Goal: Task Accomplishment & Management: Use online tool/utility

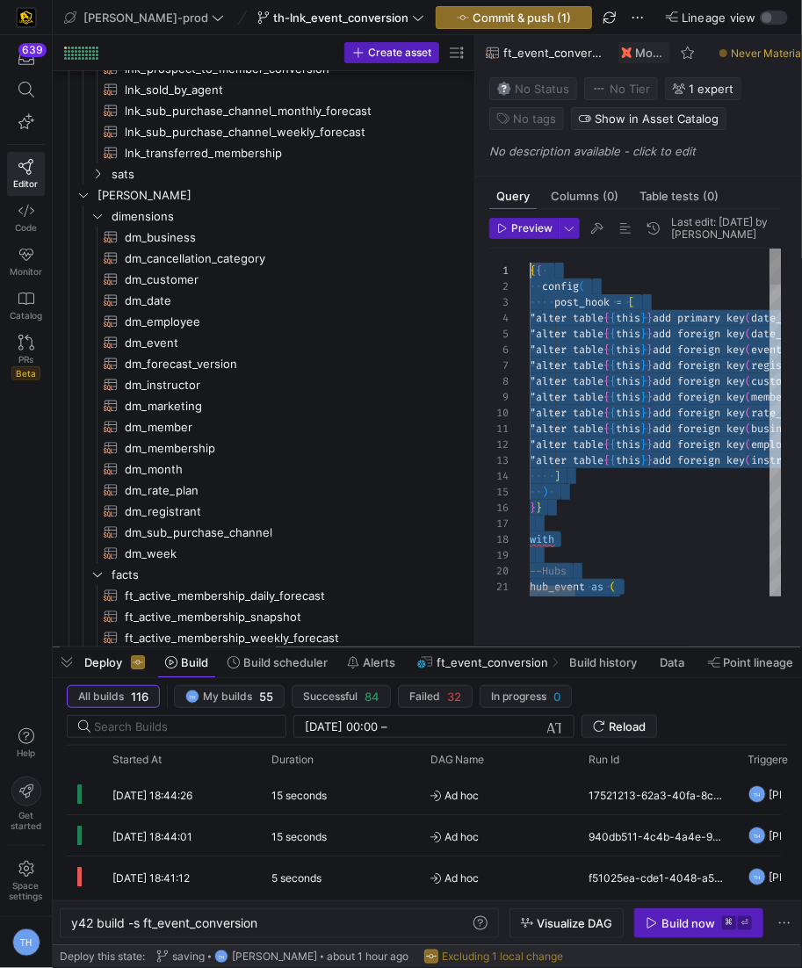
drag, startPoint x: 611, startPoint y: 598, endPoint x: 448, endPoint y: -121, distance: 737.0
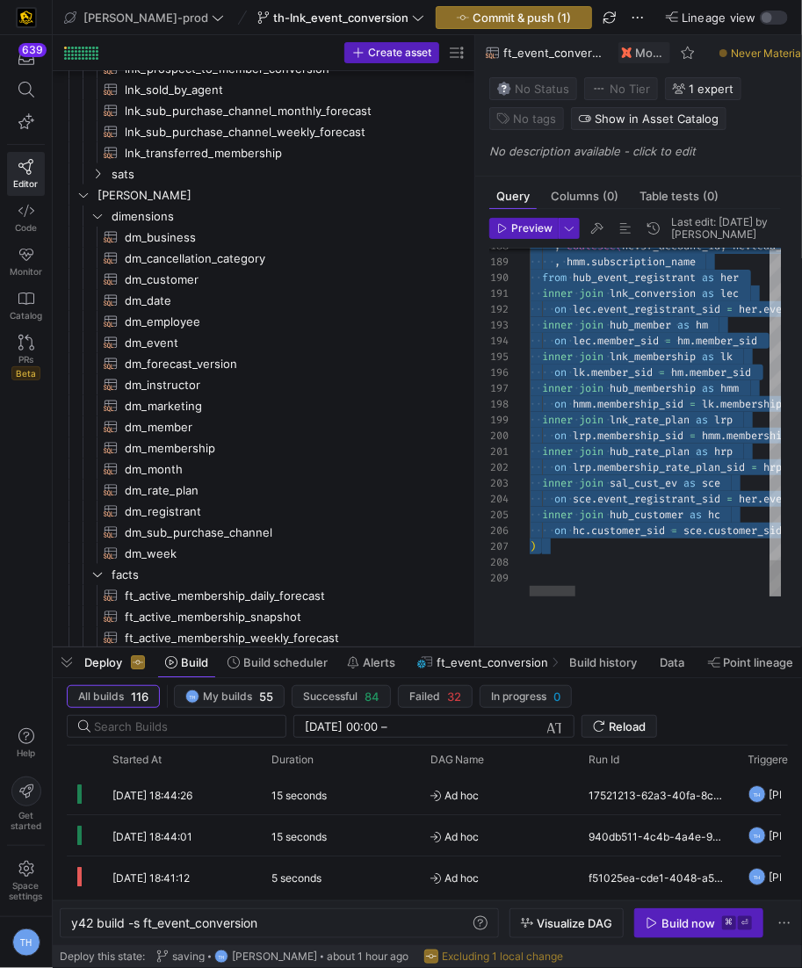
type textarea "inner join lnk_conversion as lec on lec.event_registrant_sid = her.event_regist…"
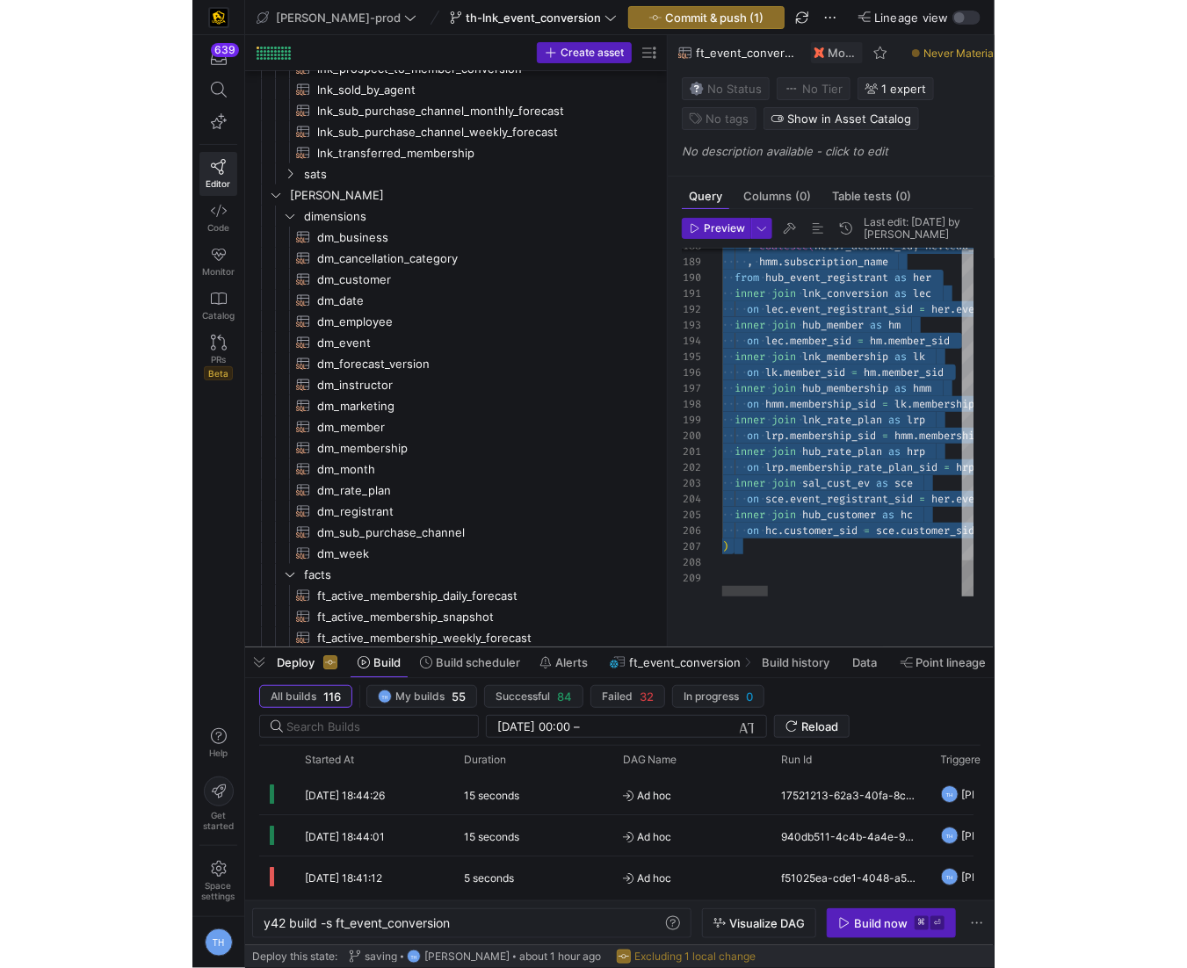
scroll to position [111, 107]
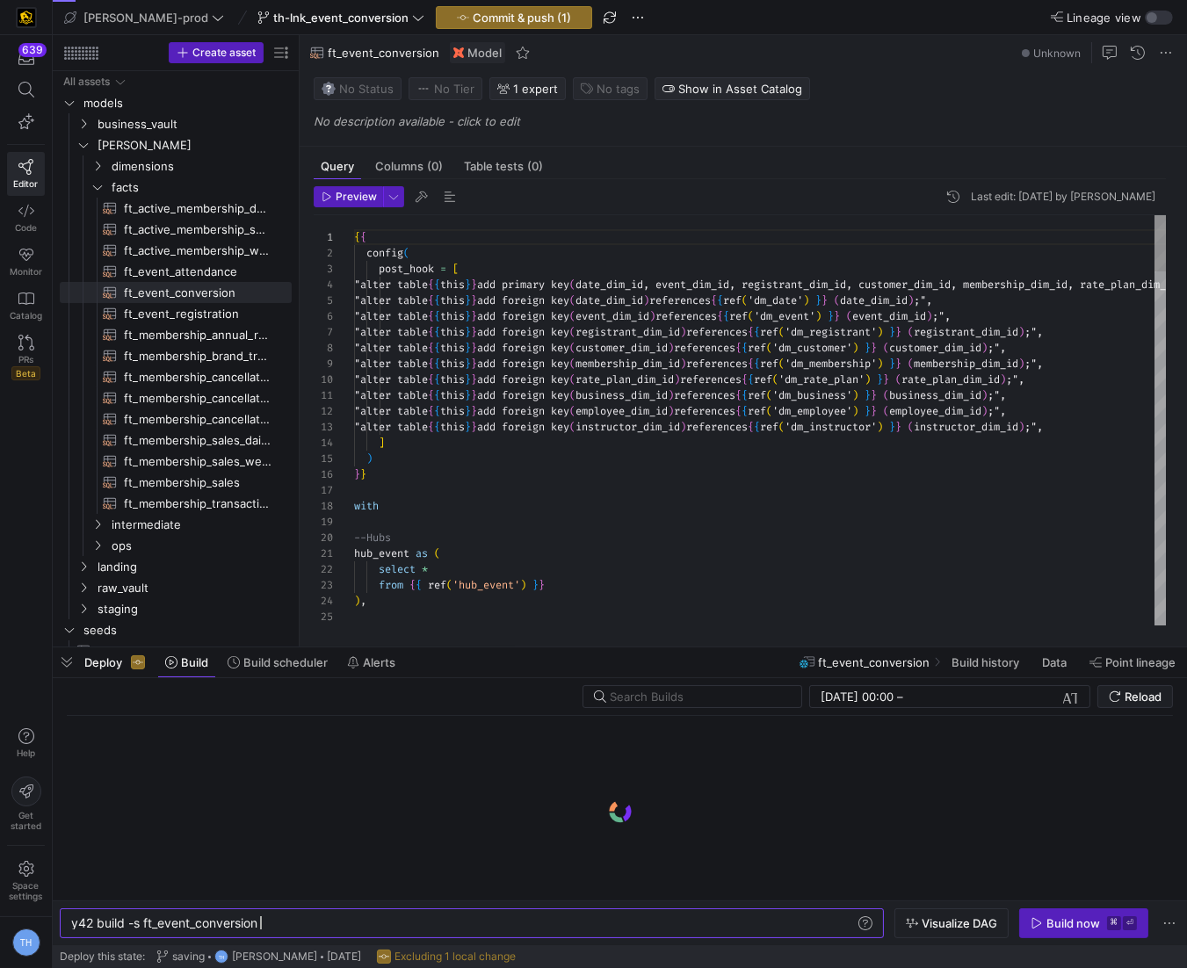
scroll to position [94, 0]
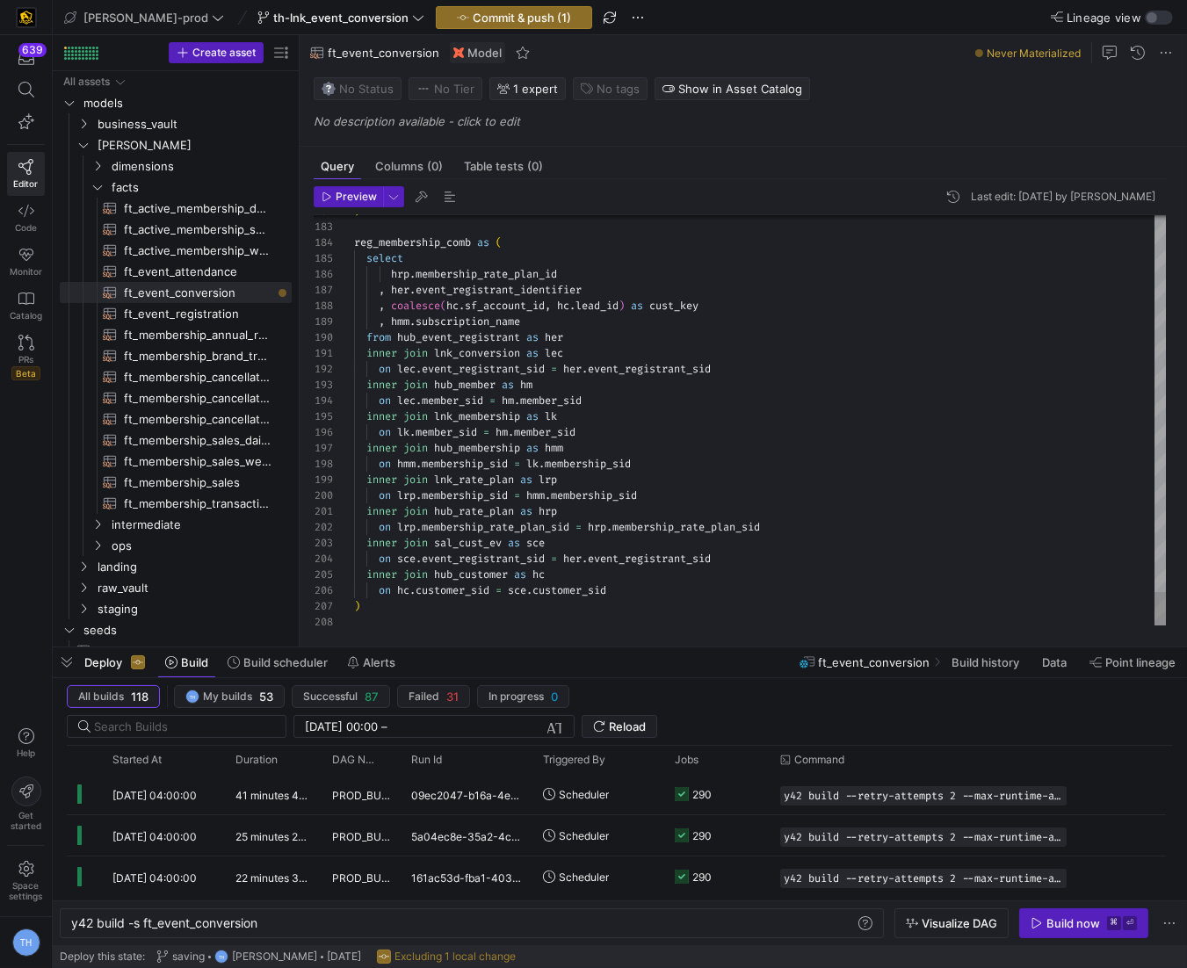
scroll to position [79, 227]
type textarea "inner join lnk_conversion as lec on lec.event_registrant_sid = her.event_regist…"
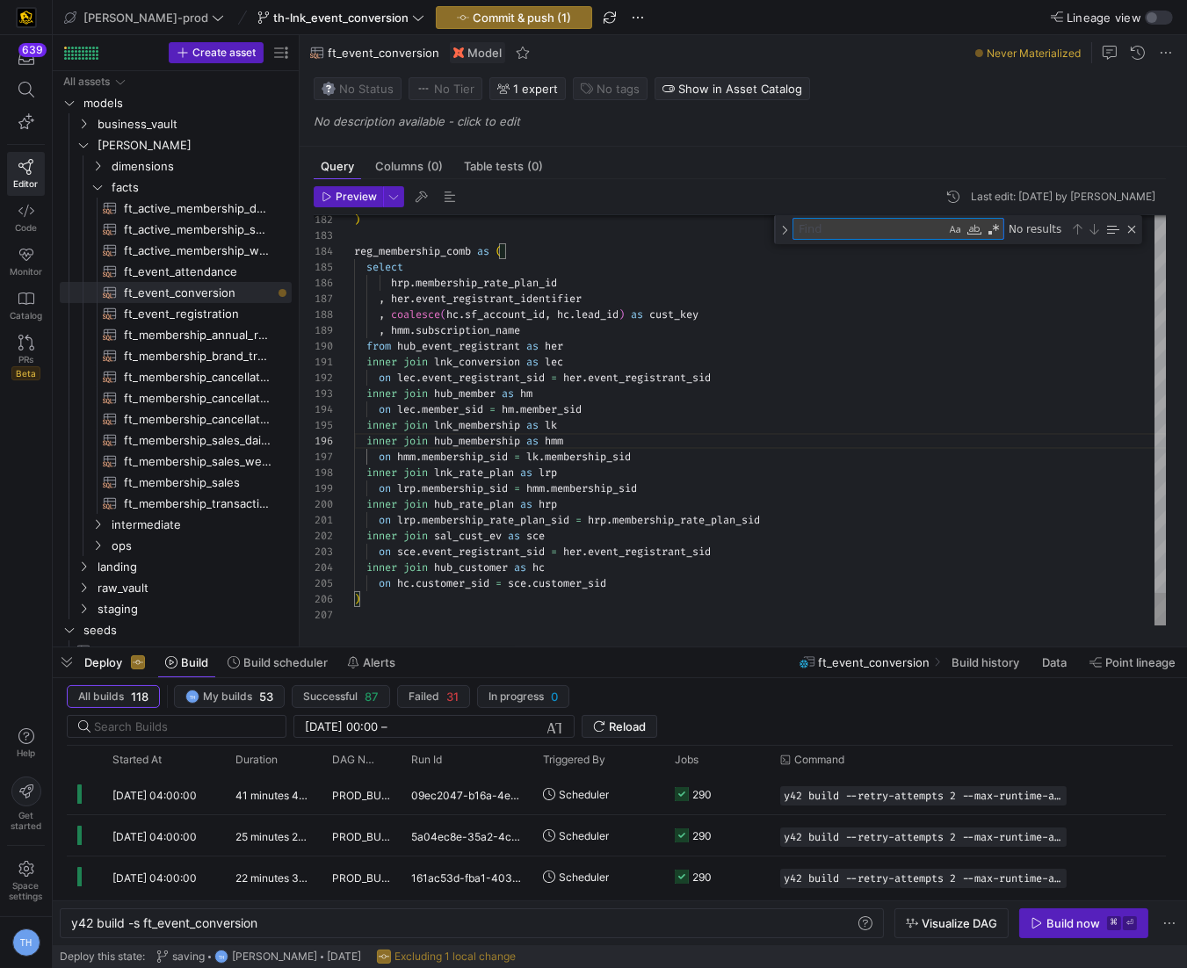
scroll to position [79, 0]
type textarea "l"
type textarea "{{ config( post_hook = [ "alter table {{ this }} add primary key (date_dim_id, …"
type textarea "le"
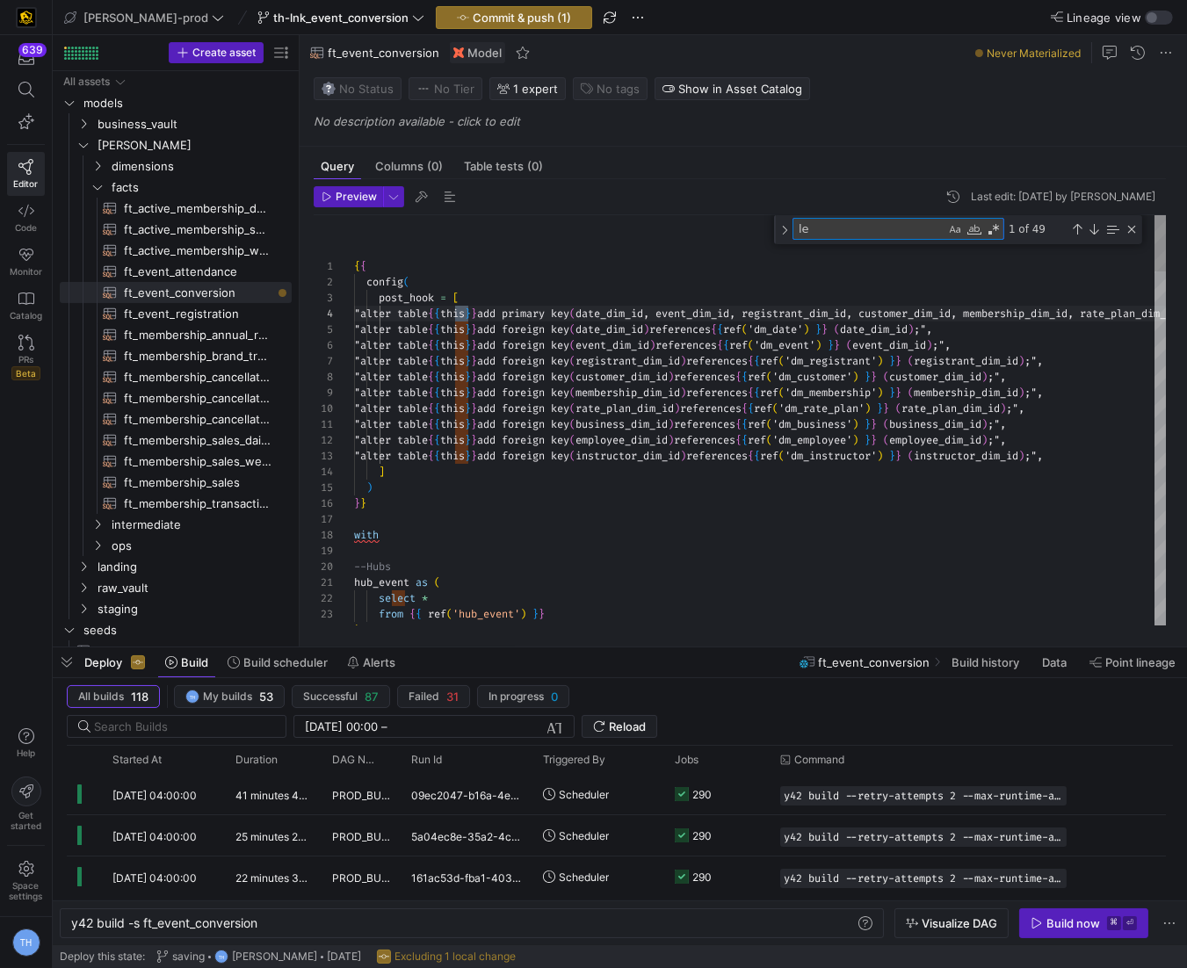
type textarea "hub_event as ( select * from {{ ref('hub_event') }} ), hub_event_registrant as …"
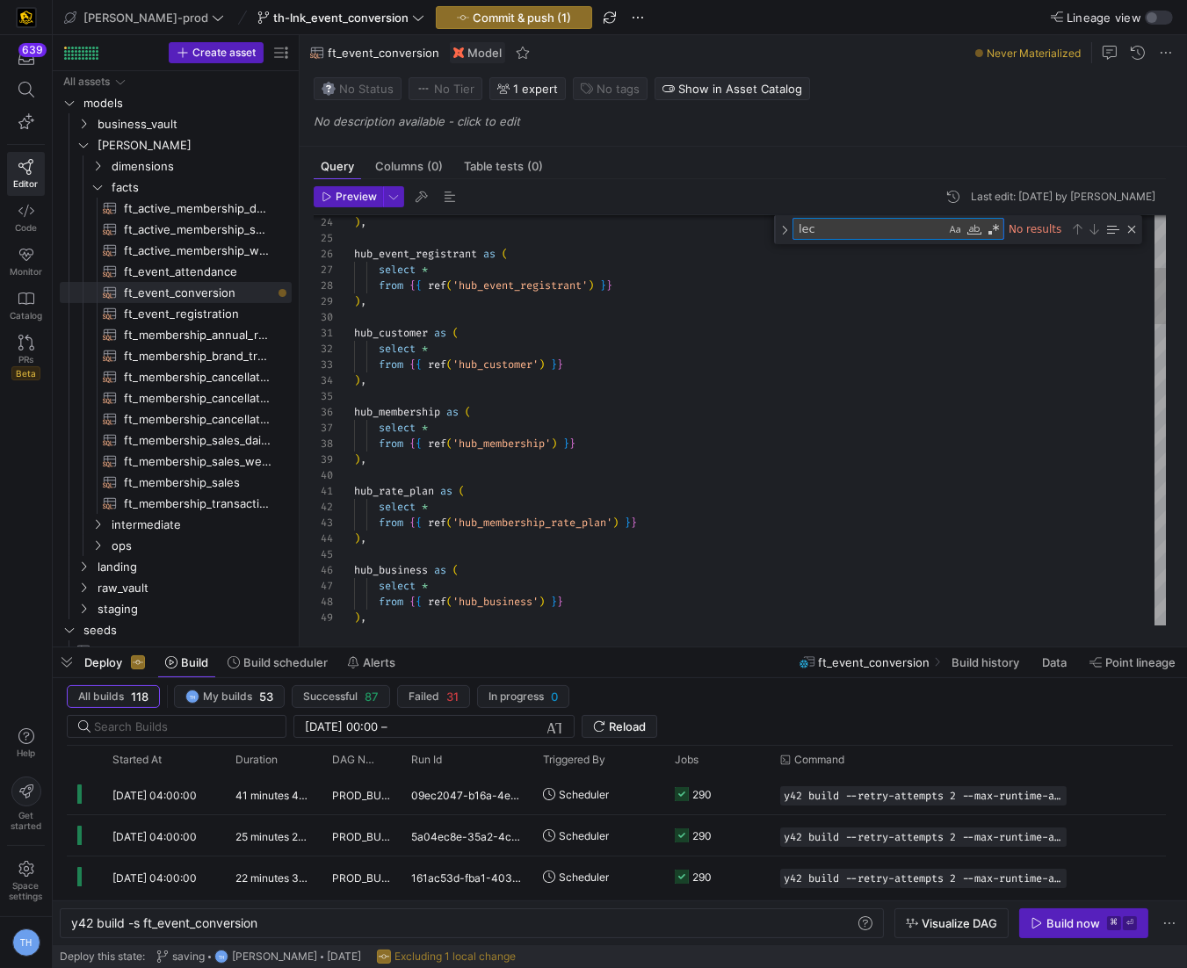
type textarea "lec"
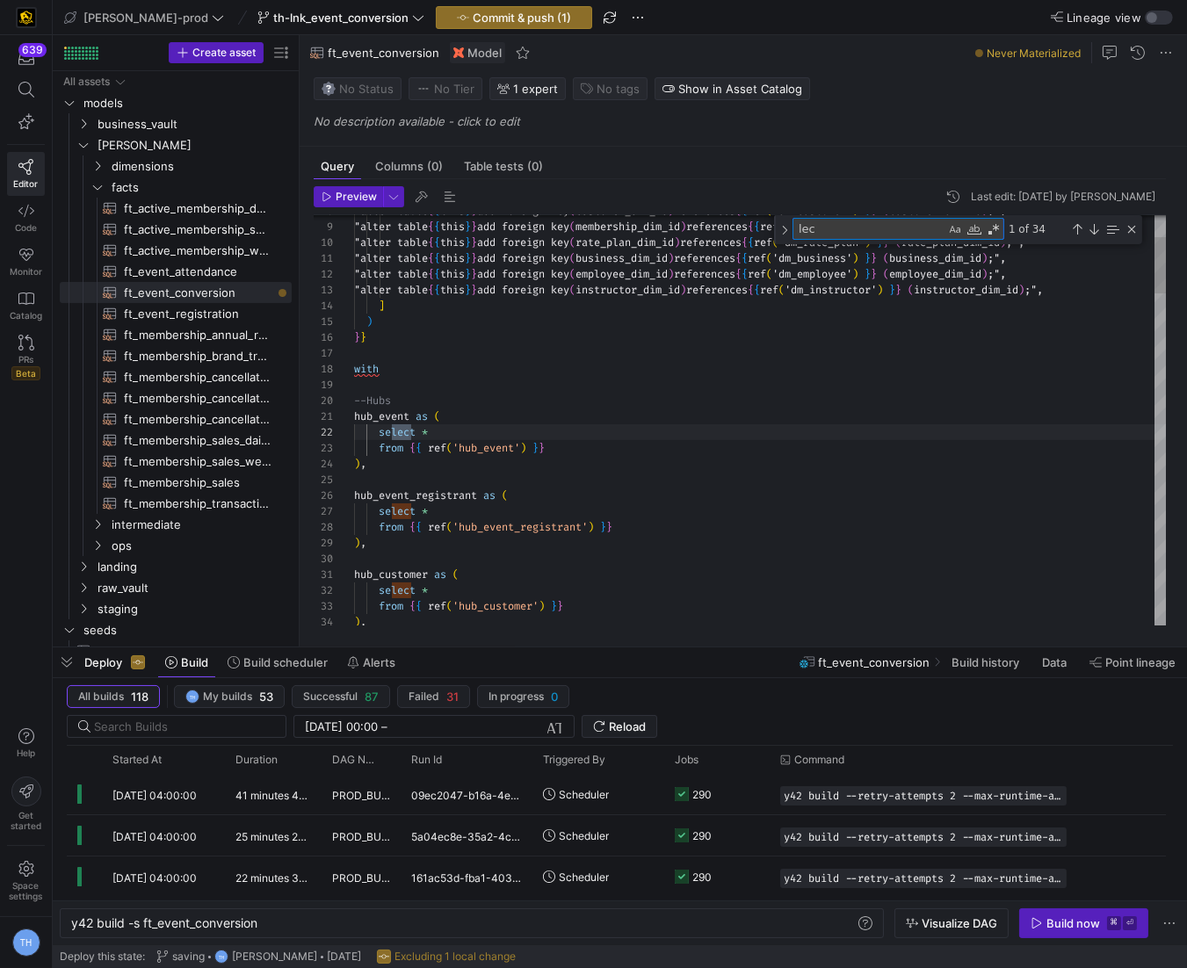
type textarea "on hi.instructor_sid = loe.instructor_sid left join hub_employee as hem on hem.…"
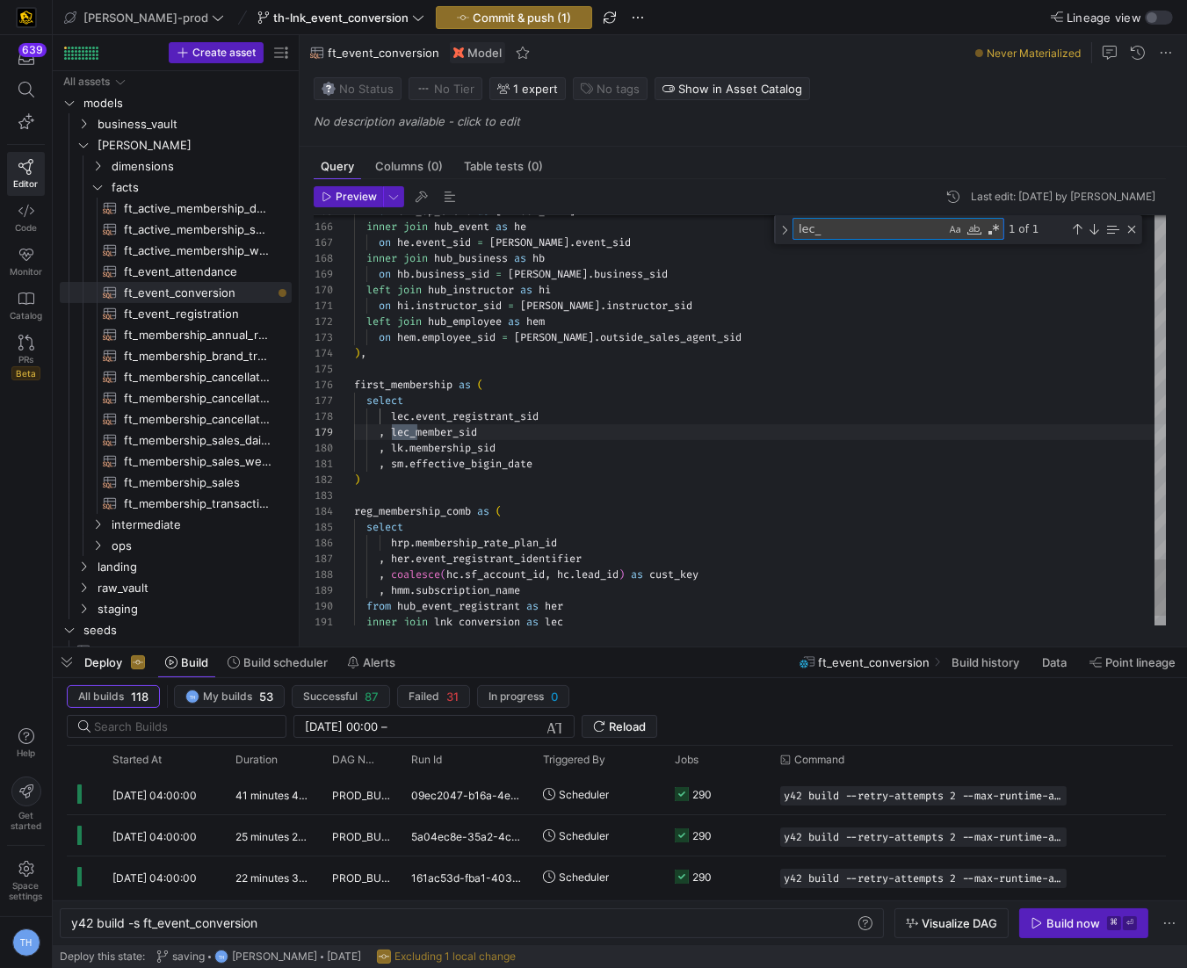
scroll to position [158, 63]
type textarea "lec_"
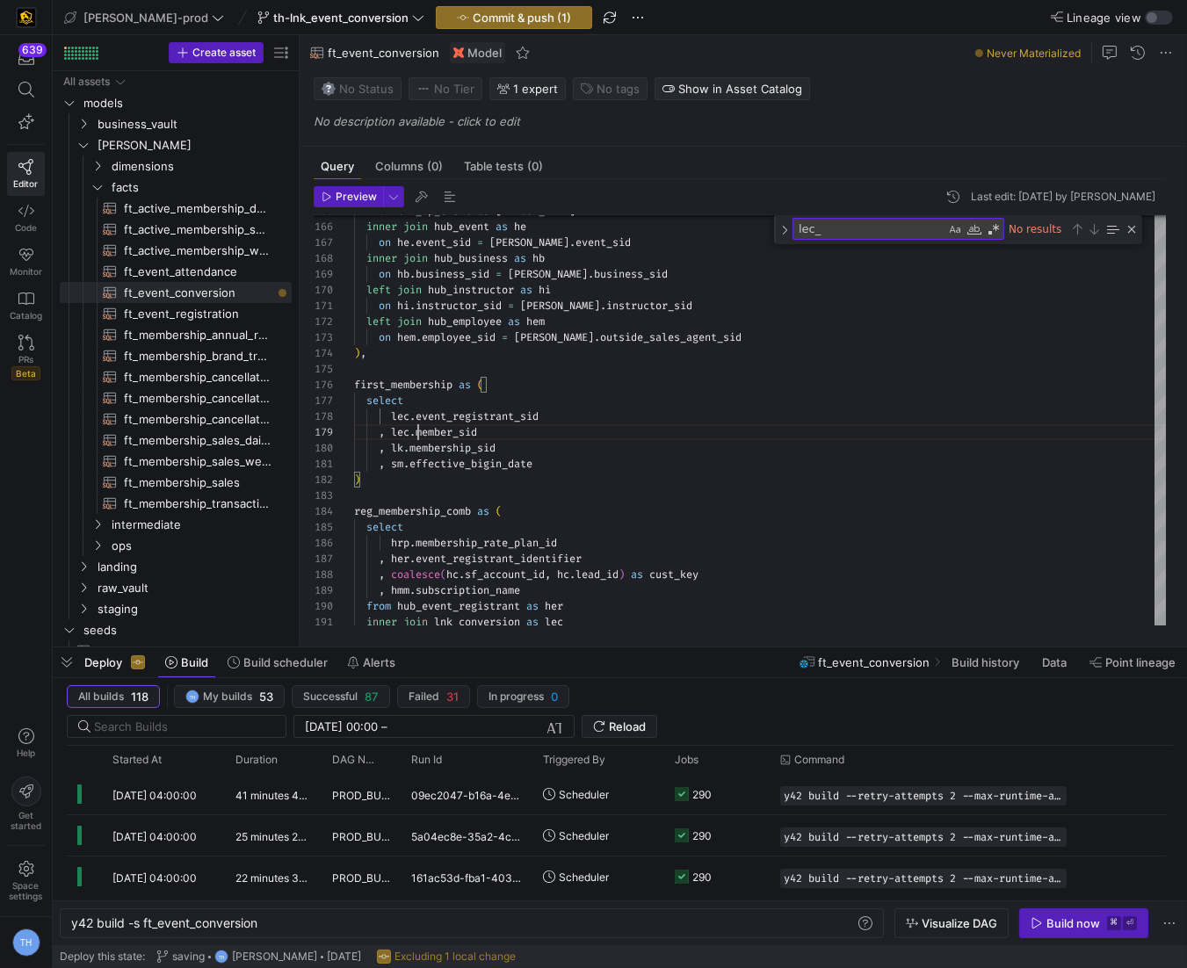
type textarea "on hi.instructor_sid = loe.instructor_sid left join hub_employee as hem on hem.…"
click at [483, 24] on button "Commit & push (1)" at bounding box center [514, 17] width 156 height 23
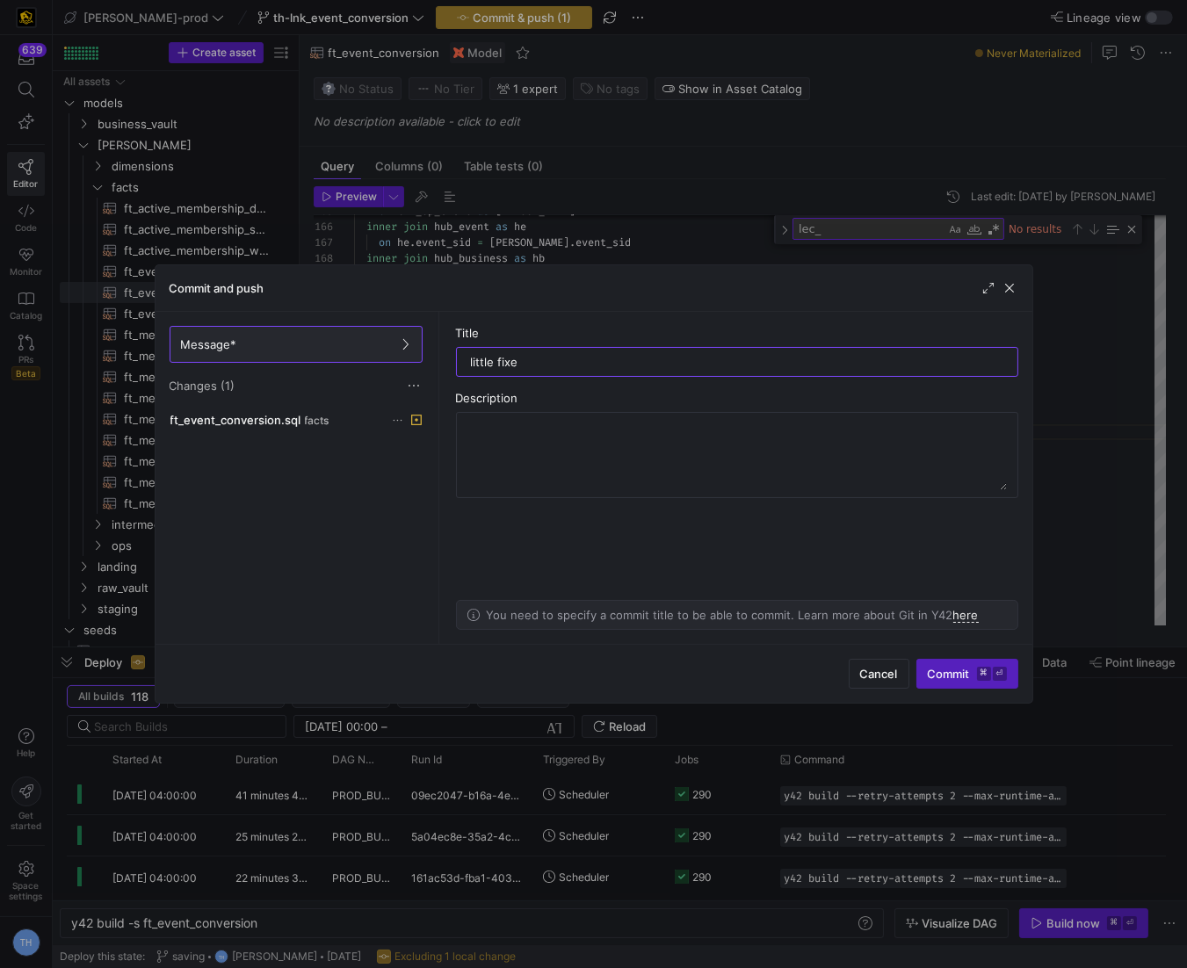
type input "little fixes"
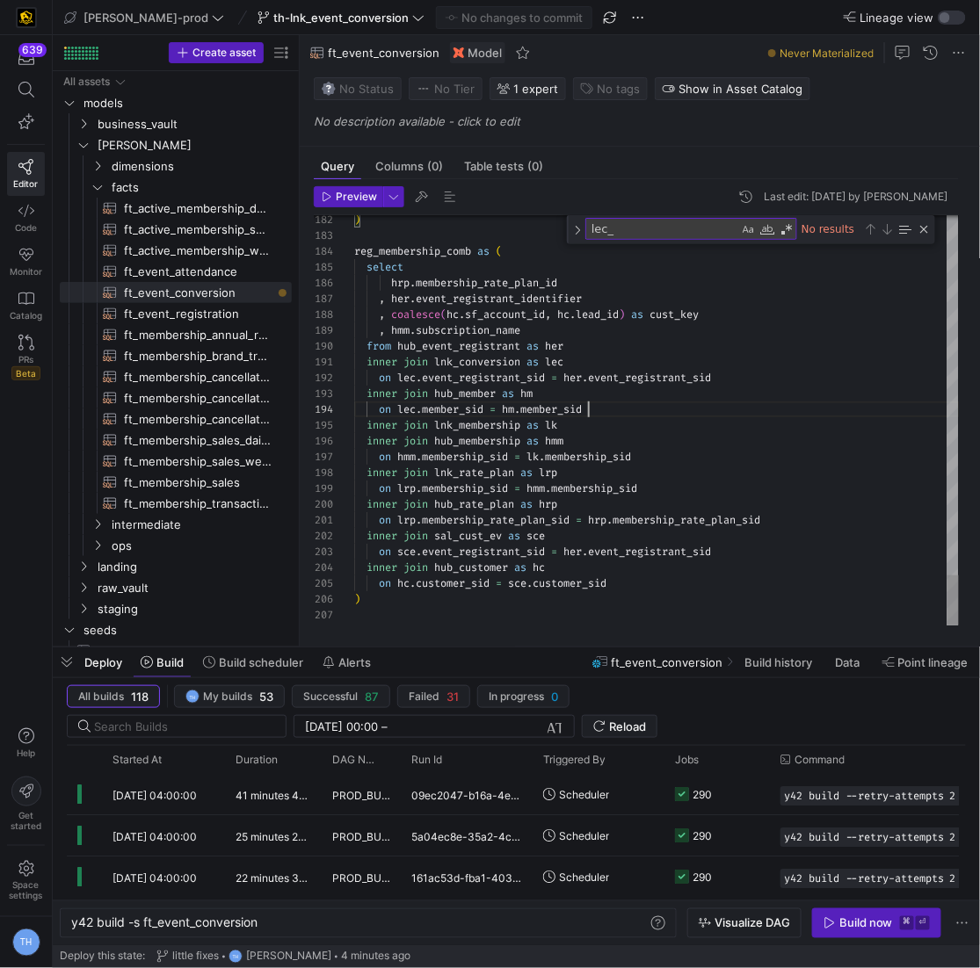
scroll to position [47, 234]
click at [921, 229] on div "Close (Escape)" at bounding box center [924, 229] width 14 height 14
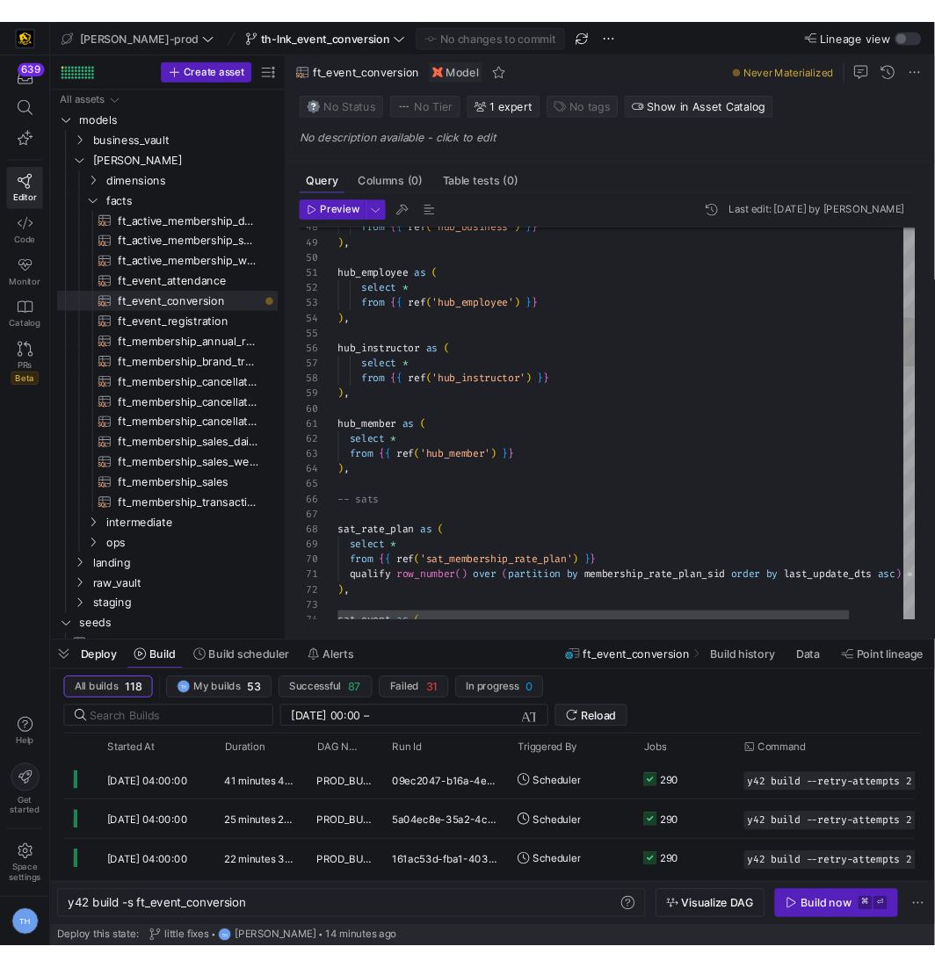
scroll to position [32, 190]
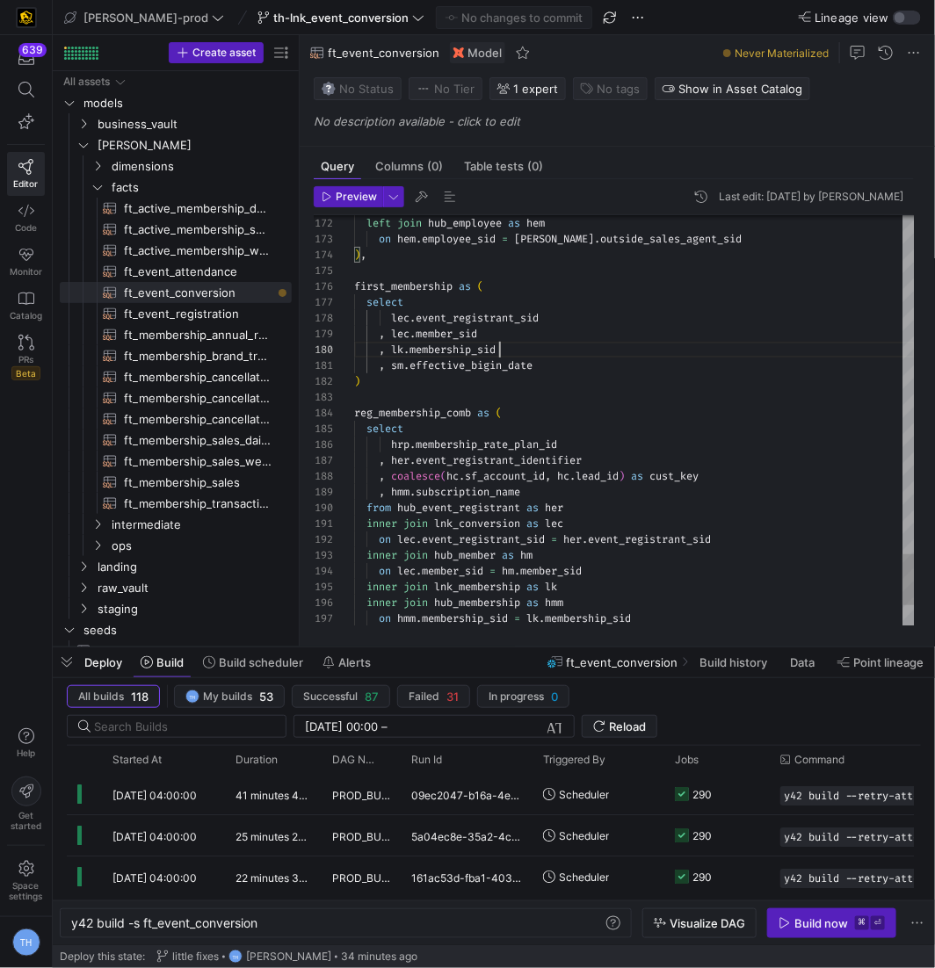
scroll to position [142, 145]
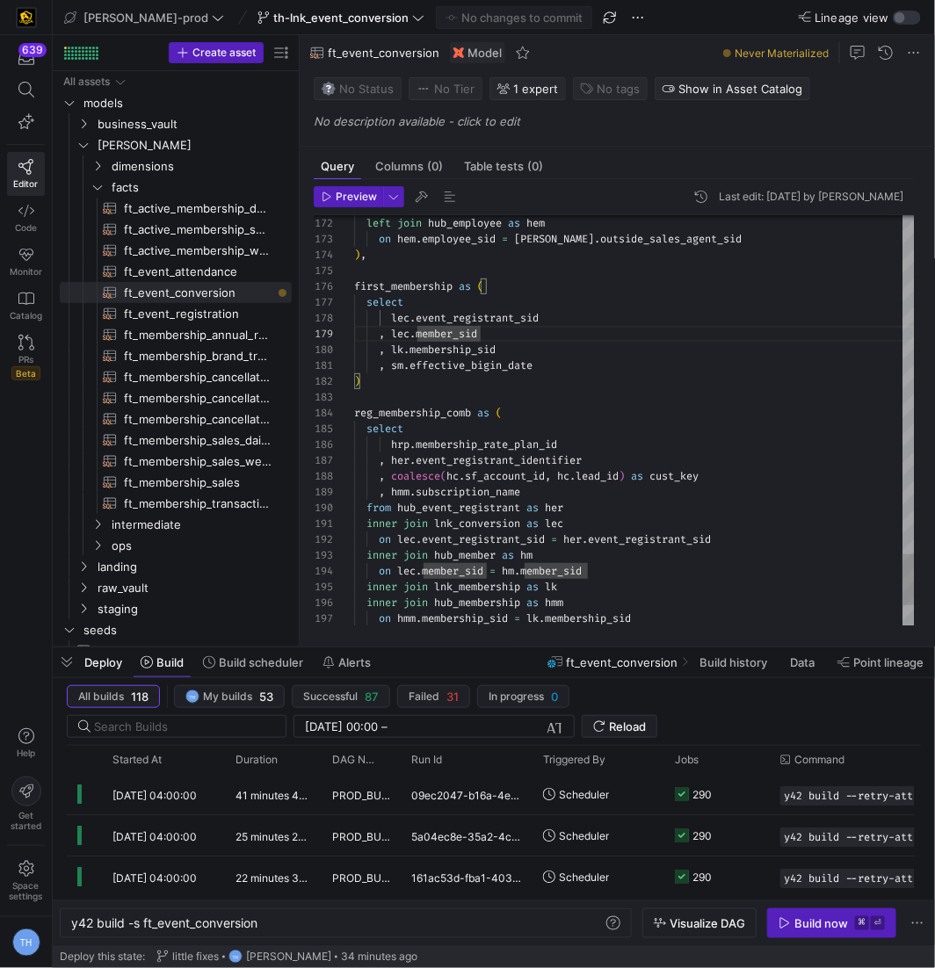
scroll to position [0, 183]
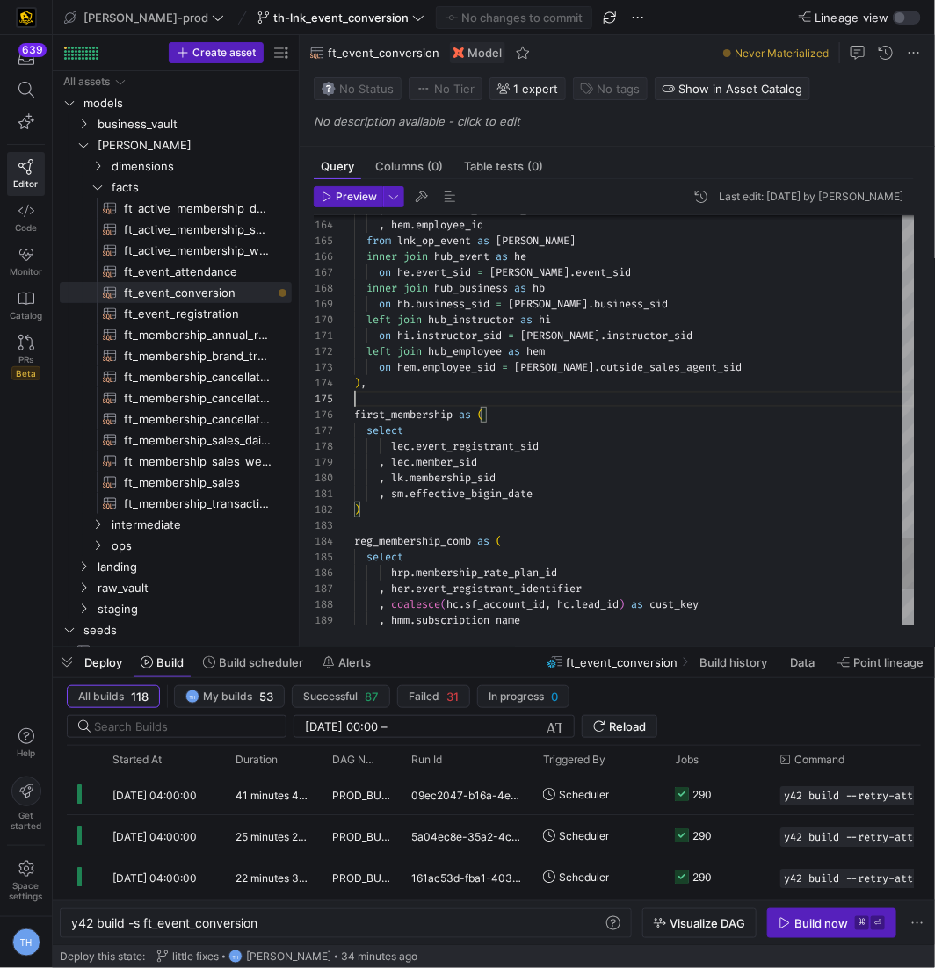
scroll to position [63, 0]
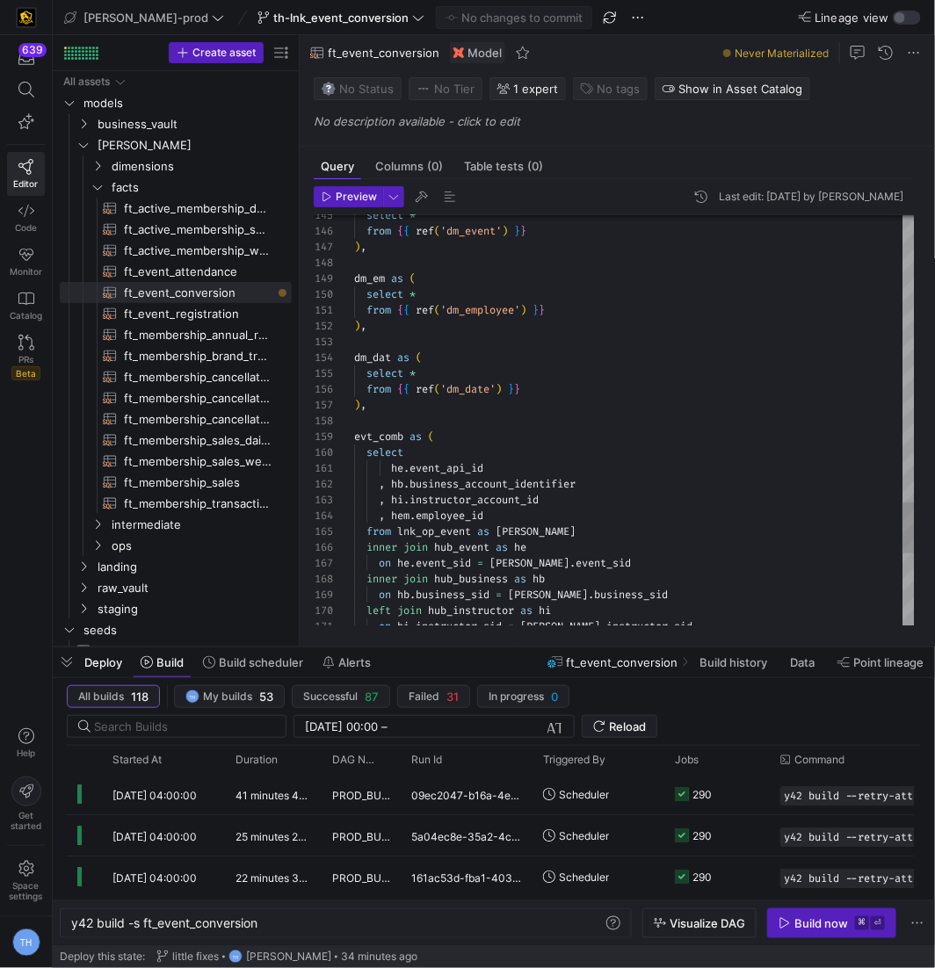
scroll to position [94, 11]
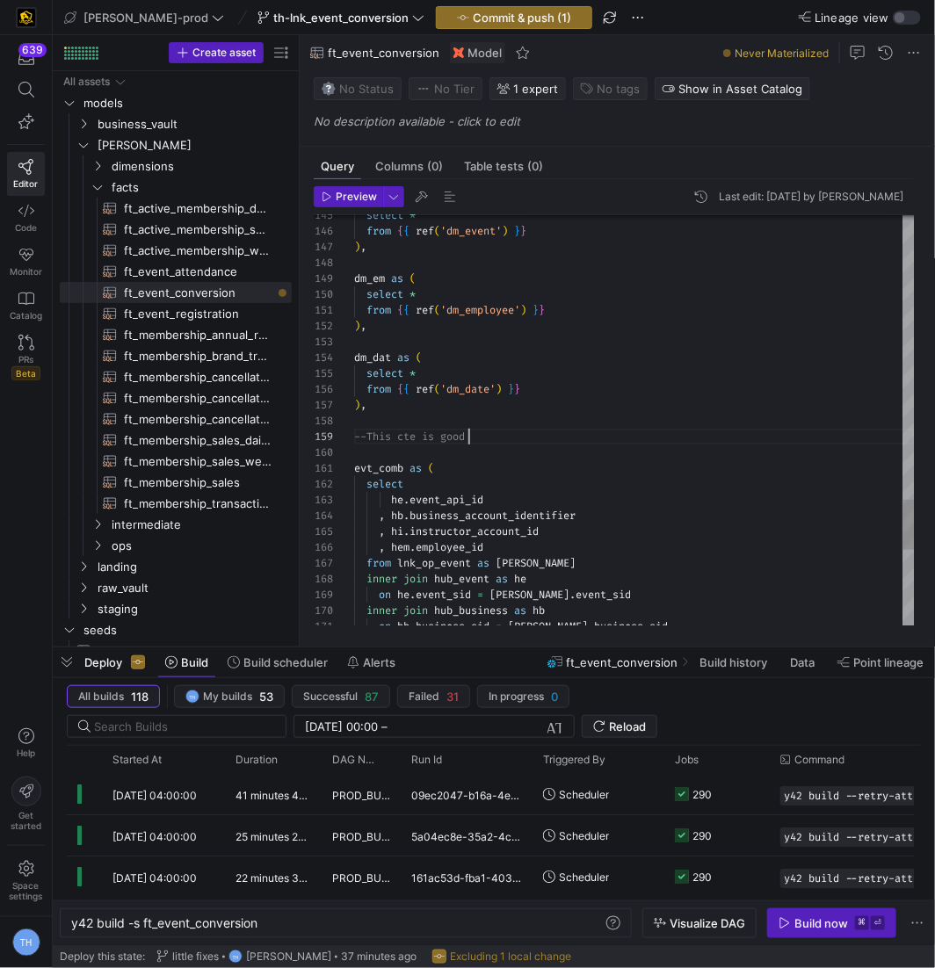
scroll to position [126, 114]
type textarea "from {{ ref('dm_employee') }} ), dm_dat as ( select * from {{ ref('dm_date') }}…"
click at [467, 32] on y42-top-nav "edw-dv-prod th-lnk_event_conversion Commit & push (1) Lineage view" at bounding box center [494, 17] width 882 height 35
click at [473, 16] on span "Commit & push (1)" at bounding box center [522, 18] width 98 height 14
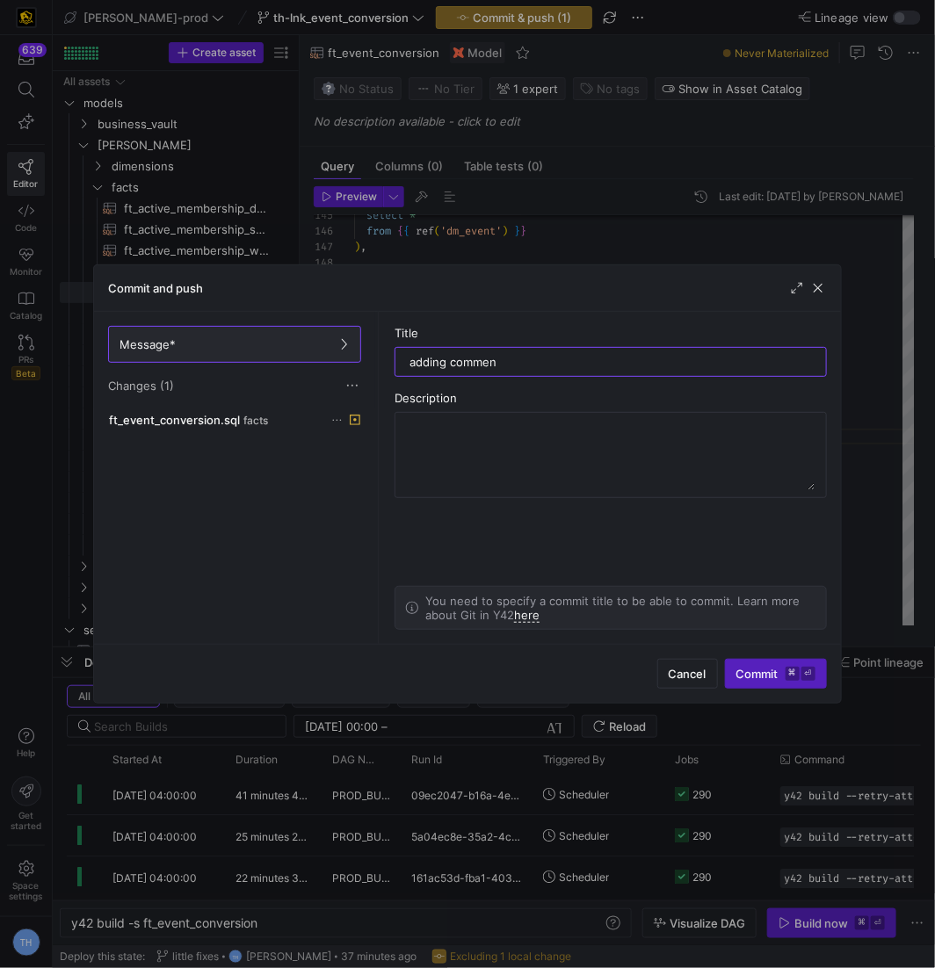
type input "adding comment"
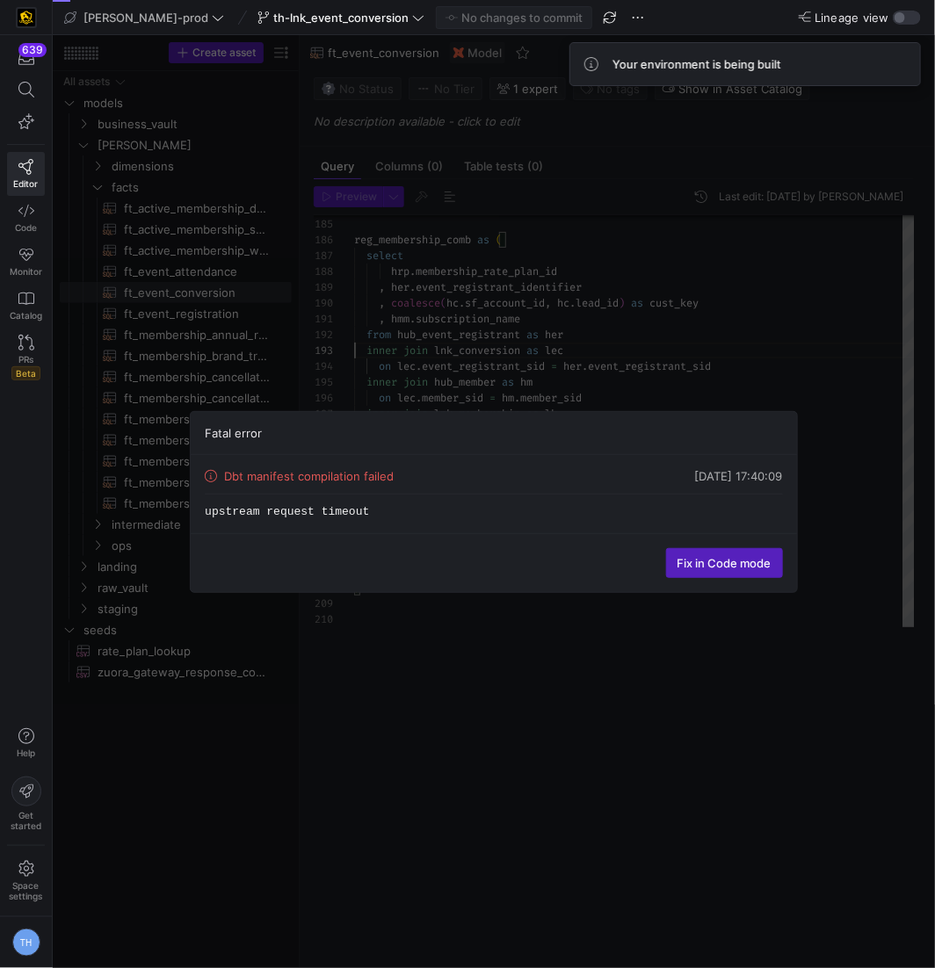
type textarea ", lec.member_sid , lk.membership_sid , sm.effective_bigin_date ) reg_membership…"
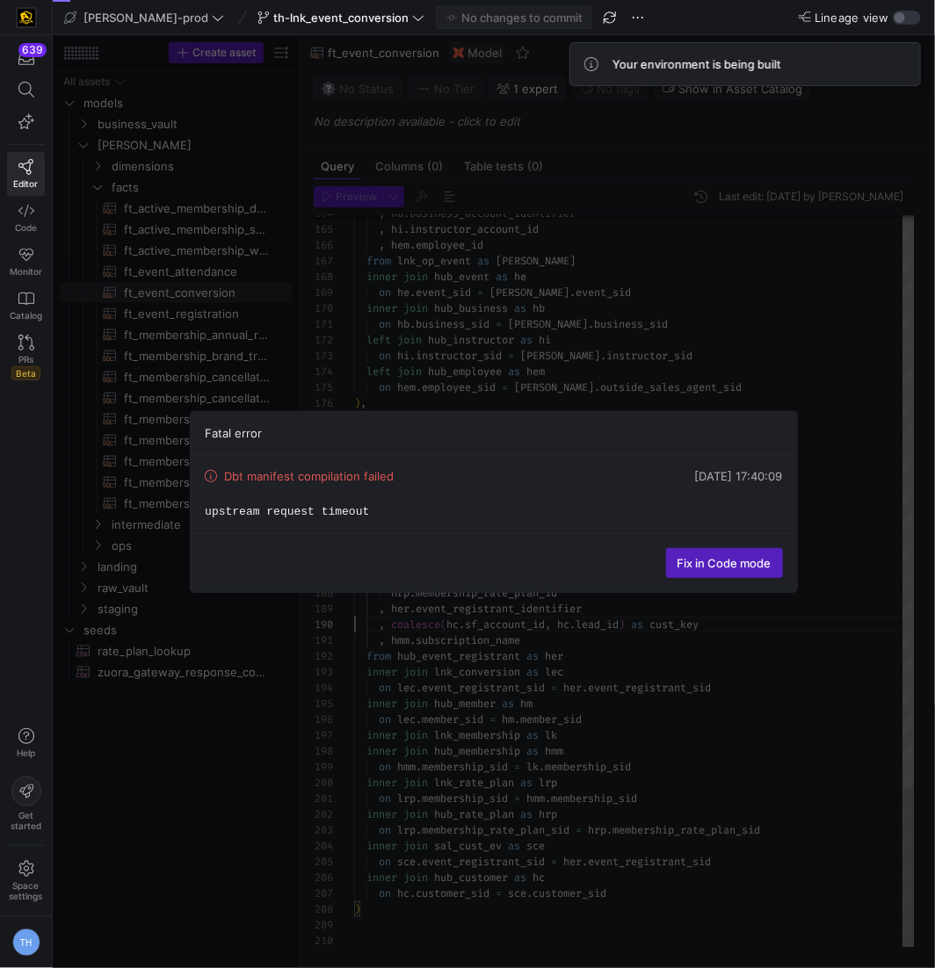
scroll to position [126, 0]
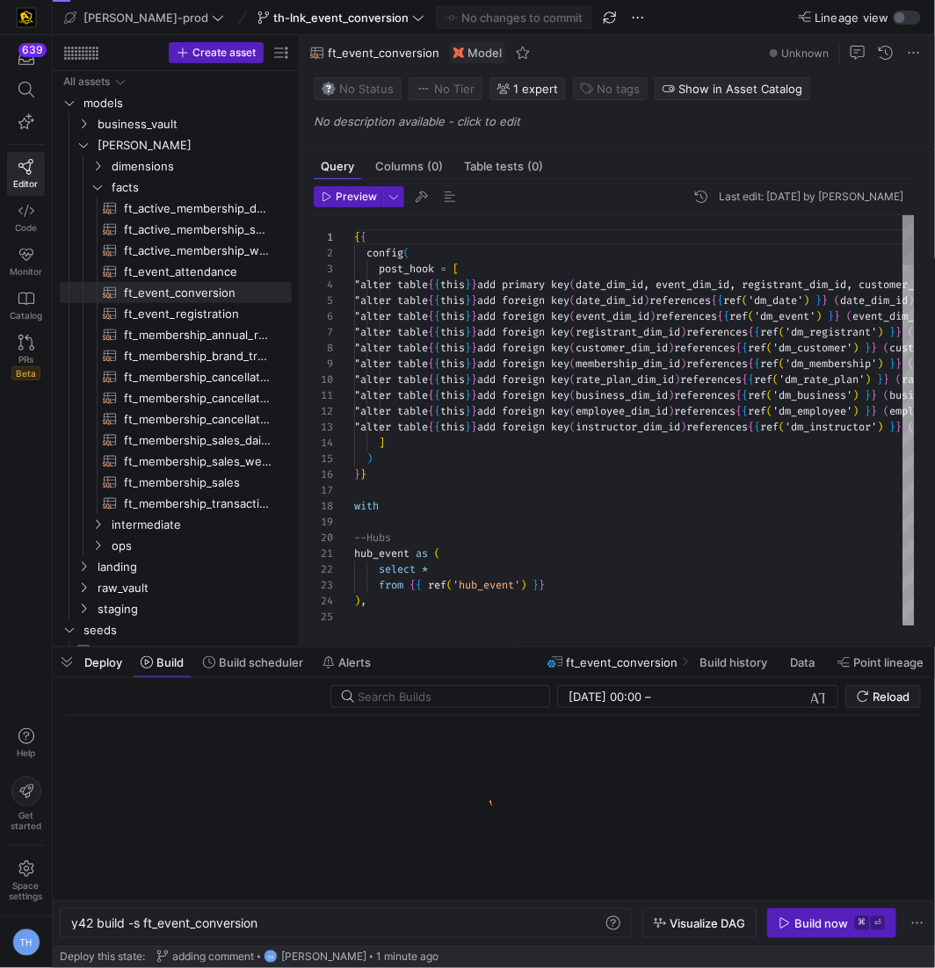
scroll to position [0, 187]
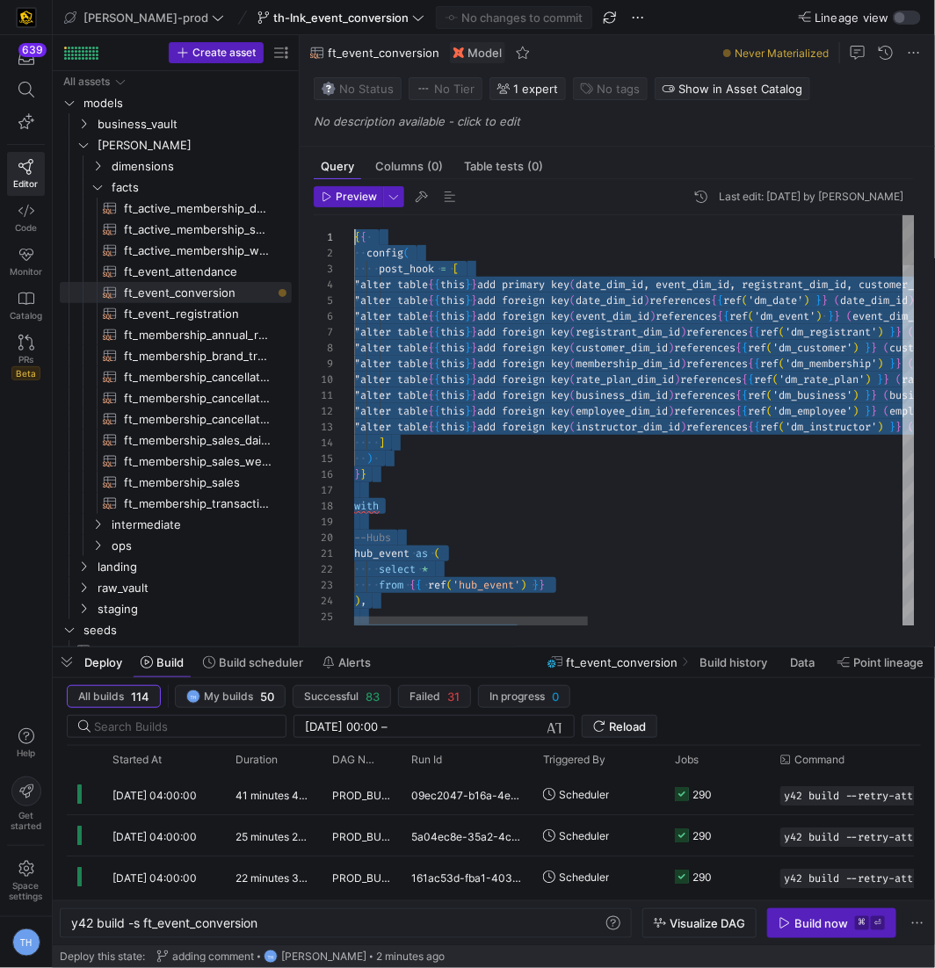
scroll to position [0, 0]
drag, startPoint x: 628, startPoint y: 593, endPoint x: 339, endPoint y: -27, distance: 684.5
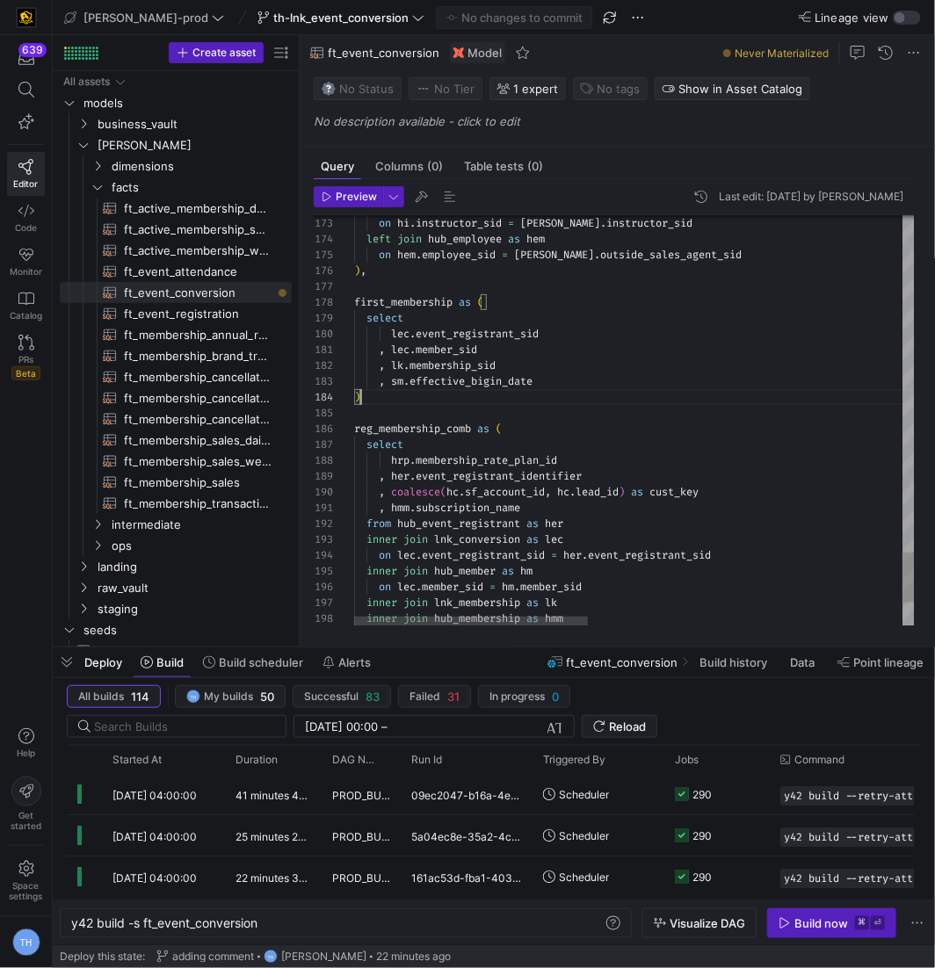
scroll to position [63, 0]
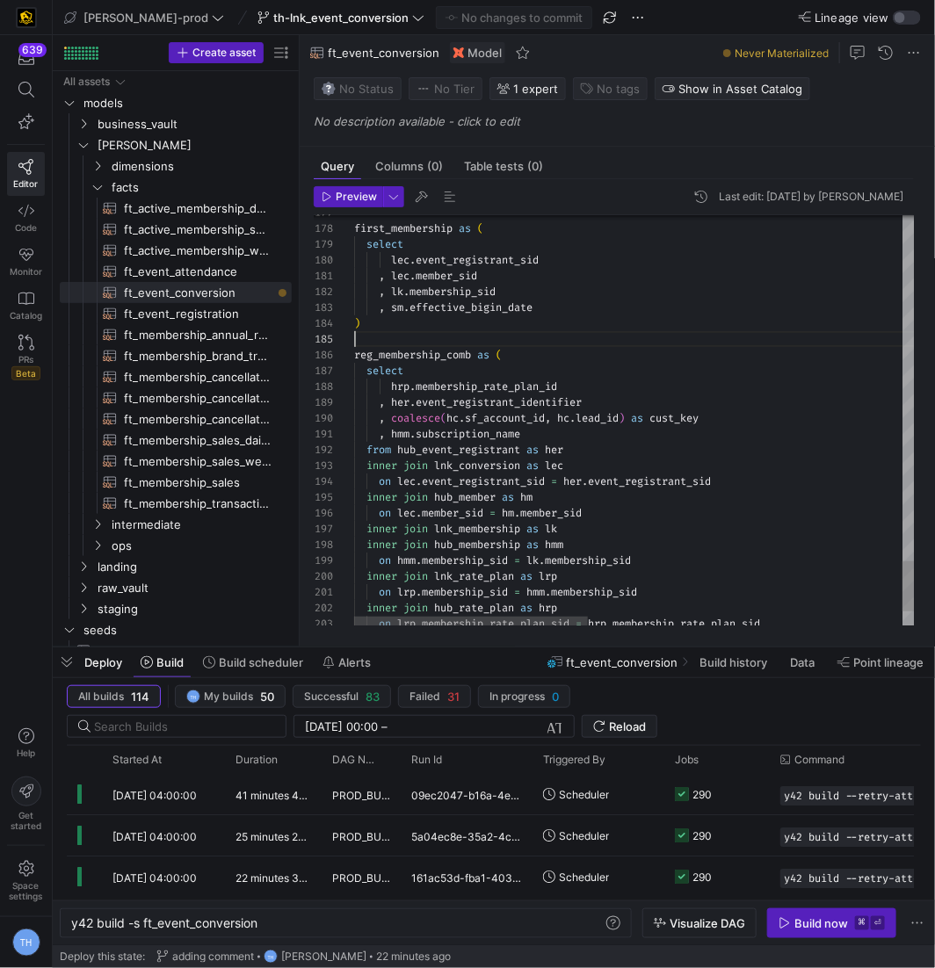
scroll to position [47, 6]
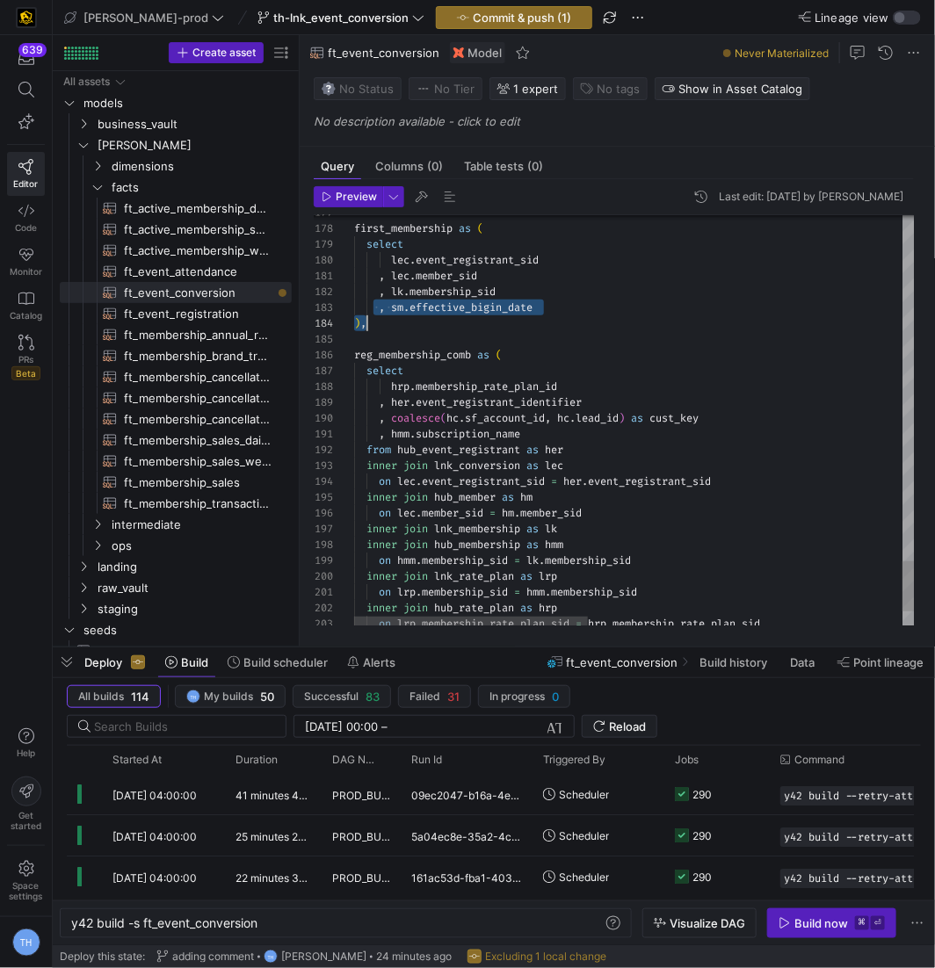
drag, startPoint x: 375, startPoint y: 308, endPoint x: 609, endPoint y: 313, distance: 233.8
drag, startPoint x: 379, startPoint y: 303, endPoint x: 544, endPoint y: 302, distance: 165.2
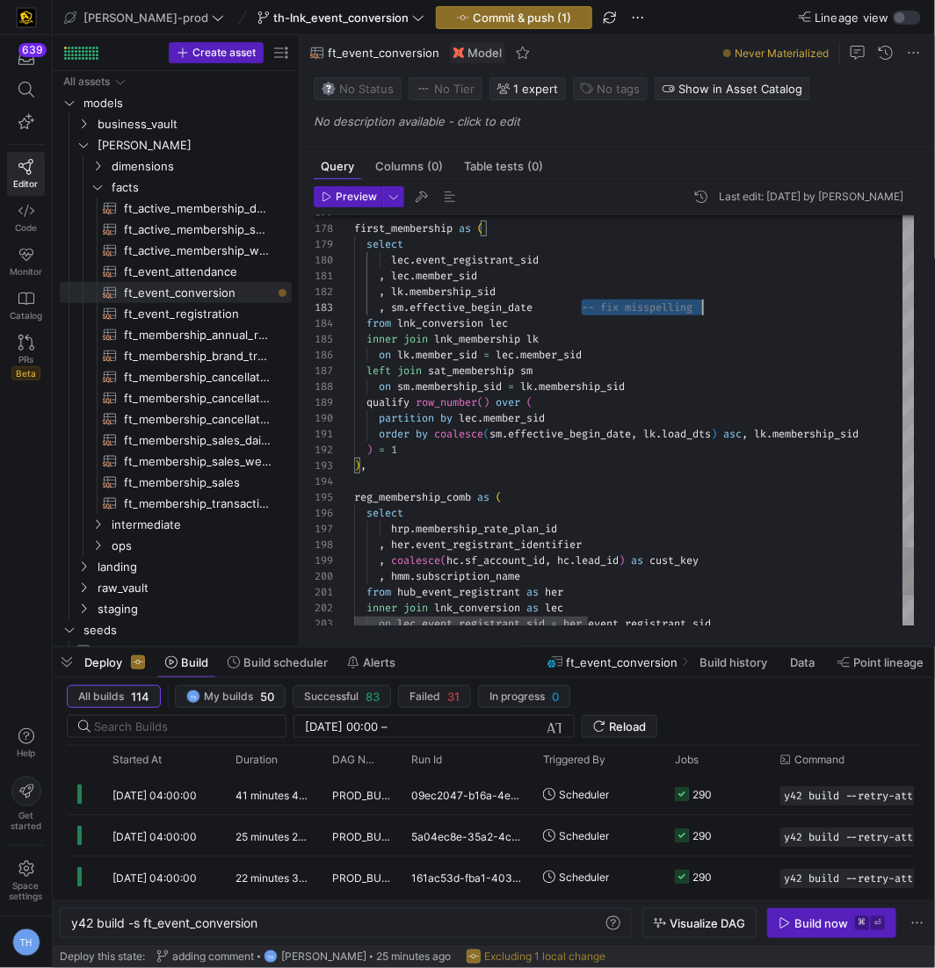
drag, startPoint x: 582, startPoint y: 302, endPoint x: 751, endPoint y: 302, distance: 169.6
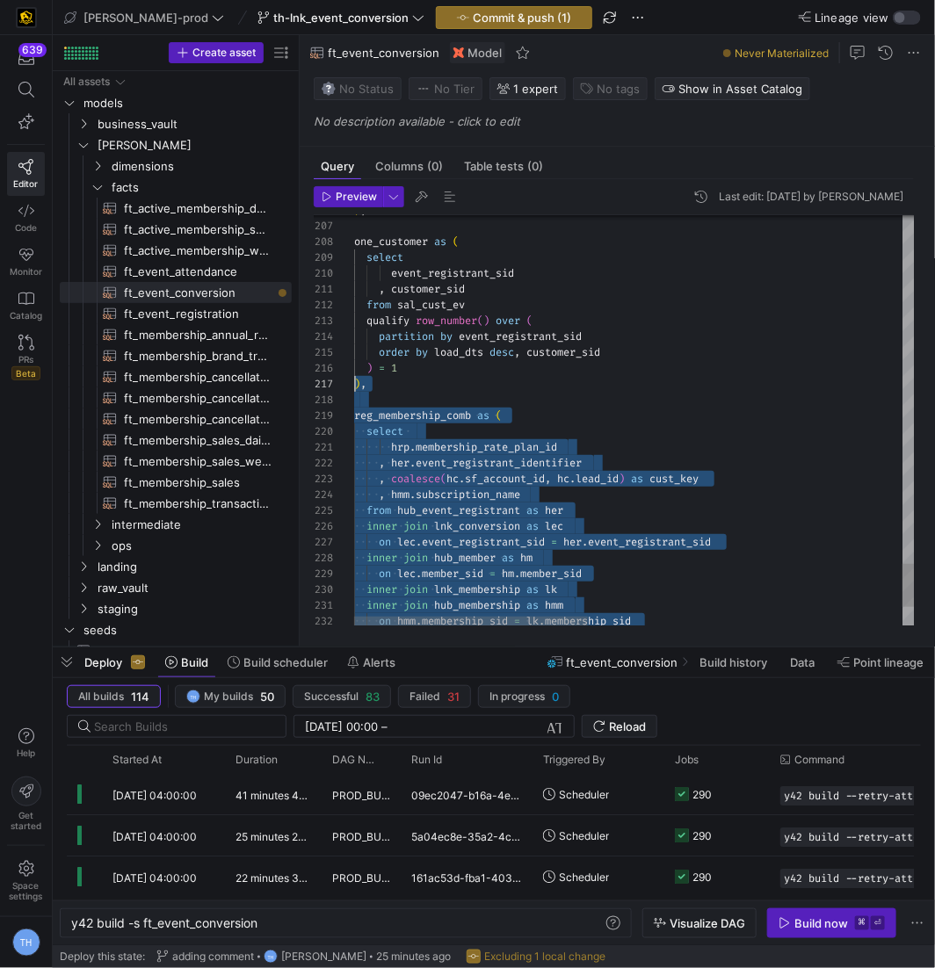
scroll to position [126, 0]
drag, startPoint x: 437, startPoint y: 591, endPoint x: 334, endPoint y: 410, distance: 208.2
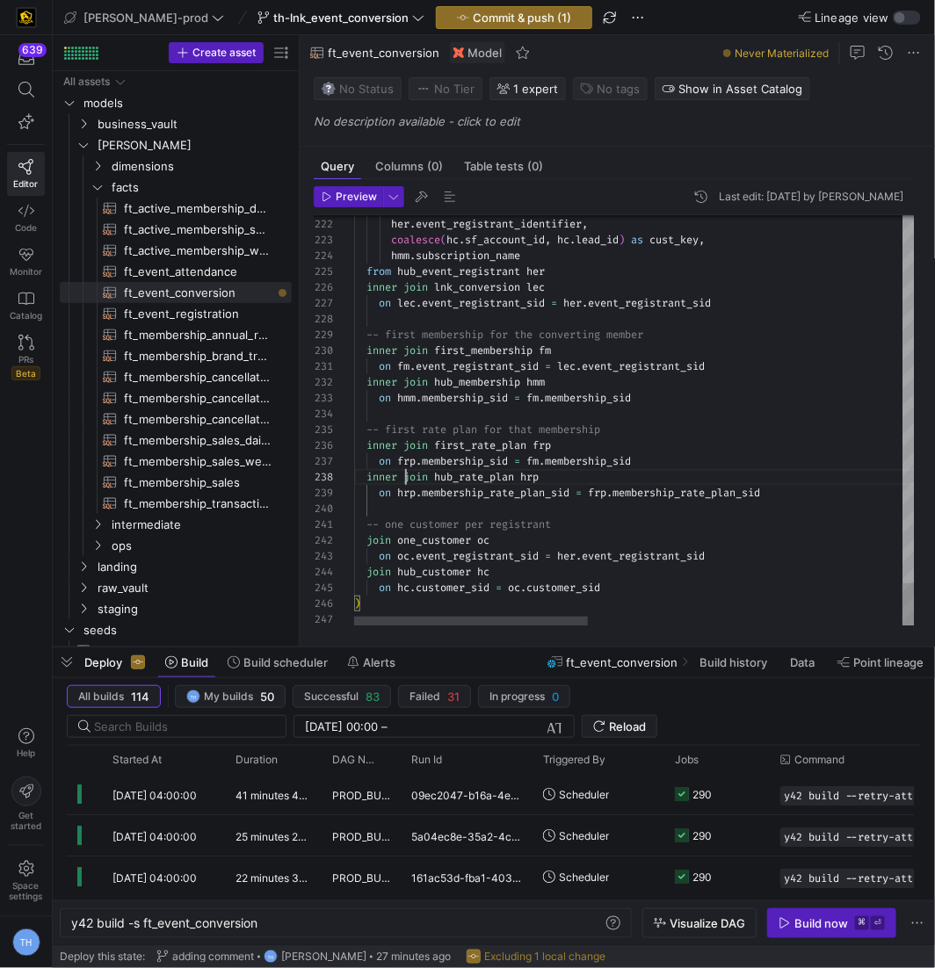
scroll to position [111, 50]
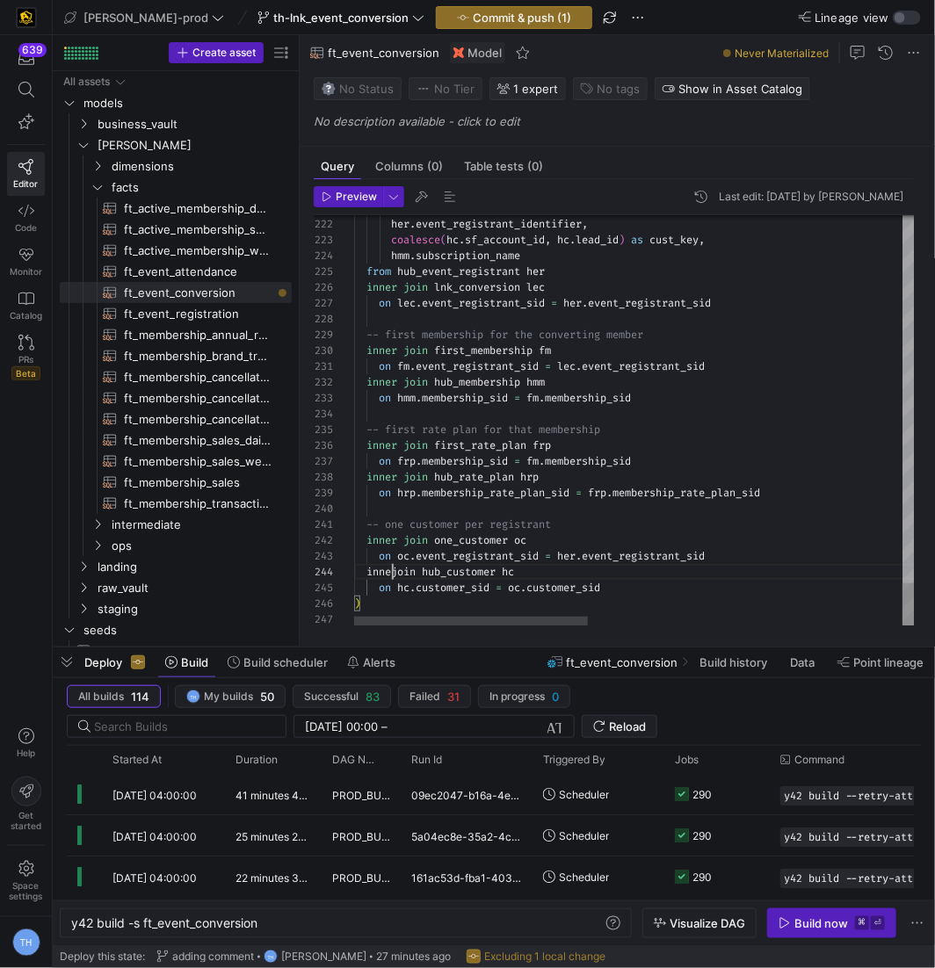
scroll to position [47, 50]
type textarea "-- one customer per registrant inner join one_customer oc on oc.event_registran…"
click at [447, 7] on span "button" at bounding box center [514, 17] width 155 height 21
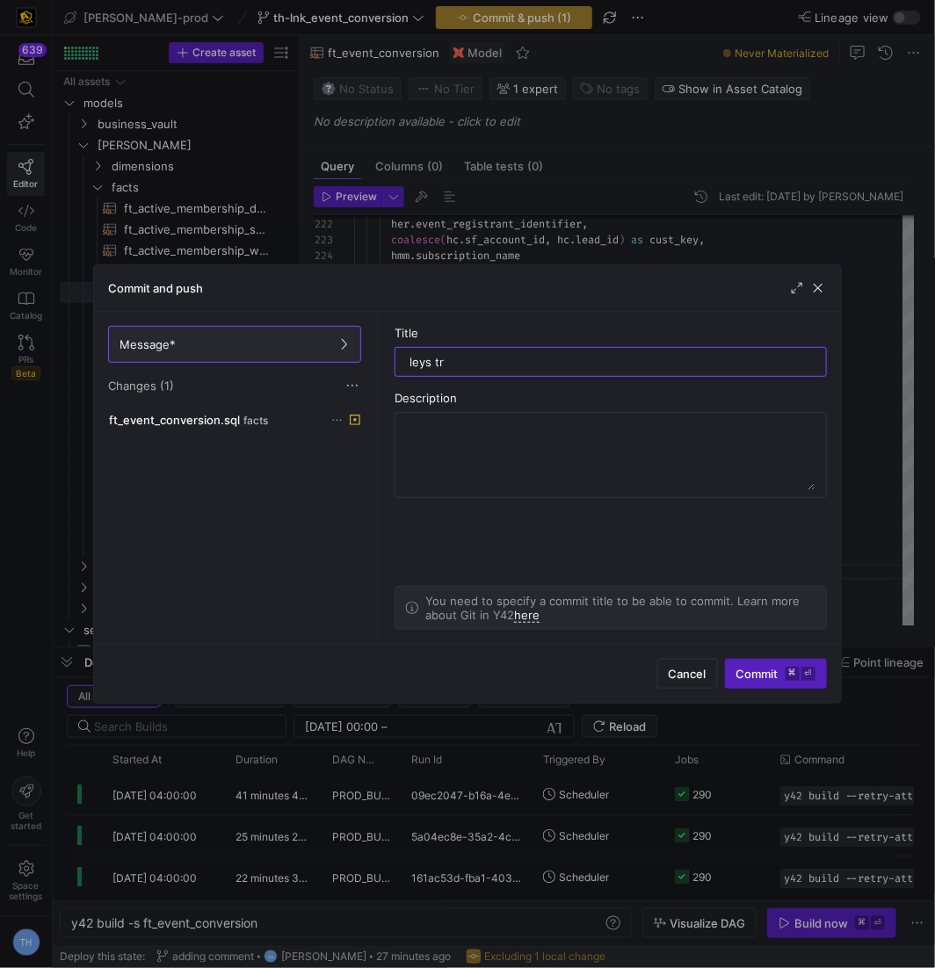
type input "leys try"
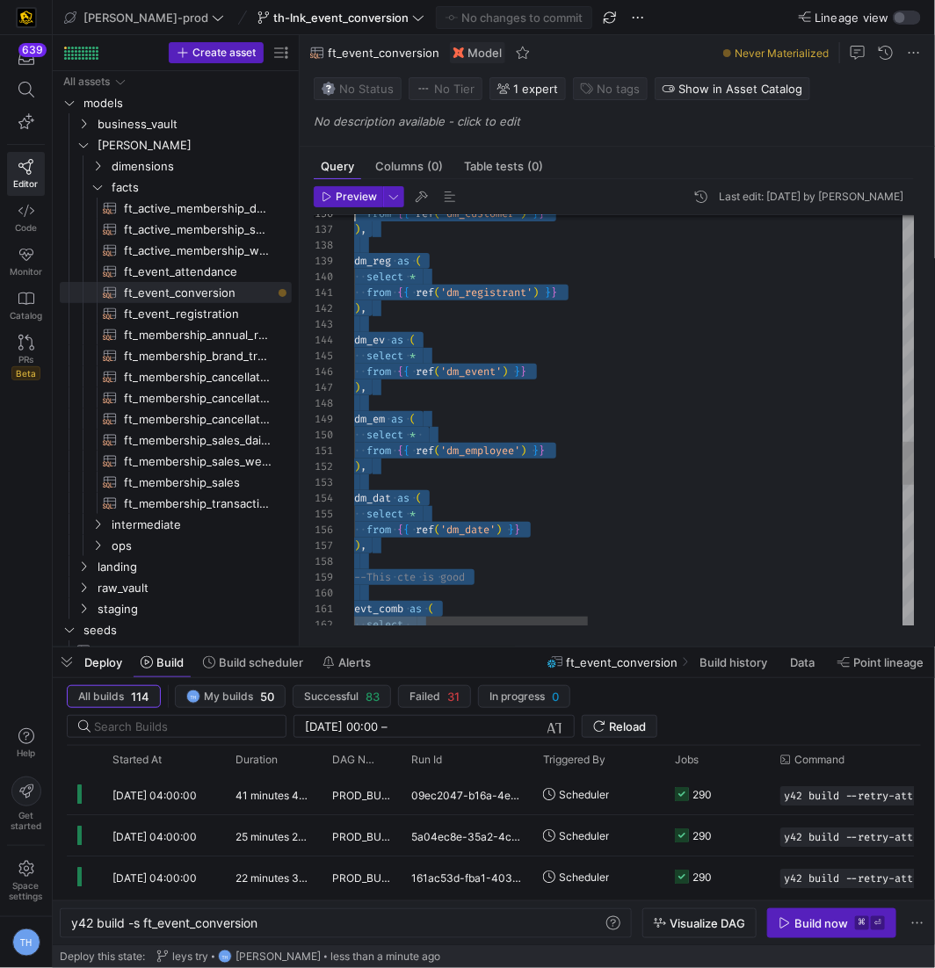
scroll to position [142, 0]
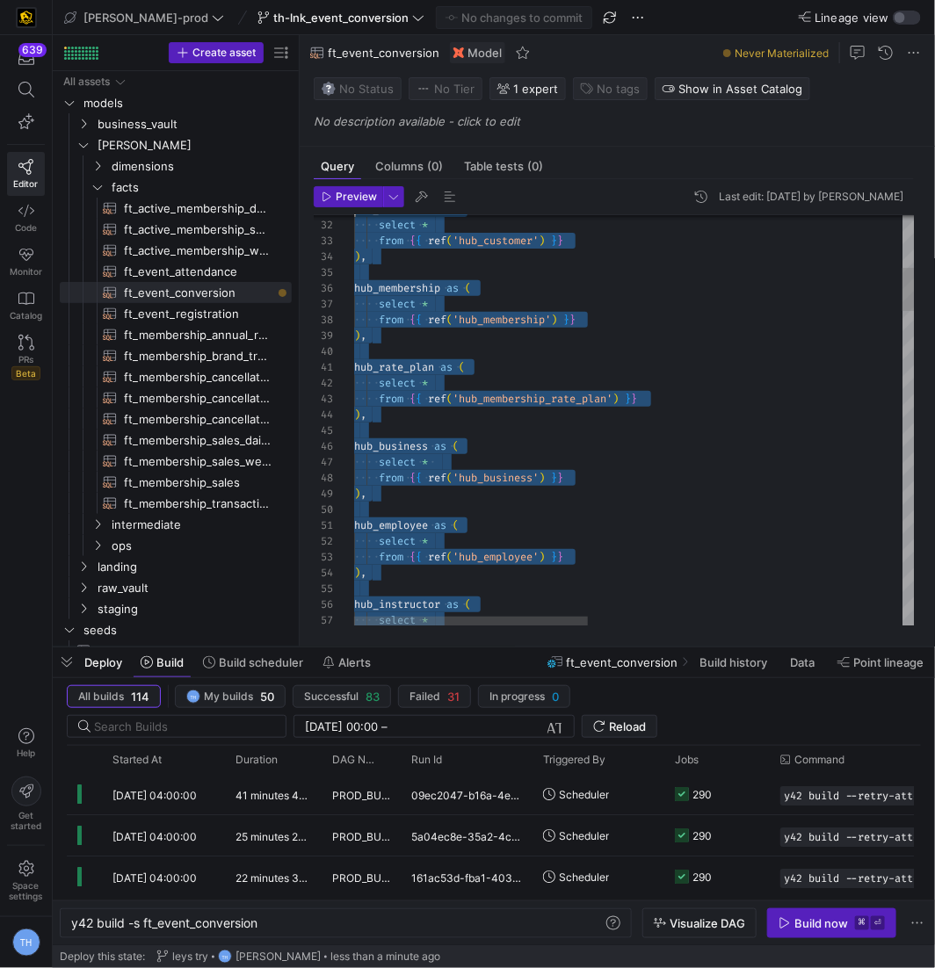
type textarea "{{ config( post_hook = [ "alter table {{ this }} add primary key (date_dim_id, …"
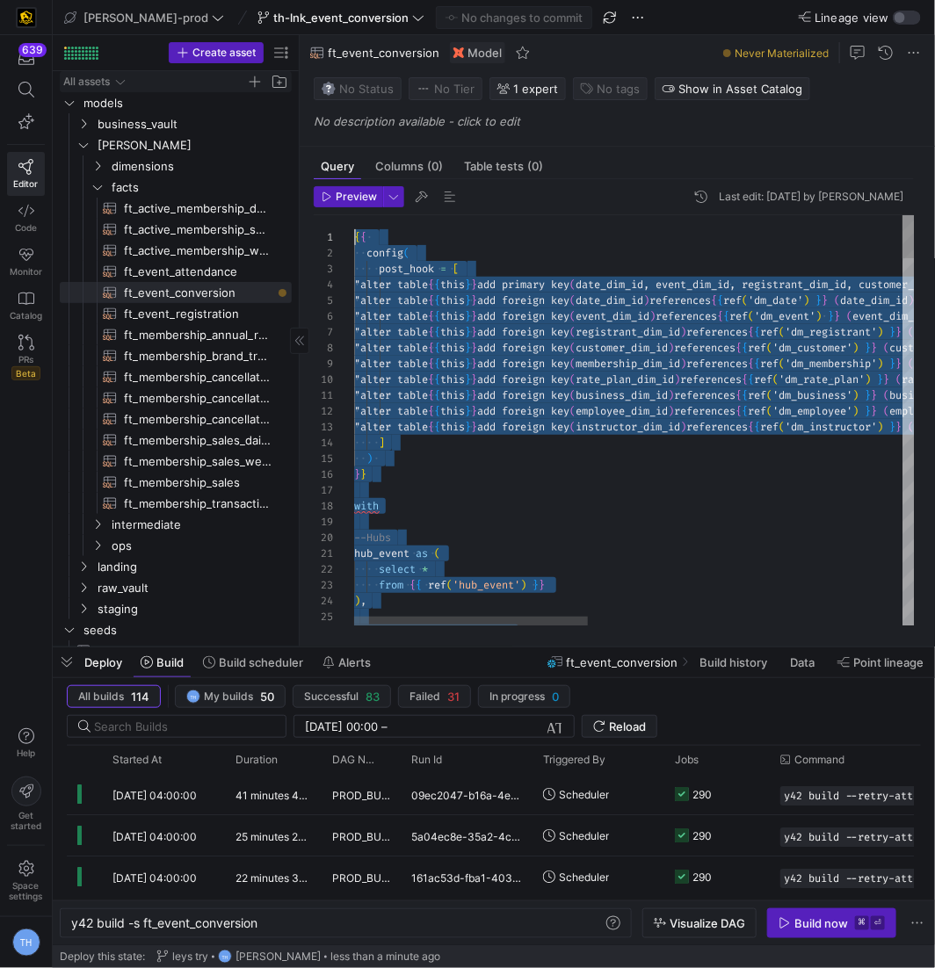
drag, startPoint x: 410, startPoint y: 601, endPoint x: 268, endPoint y: 72, distance: 547.9
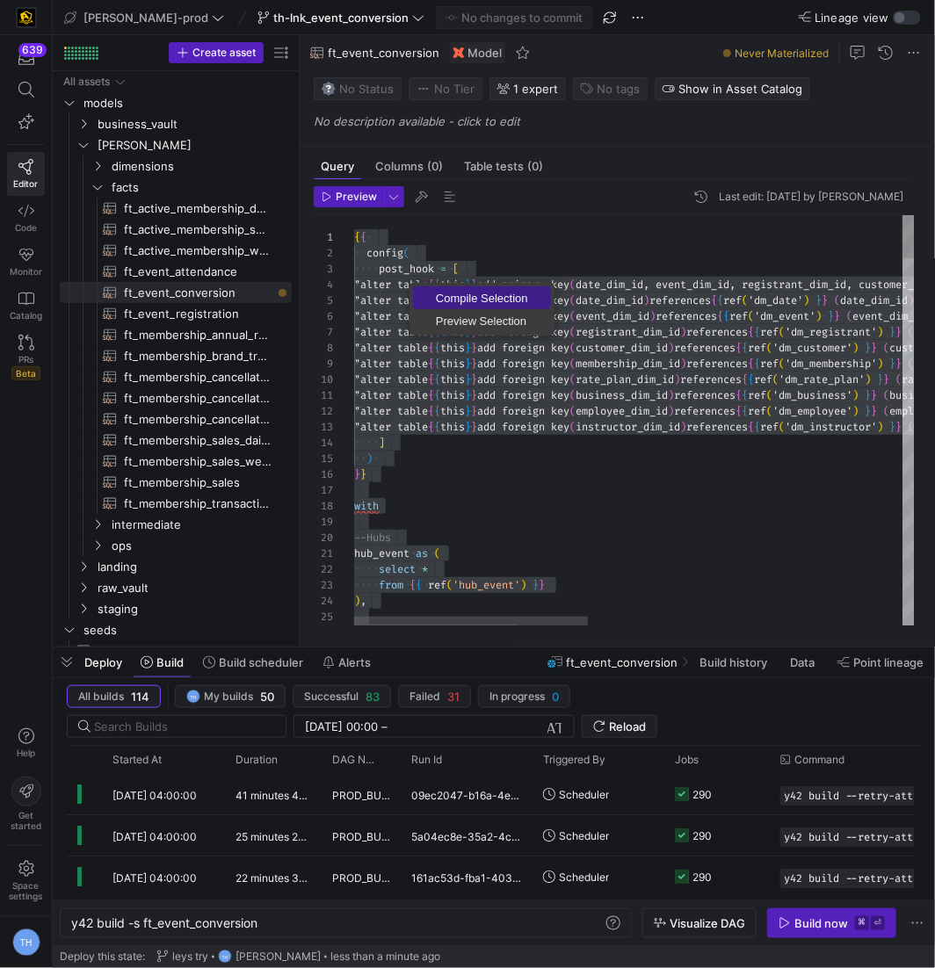
click at [431, 301] on span "Compile Selection" at bounding box center [482, 298] width 138 height 11
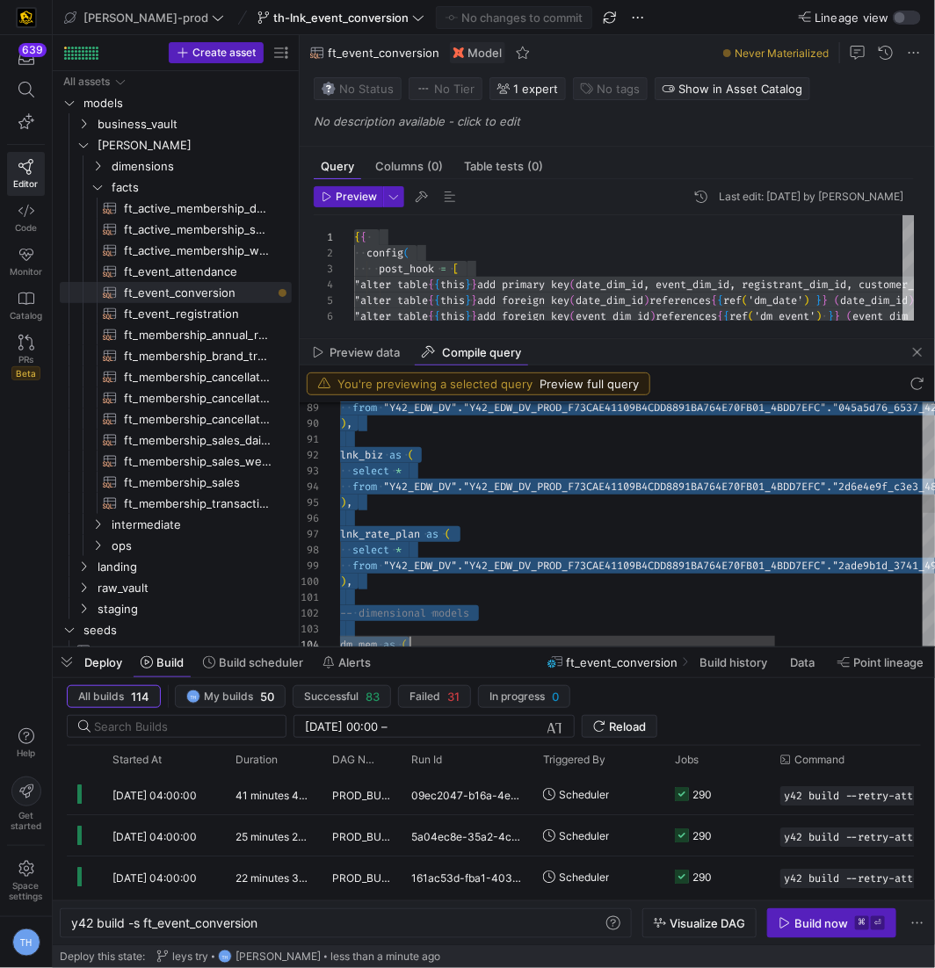
scroll to position [32, 0]
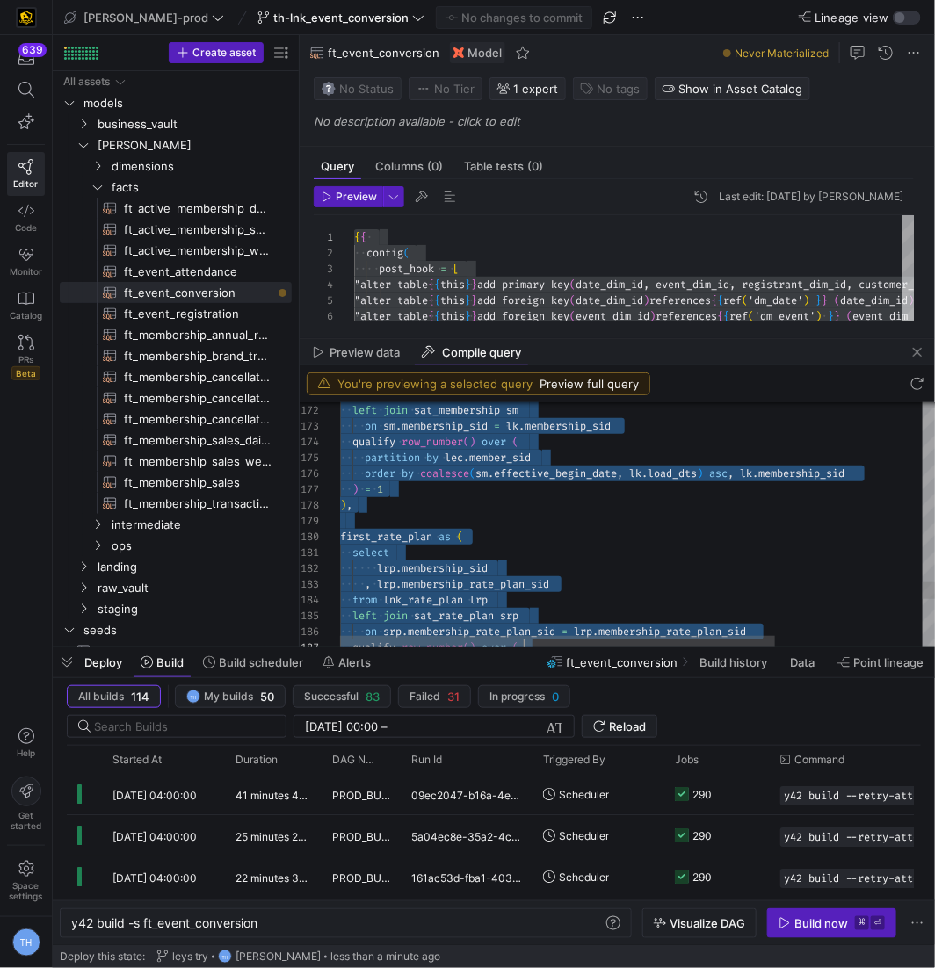
type textarea "with --Hubs hub_event as ( select * from "Y42_EDW_DV"."Y42_EDW_DV_PROD_F73CAE41…"
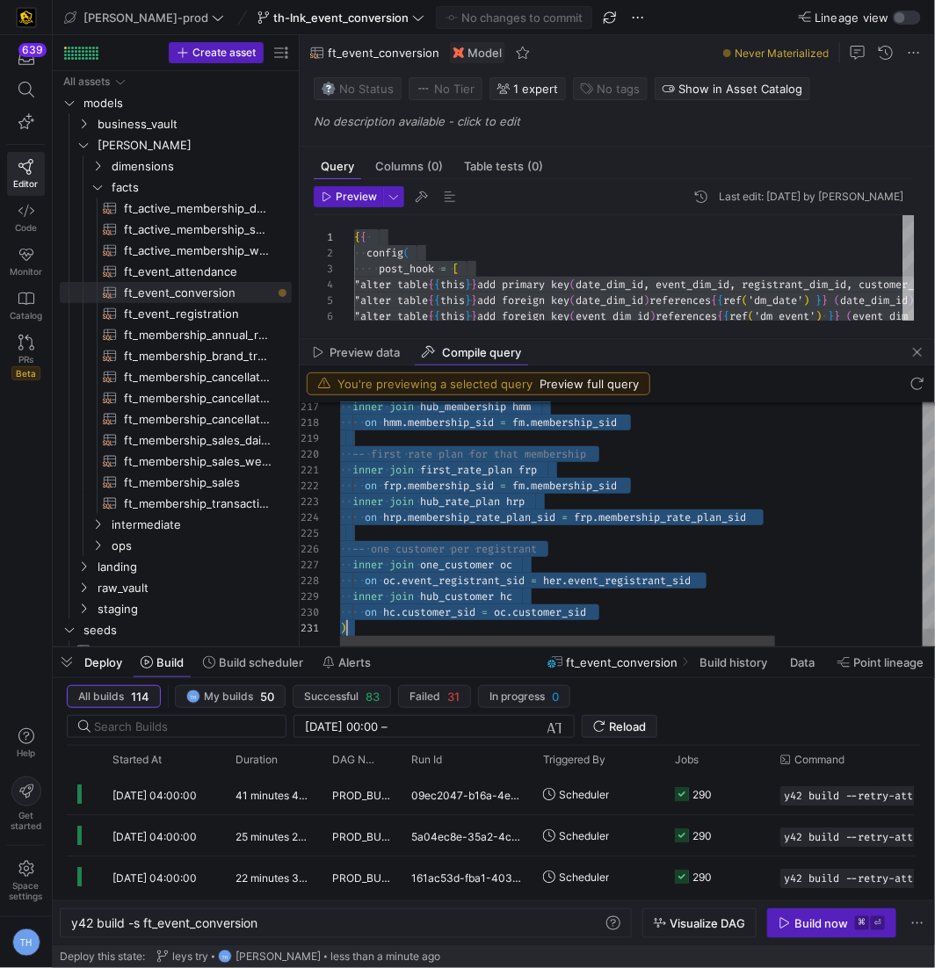
drag, startPoint x: 340, startPoint y: 453, endPoint x: 619, endPoint y: 877, distance: 507.7
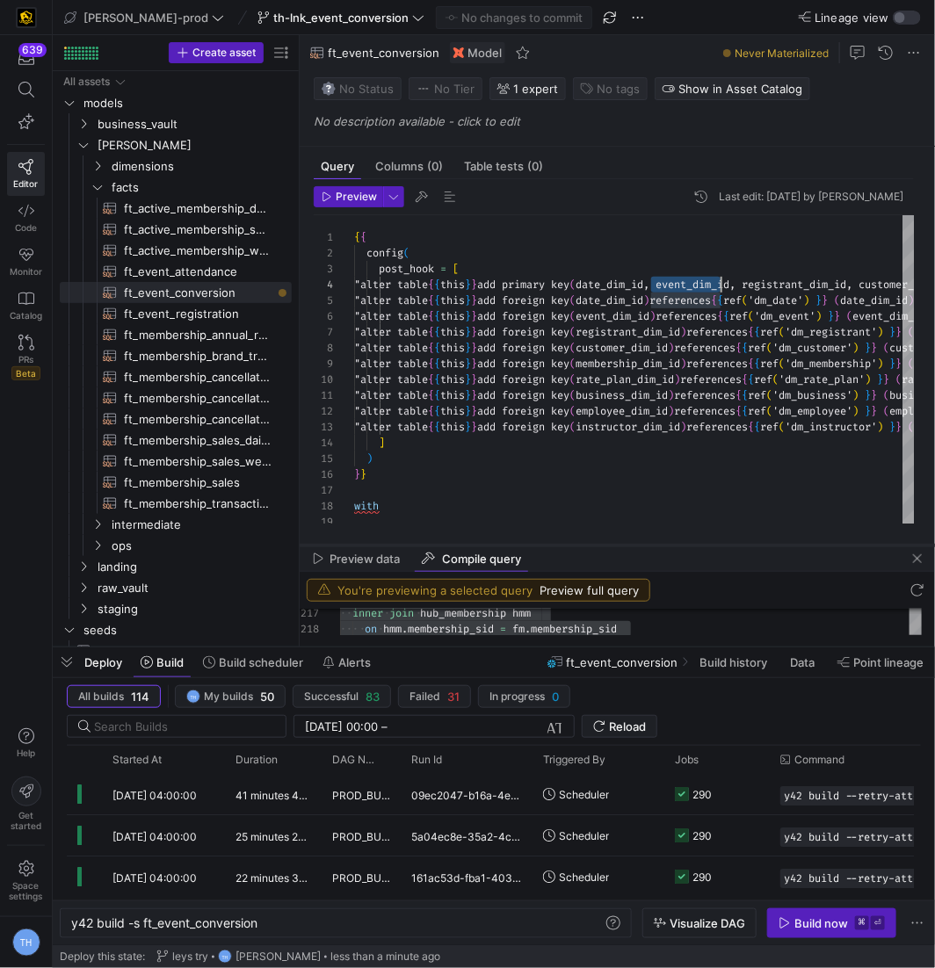
drag, startPoint x: 685, startPoint y: 339, endPoint x: 681, endPoint y: 548, distance: 209.2
click at [681, 547] on div at bounding box center [617, 545] width 635 height 7
type textarea ""alter table {{ this }} add foreign key (business_dim_id) references {{ ref('dm…"
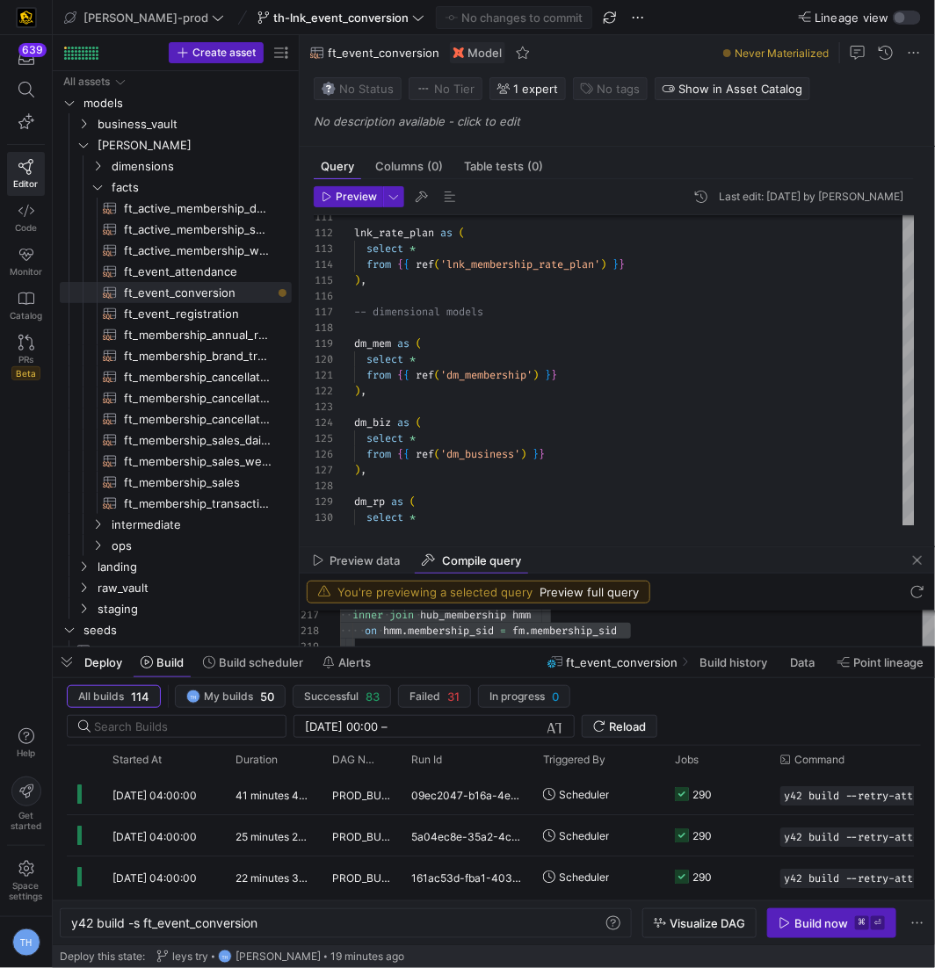
scroll to position [35, 0]
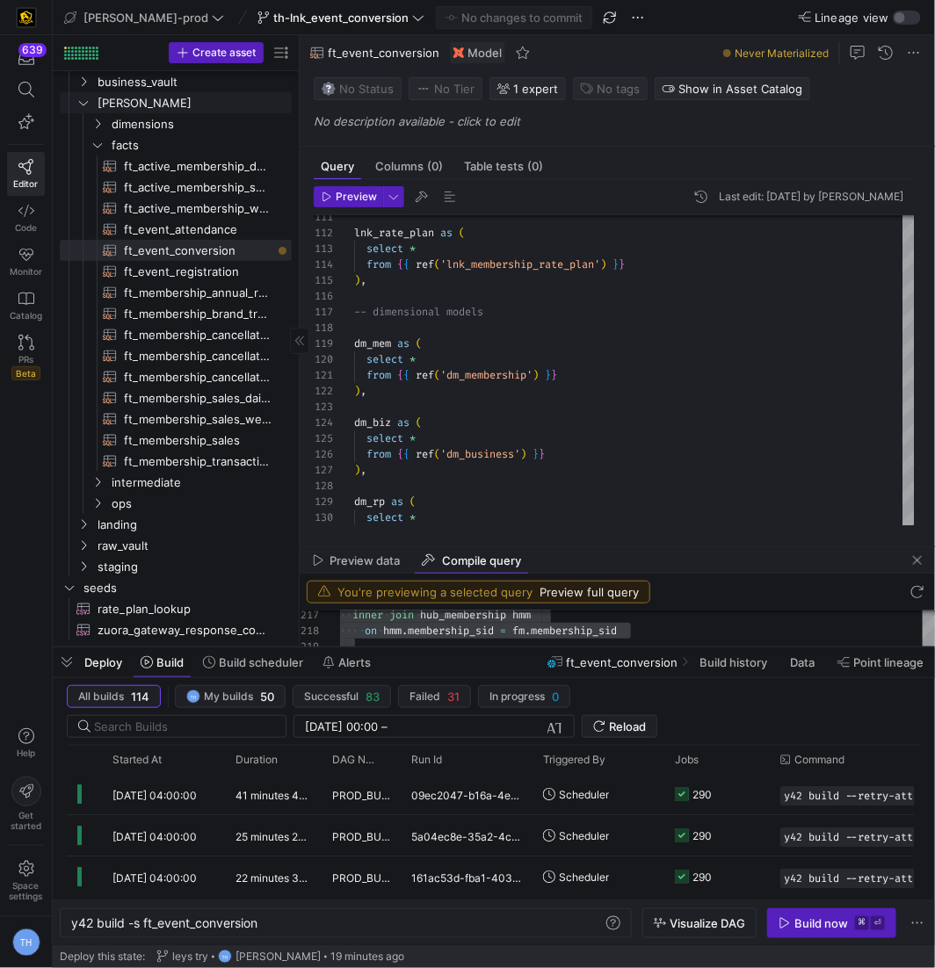
click at [171, 92] on link "[PERSON_NAME]" at bounding box center [176, 102] width 232 height 21
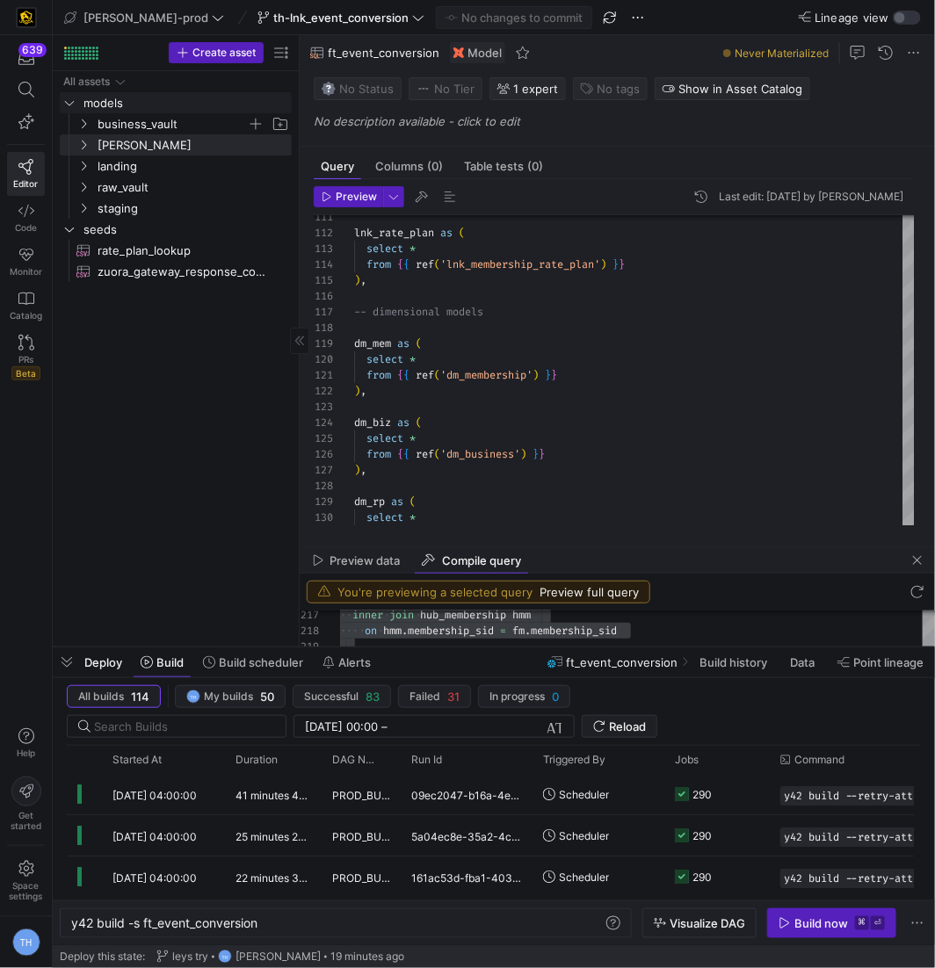
click at [172, 114] on span "business_vault" at bounding box center [172, 124] width 149 height 20
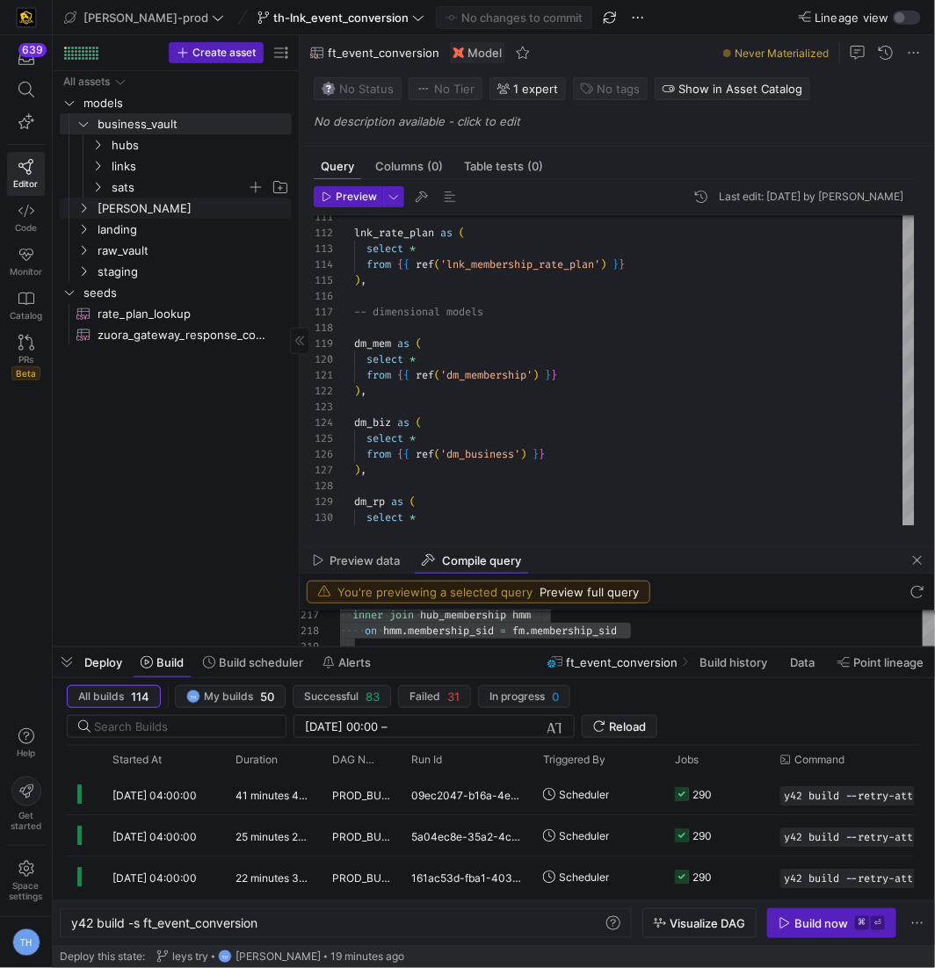
click at [170, 184] on span "sats" at bounding box center [179, 188] width 135 height 20
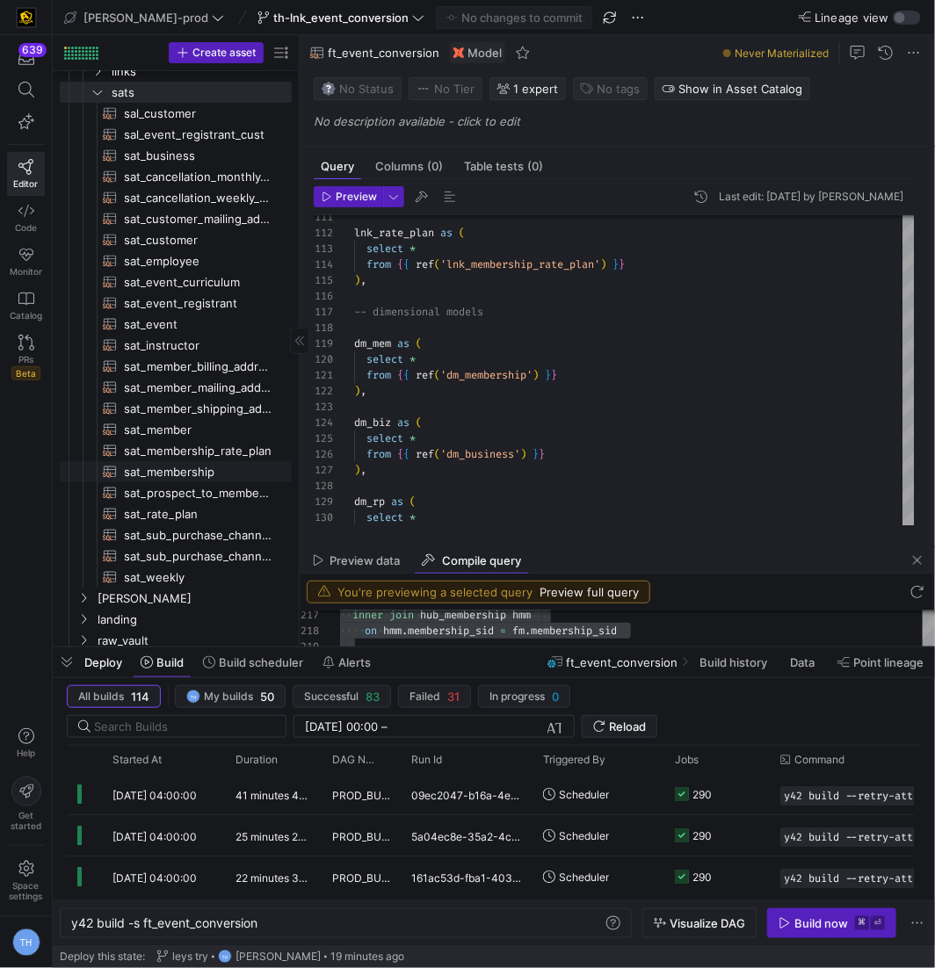
click at [236, 465] on span "sat_membership​​​​​​​​​​" at bounding box center [198, 472] width 148 height 20
type textarea "y42 build -s sat_membership"
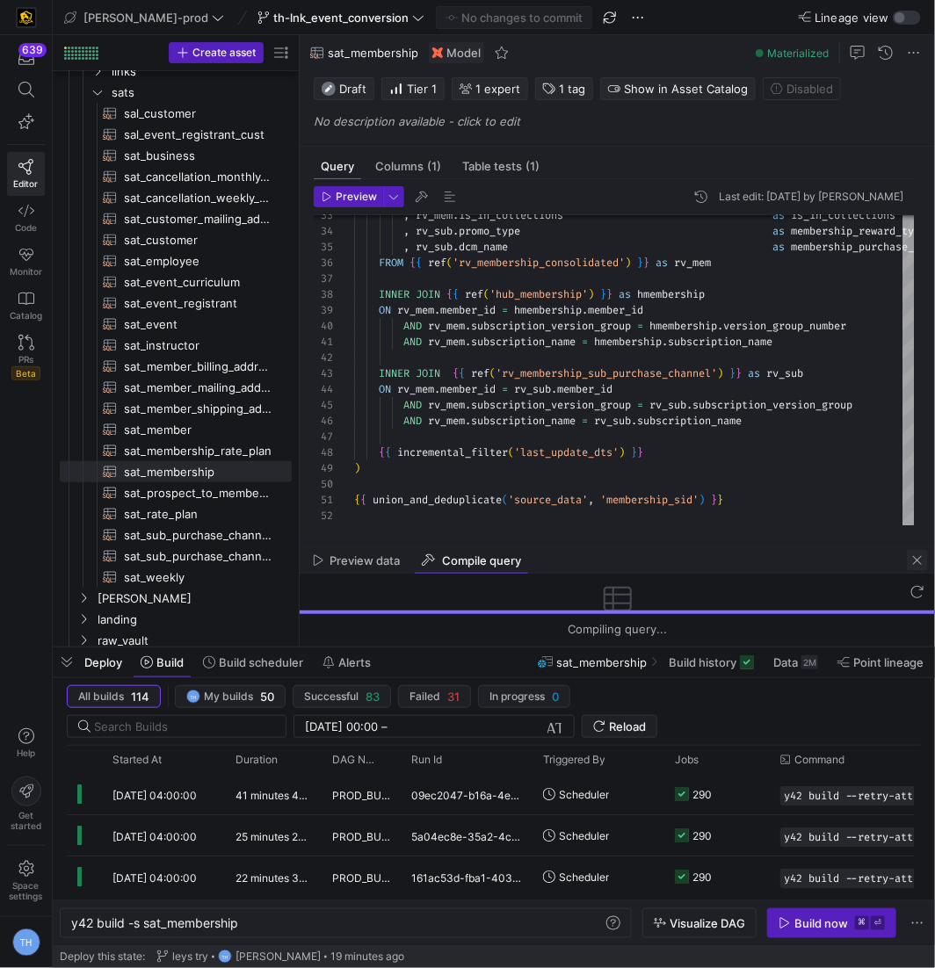
click at [912, 560] on span "button" at bounding box center [917, 560] width 21 height 21
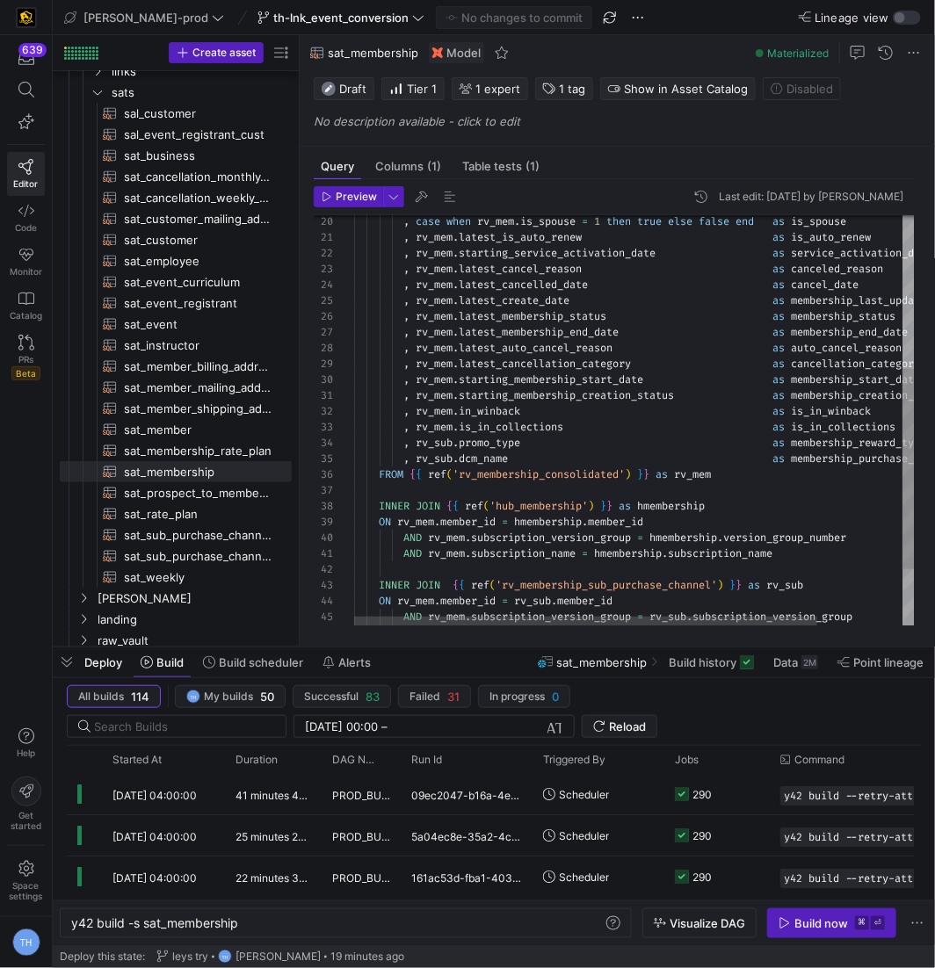
type textarea ", rv_mem.latest_cancelled_date as cancel_date , rv_mem.latest_create_date as me…"
click at [652, 360] on div ", rv_mem . is_in_collections as is_in_collections , rv_sub . promo_type as memb…" at bounding box center [685, 322] width 663 height 847
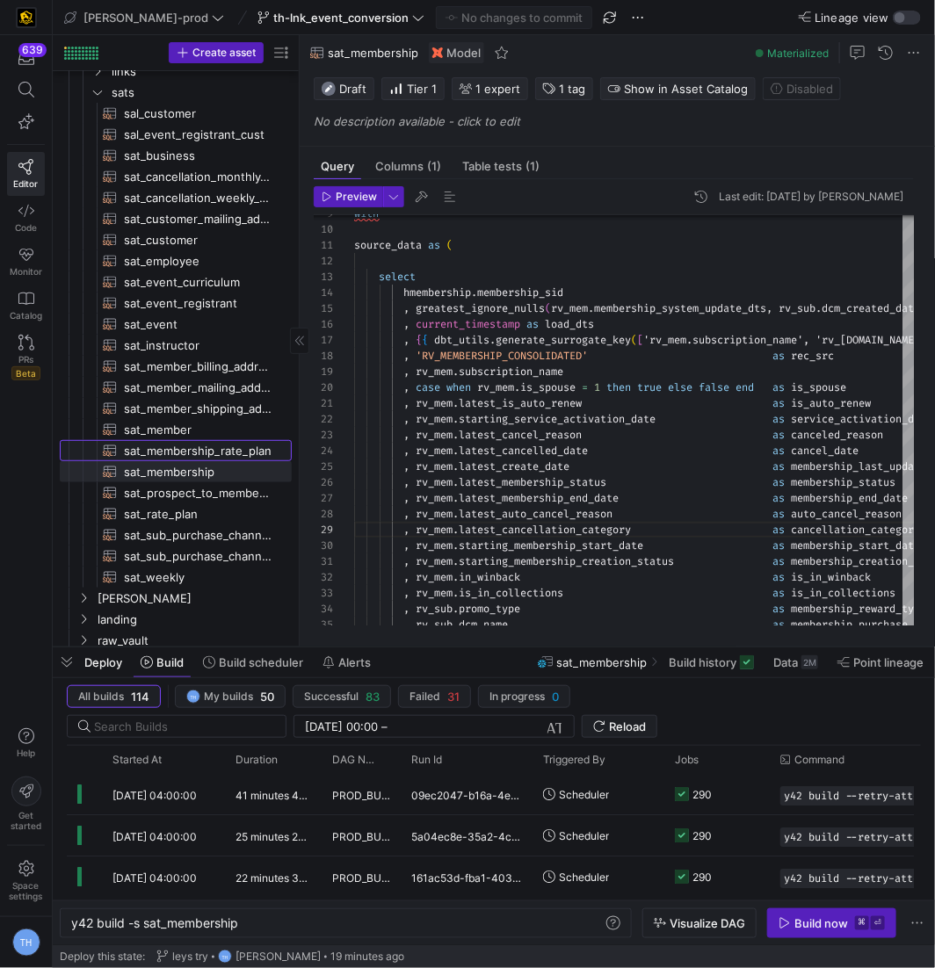
click at [217, 448] on span "sat_membership_rate_plan​​​​​​​​​​" at bounding box center [198, 451] width 148 height 20
type textarea "y42 build -s sat_membership_rate_plan"
type textarea "{{ config( materialized='incremental', incremental_strategy='merge', unique_key…"
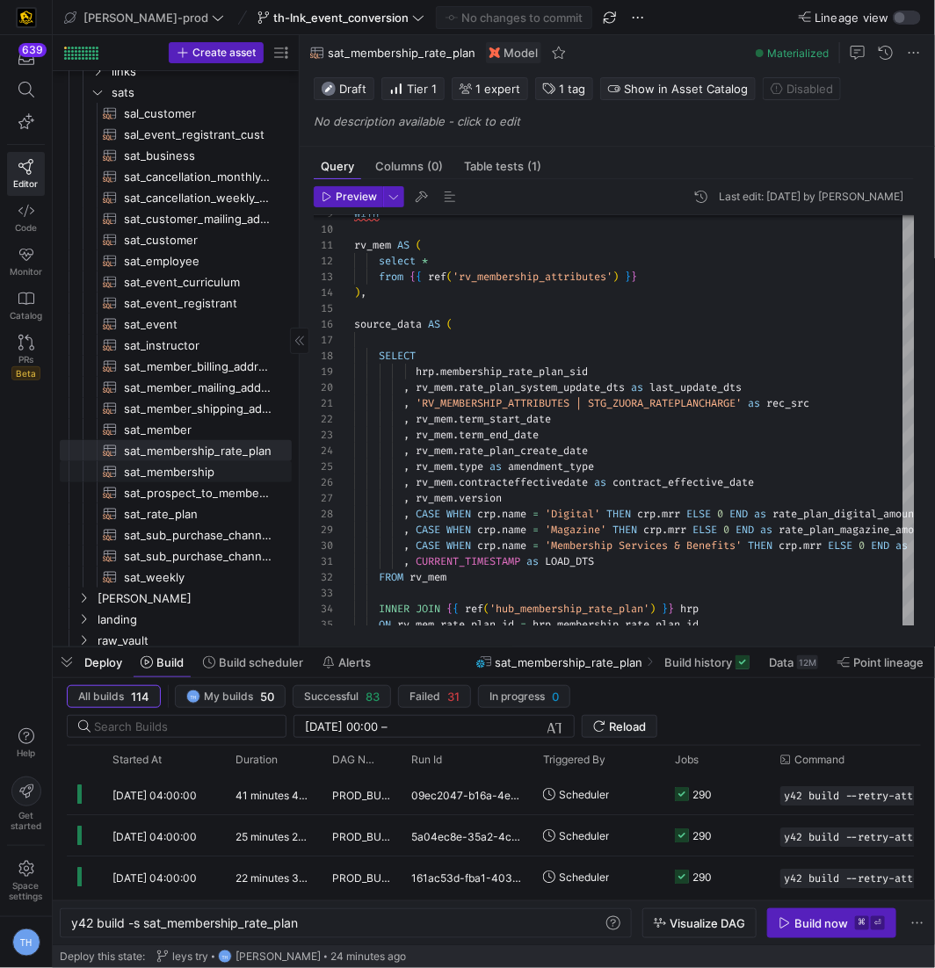
click at [175, 465] on span "sat_membership​​​​​​​​​​" at bounding box center [198, 472] width 148 height 20
type textarea "y42 build -s sat_membership"
type textarea "{{ config( materialized='incremental', incremental_strategy='merge', unique_key…"
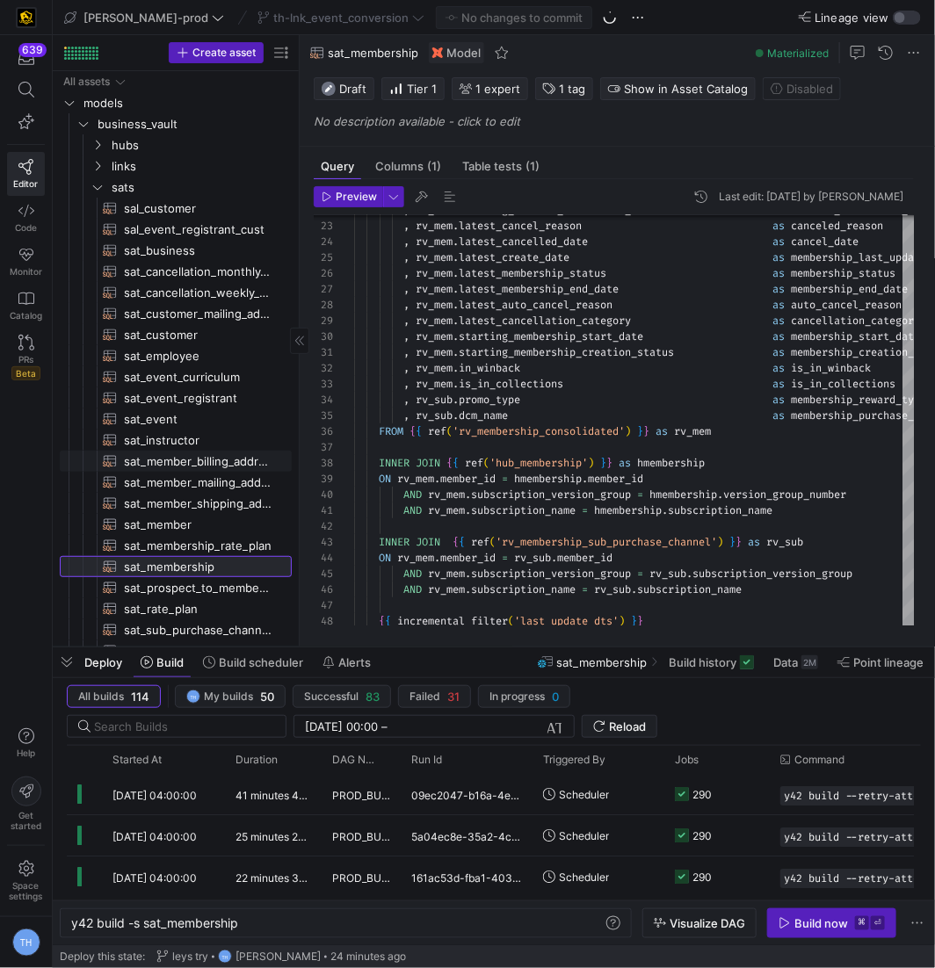
scroll to position [183, 0]
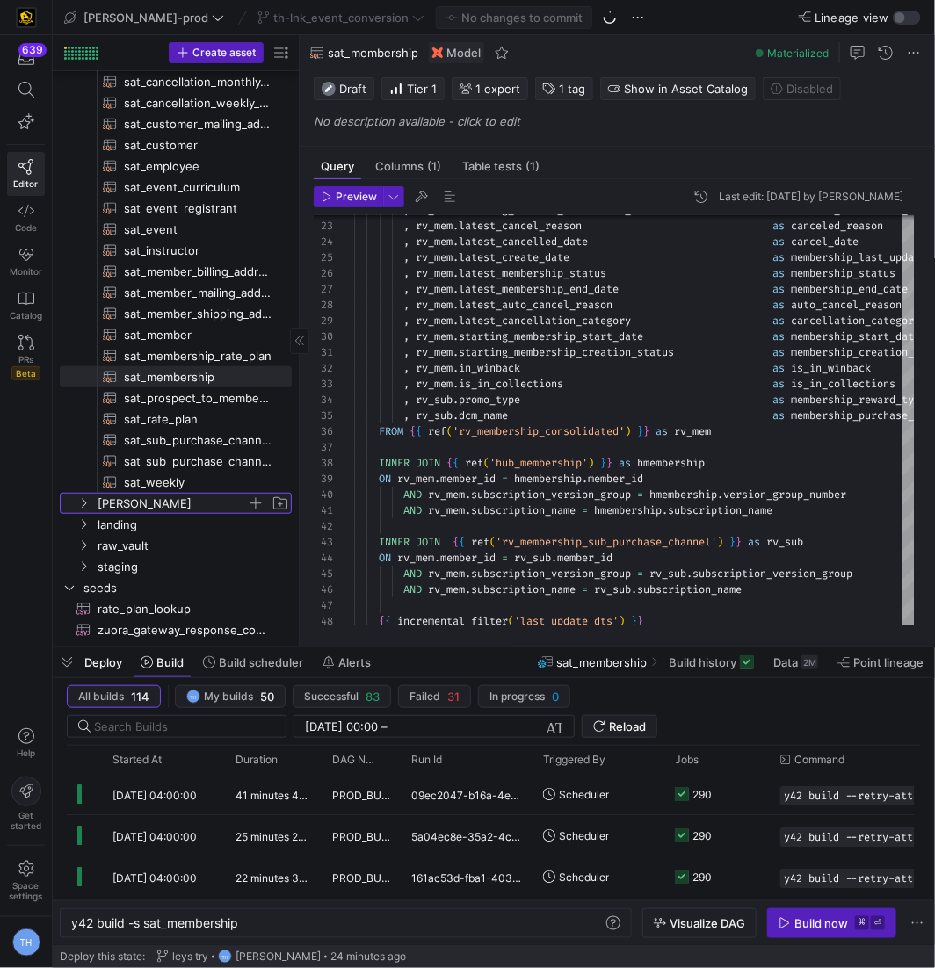
click at [179, 507] on span "[PERSON_NAME]" at bounding box center [172, 504] width 149 height 20
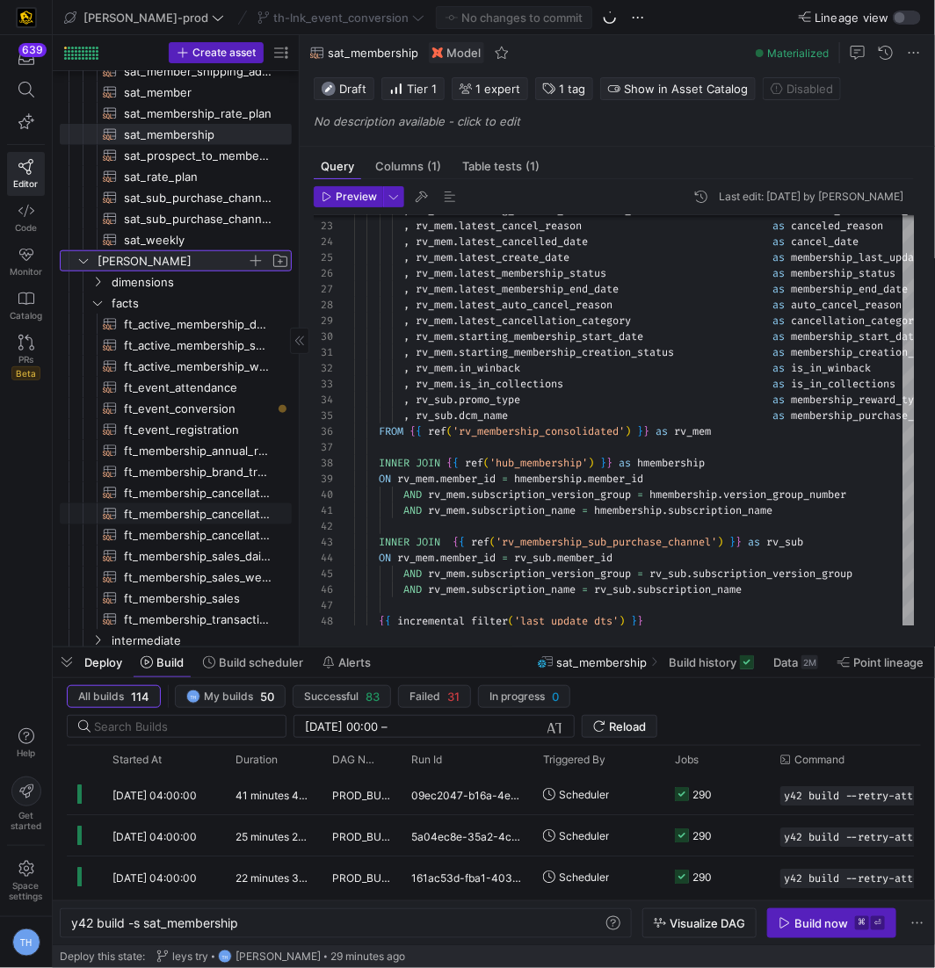
scroll to position [434, 0]
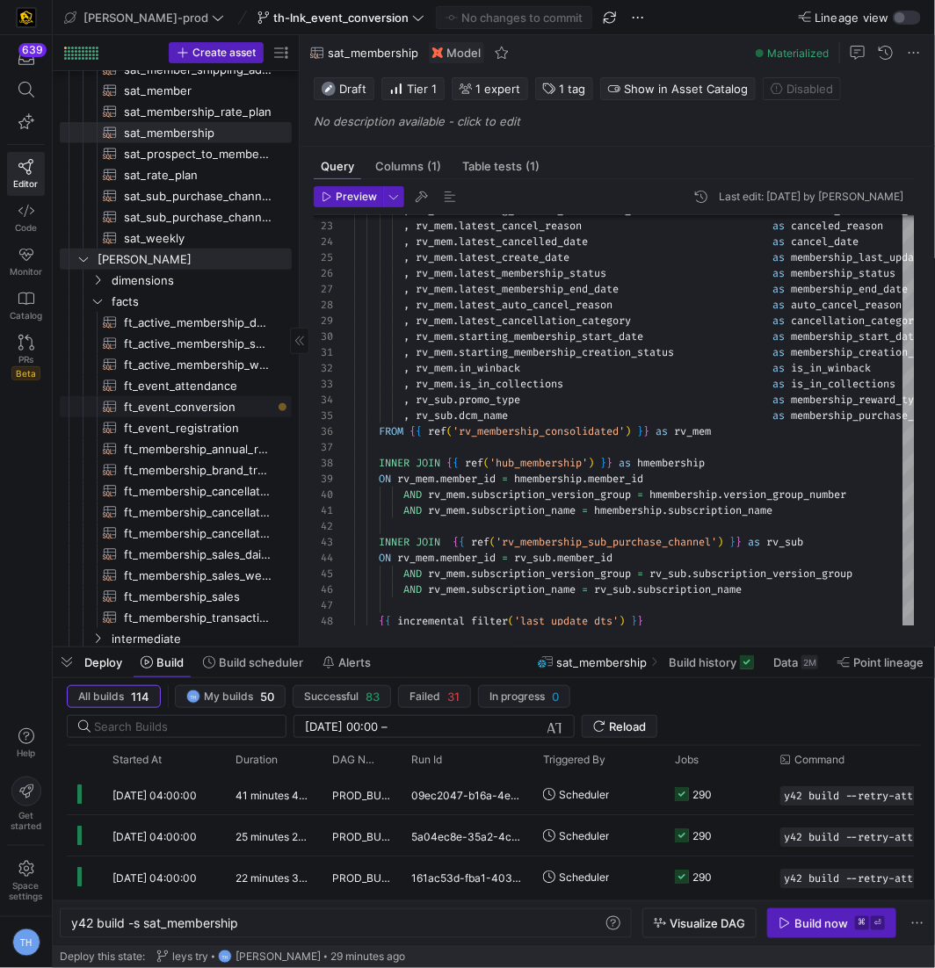
click at [192, 410] on span "ft_event_conversion​​​​​​​​​​" at bounding box center [198, 407] width 148 height 20
type textarea "y42 build -s ft_event_conversion"
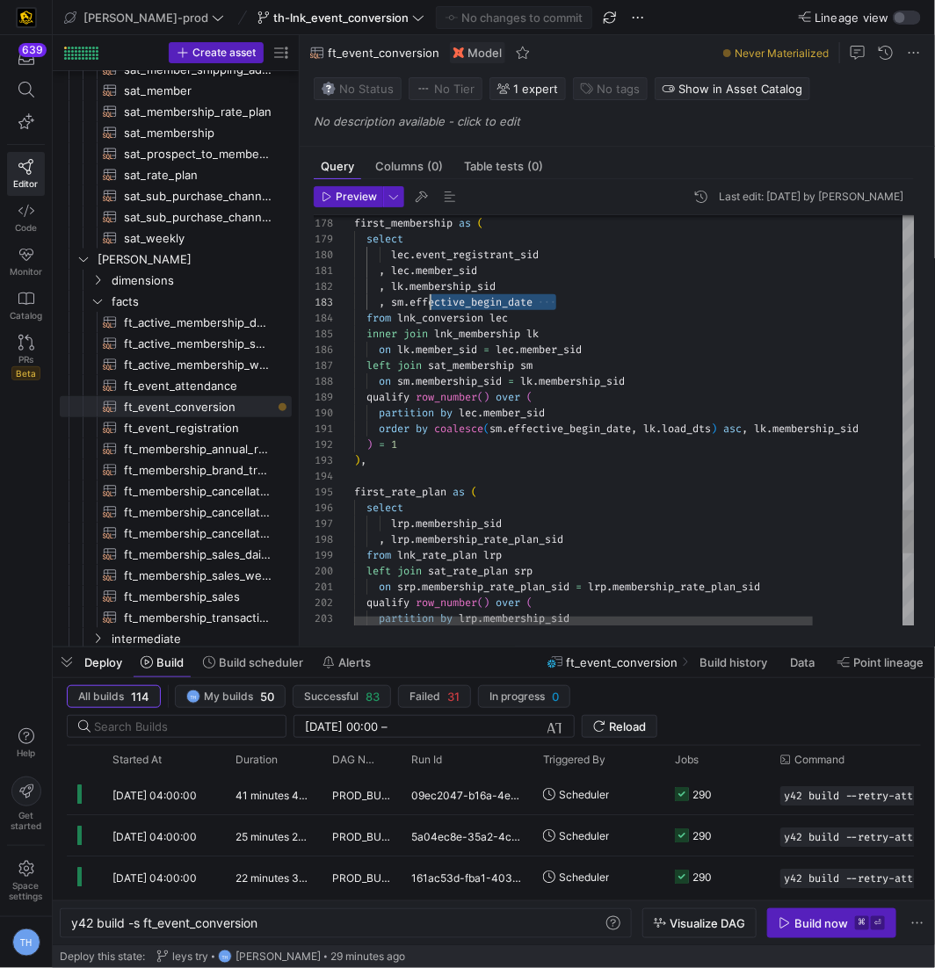
drag, startPoint x: 562, startPoint y: 304, endPoint x: 423, endPoint y: 305, distance: 138.9
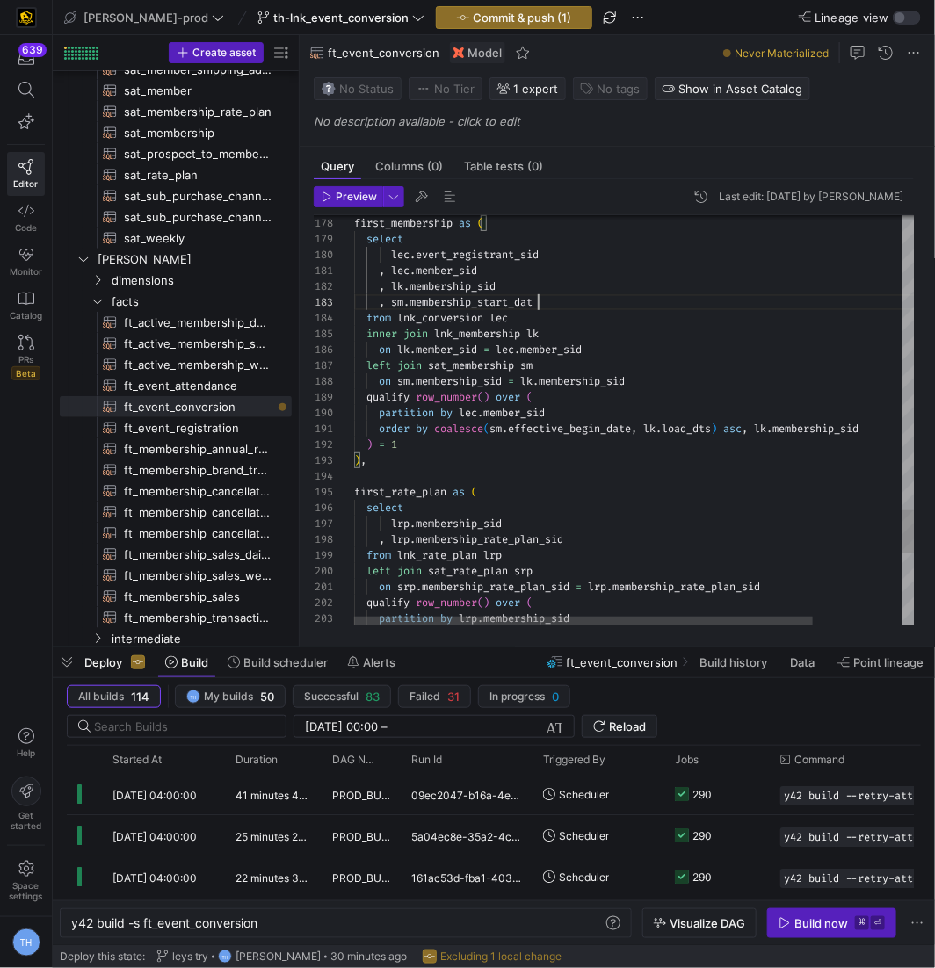
scroll to position [32, 190]
type textarea ", lec.member_sid , lk.membership_sid , sm.membership_start_date from lnk_conver…"
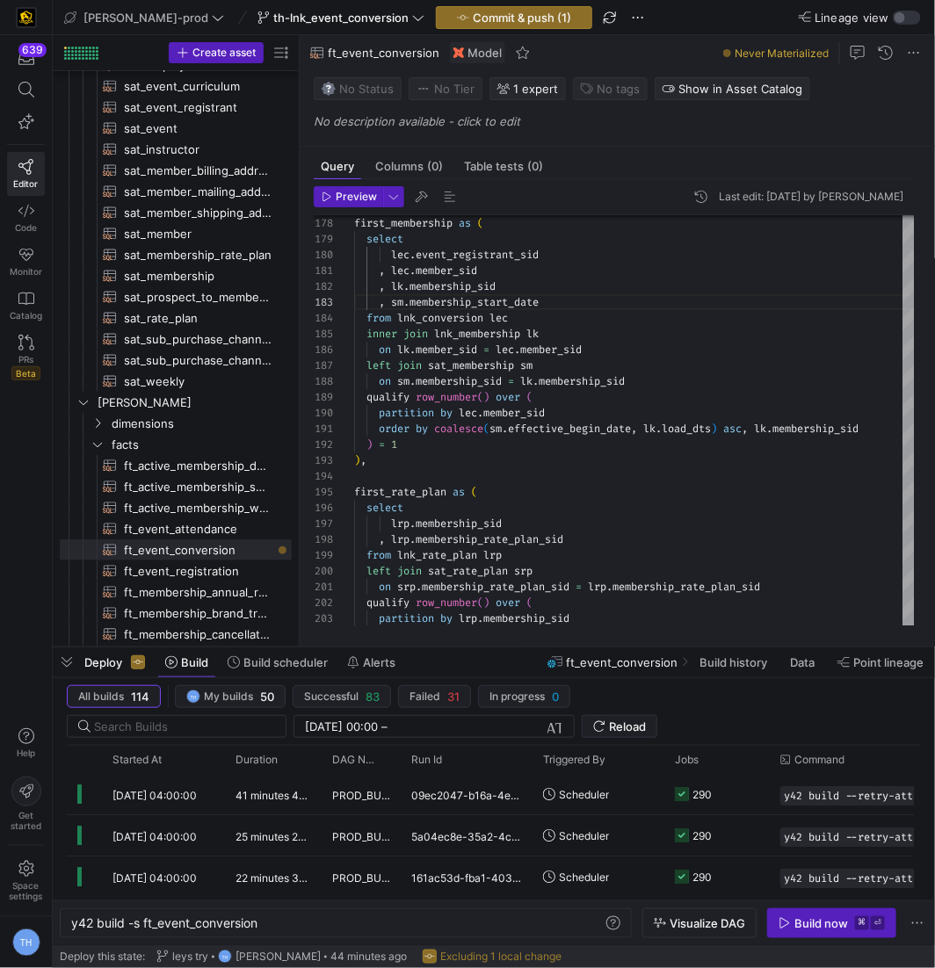
scroll to position [257, 0]
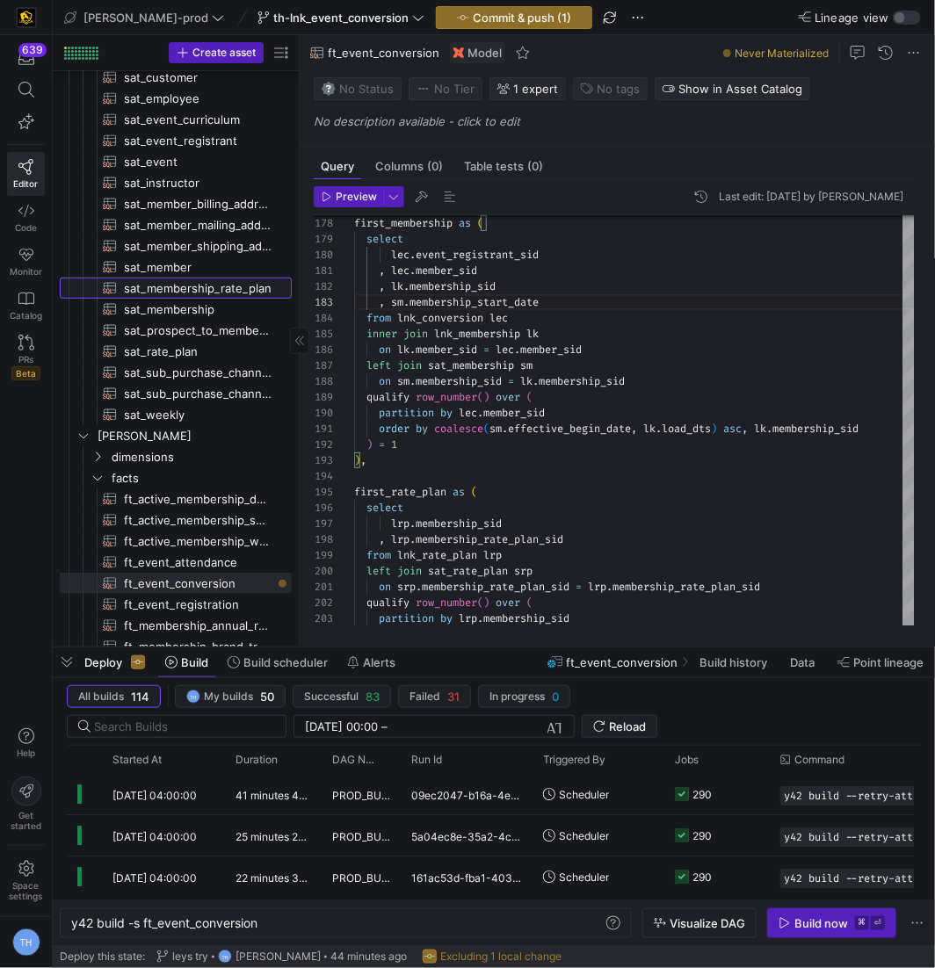
click at [214, 287] on span "sat_membership_rate_plan​​​​​​​​​​" at bounding box center [198, 289] width 148 height 20
type textarea "y42 build -s sat_membership_rate_plan"
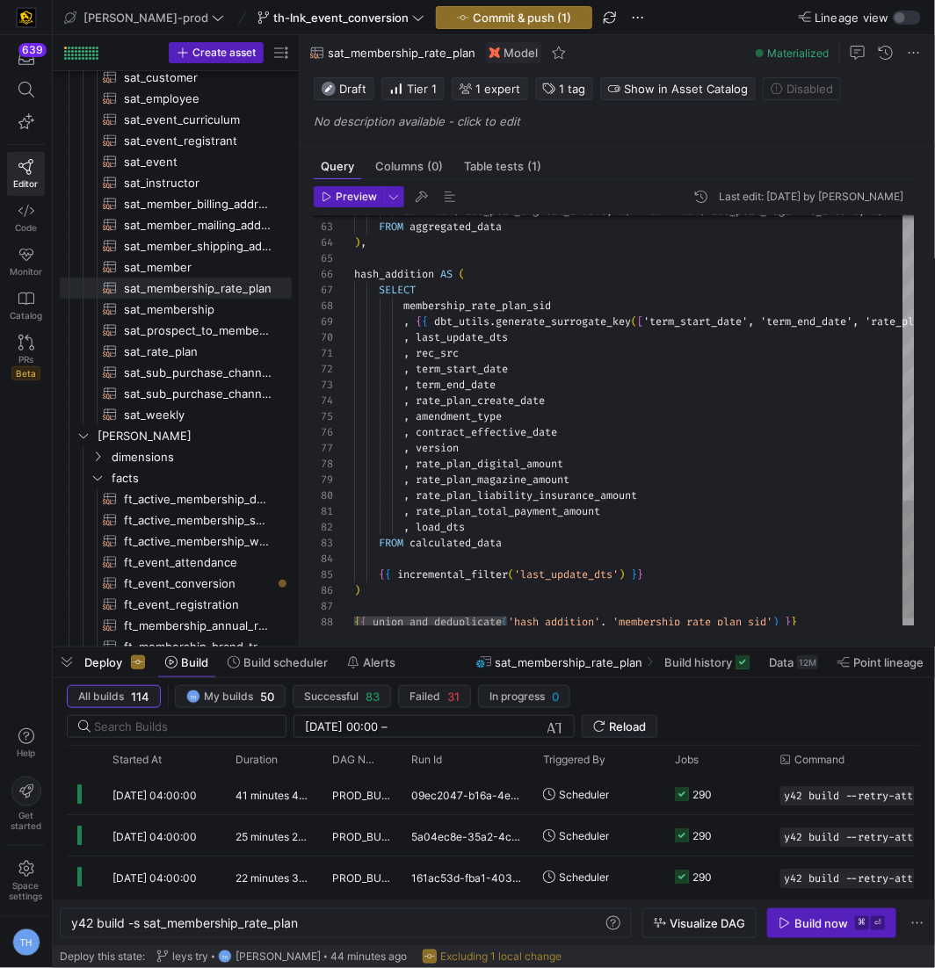
type textarea ", rec_src , term_start_date , term_end_date , rate_plan_create_date , amendment…"
drag, startPoint x: 416, startPoint y: 370, endPoint x: 521, endPoint y: 366, distance: 105.5
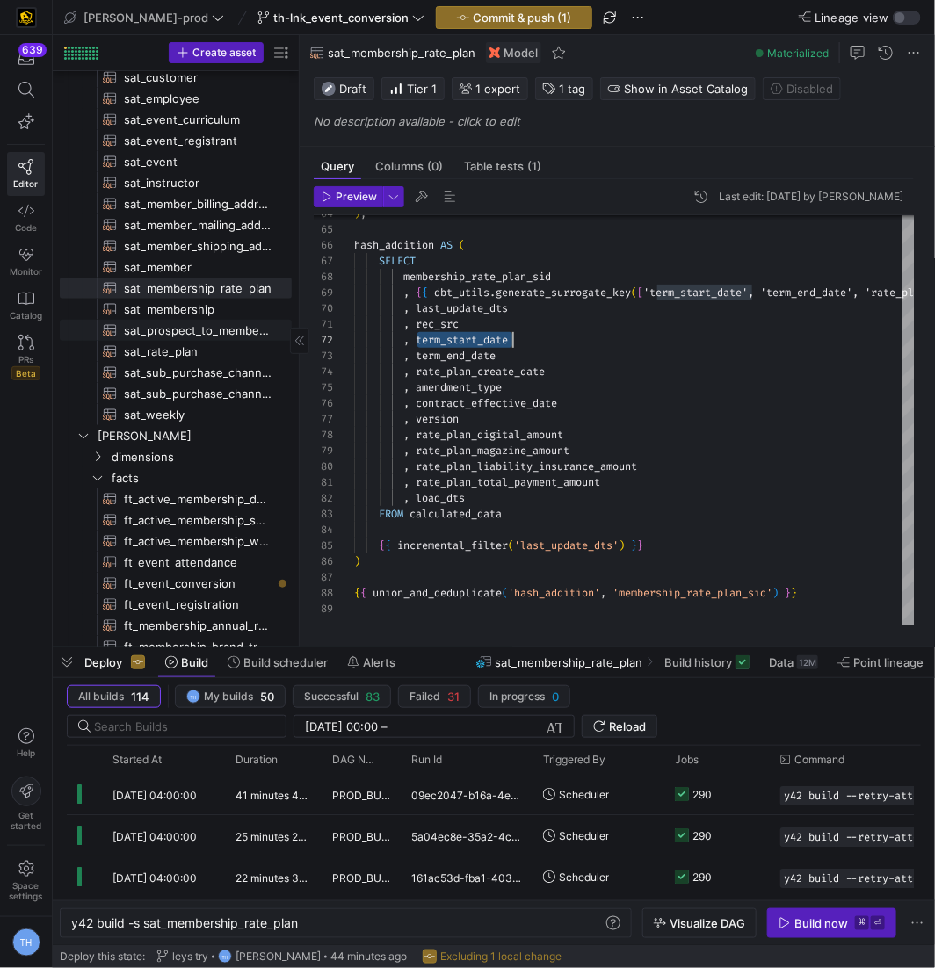
scroll to position [248, 0]
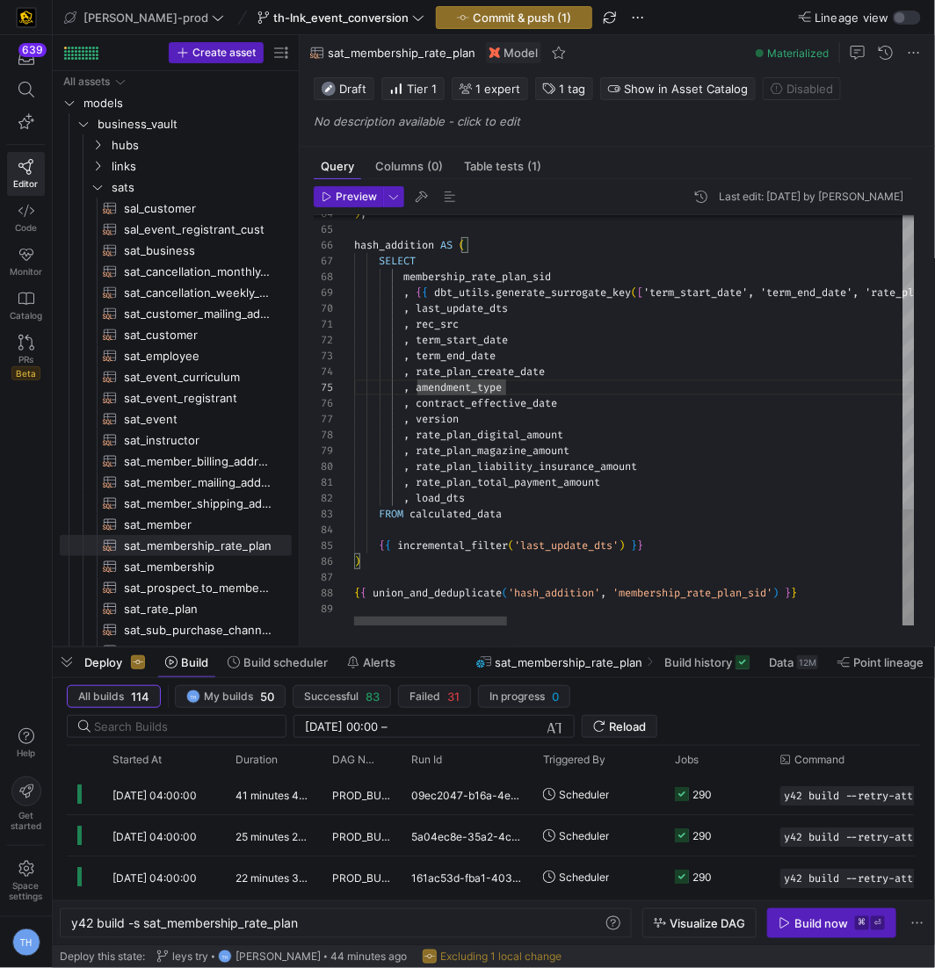
scroll to position [32, 145]
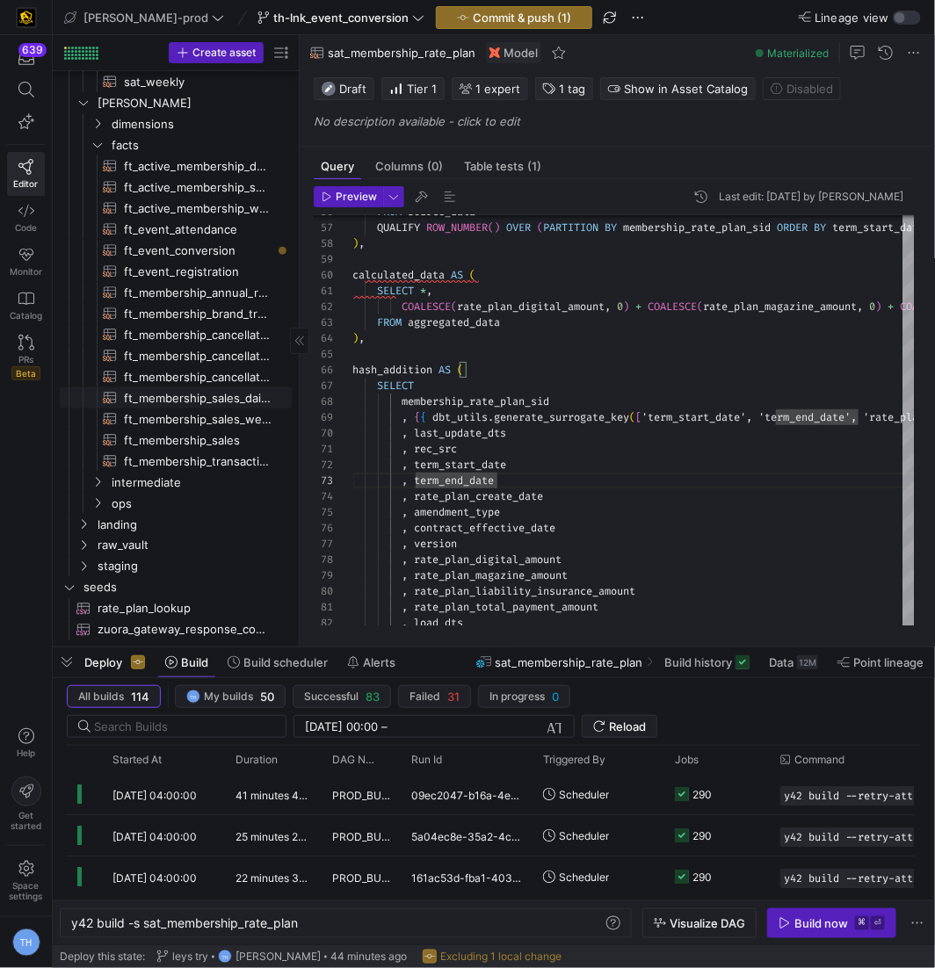
scroll to position [584, 0]
click at [242, 251] on span "ft_event_conversion​​​​​​​​​​" at bounding box center [198, 251] width 148 height 20
type textarea "y42 build -s ft_event_conversion"
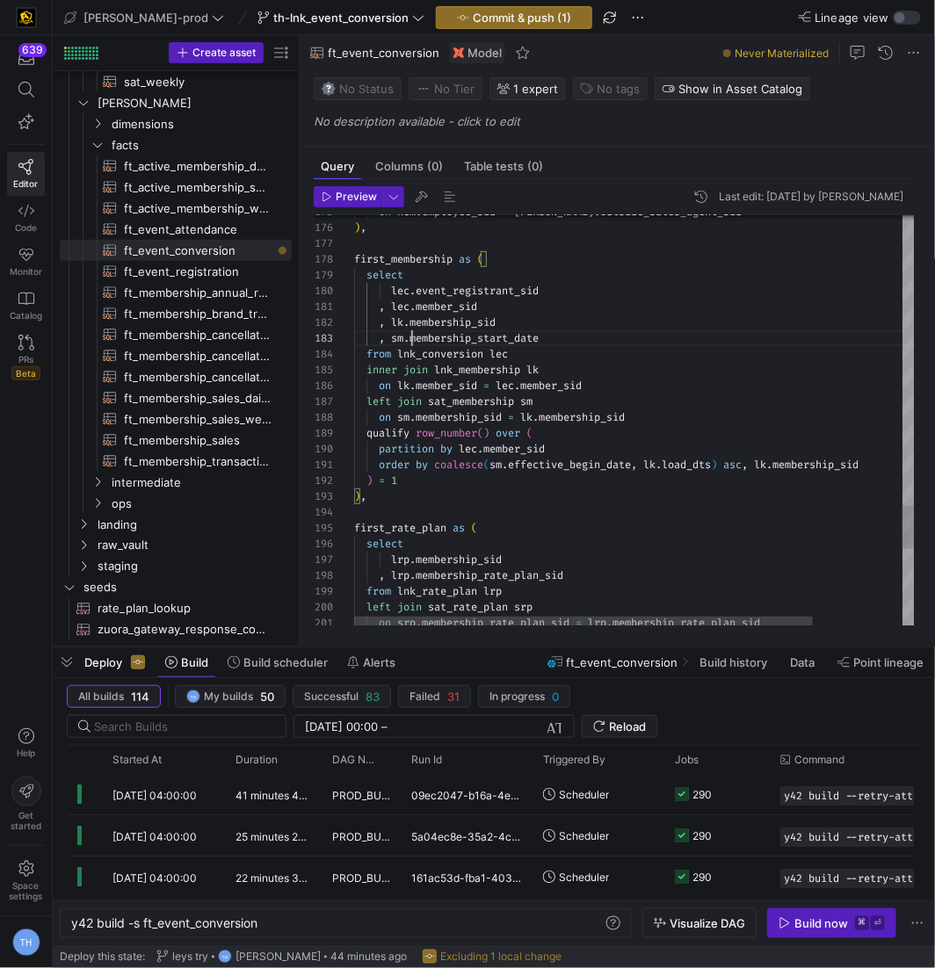
scroll to position [32, 190]
drag, startPoint x: 410, startPoint y: 338, endPoint x: 593, endPoint y: 338, distance: 182.8
click at [594, 338] on div ", sm . membership_start_date" at bounding box center [689, 338] width 670 height 16
drag, startPoint x: 389, startPoint y: 337, endPoint x: 639, endPoint y: 337, distance: 249.6
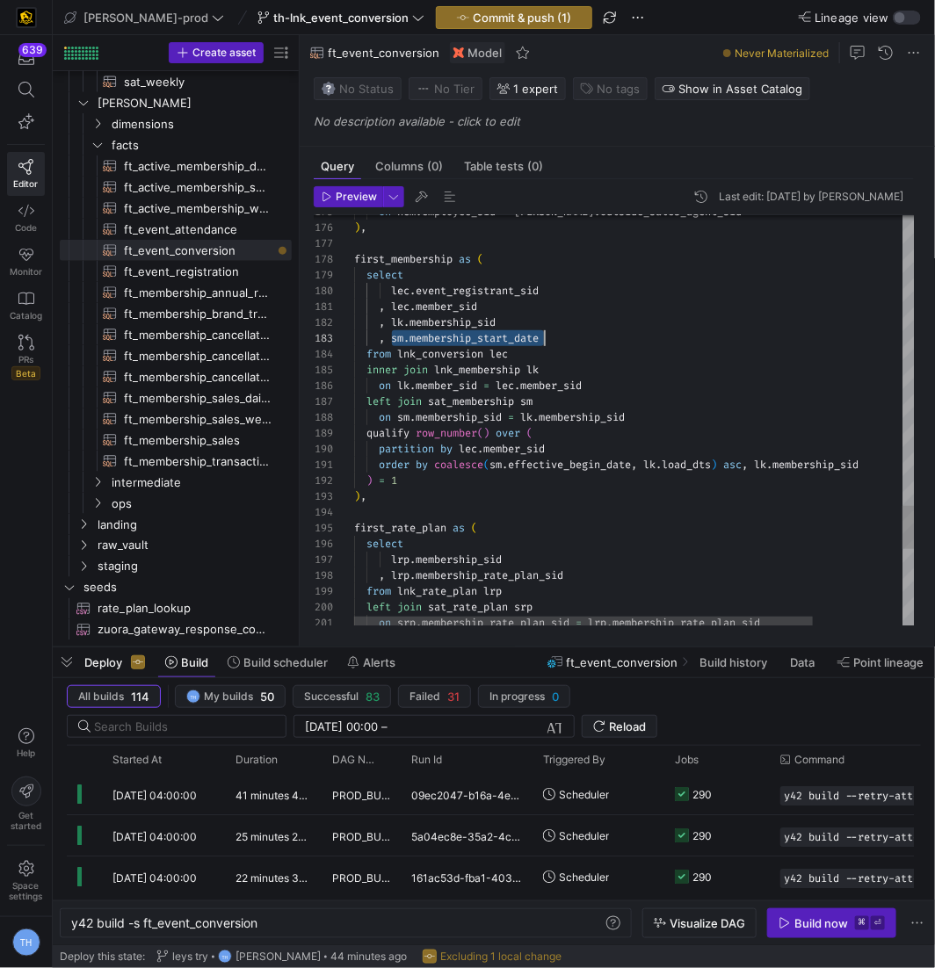
drag, startPoint x: 493, startPoint y: 461, endPoint x: 638, endPoint y: 461, distance: 145.0
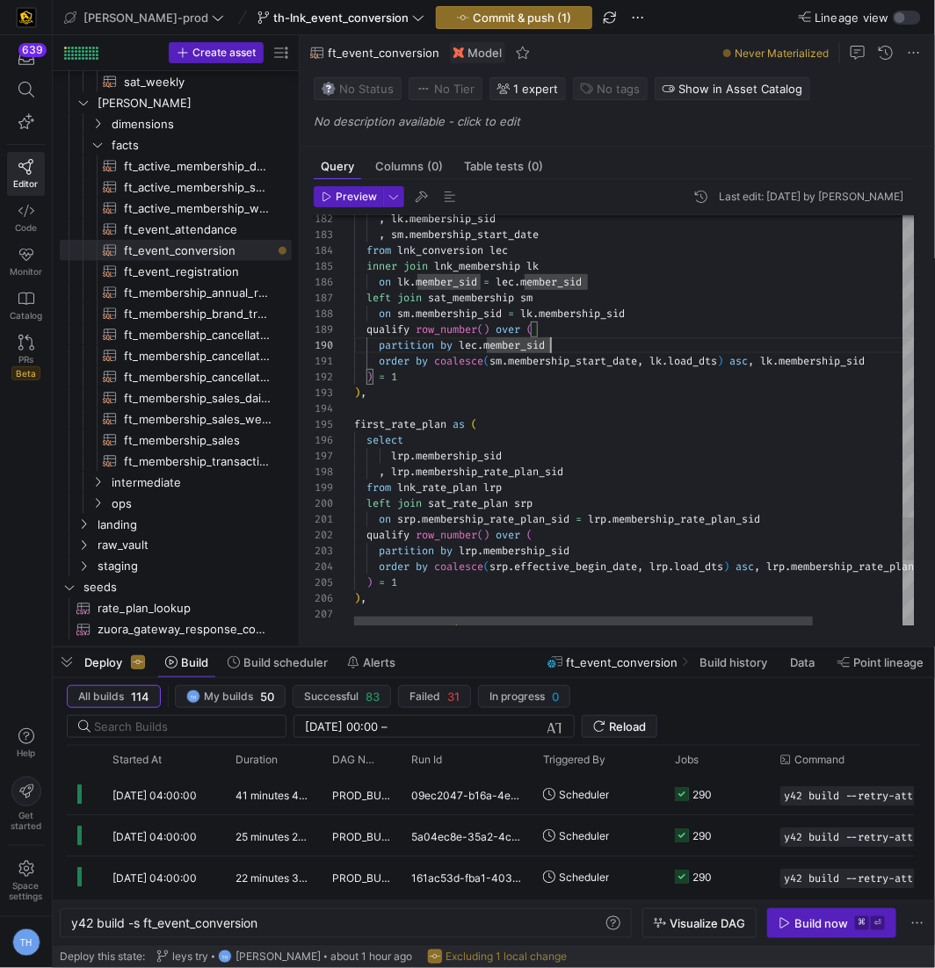
scroll to position [111, 215]
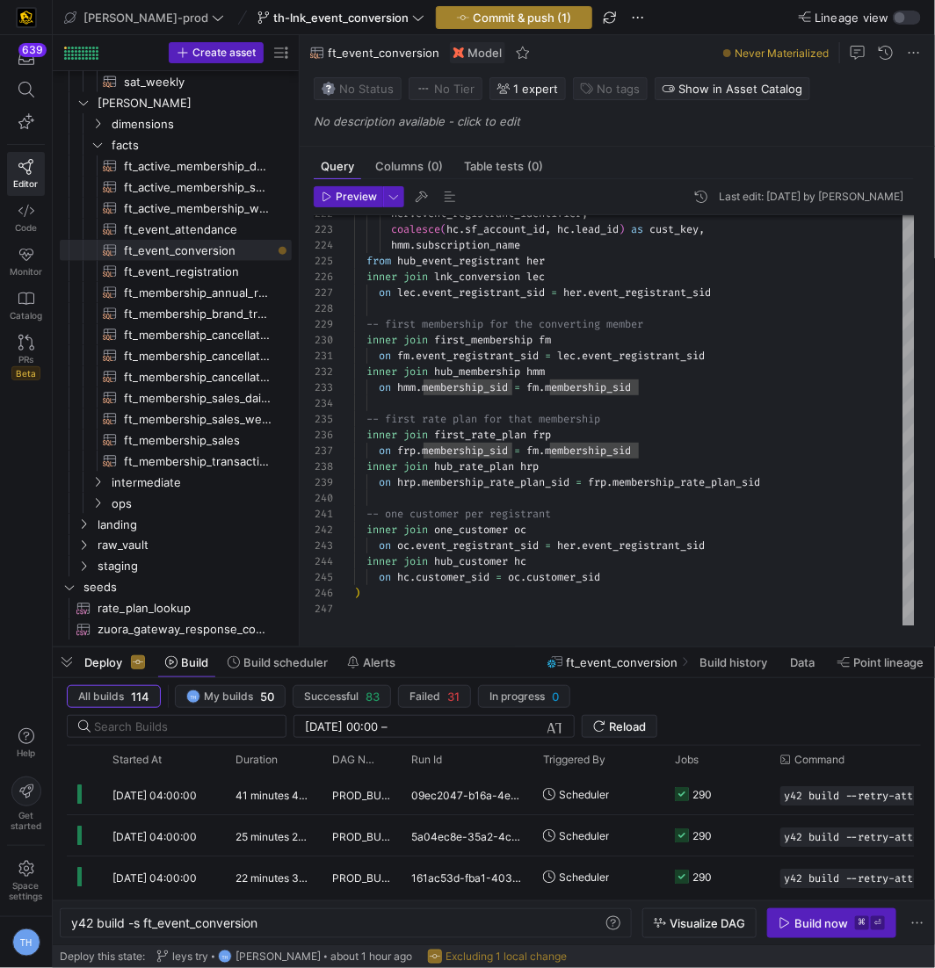
type textarea "on srp.membership_rate_plan_sid = lrp.membership_rate_plan_sid qualify row_numb…"
click at [473, 15] on span "Commit & push (1)" at bounding box center [522, 18] width 98 height 14
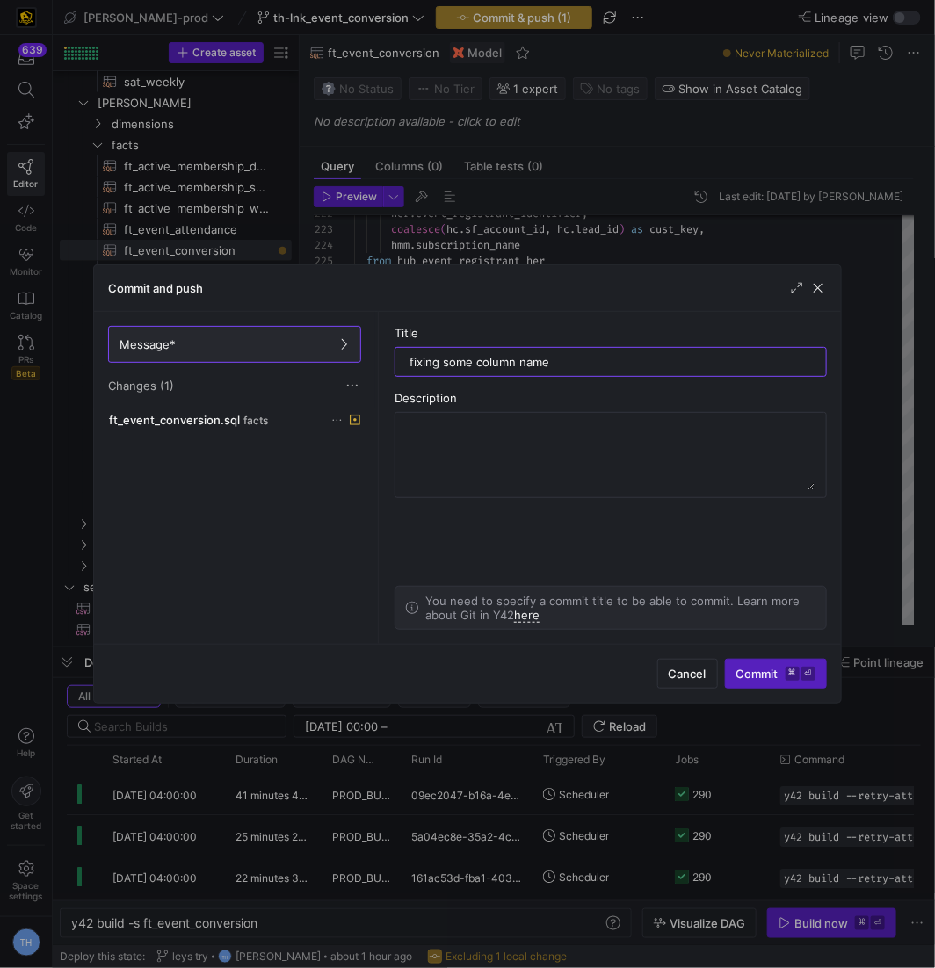
type input "fixing some column names"
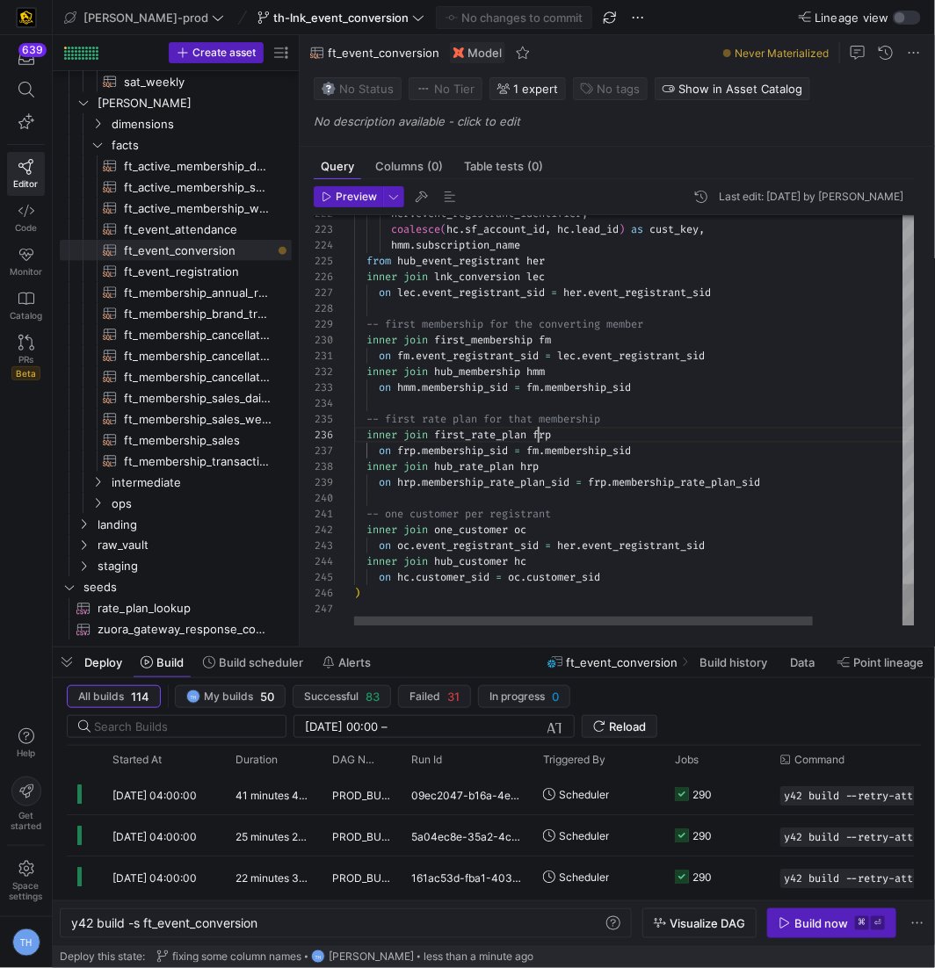
scroll to position [79, 183]
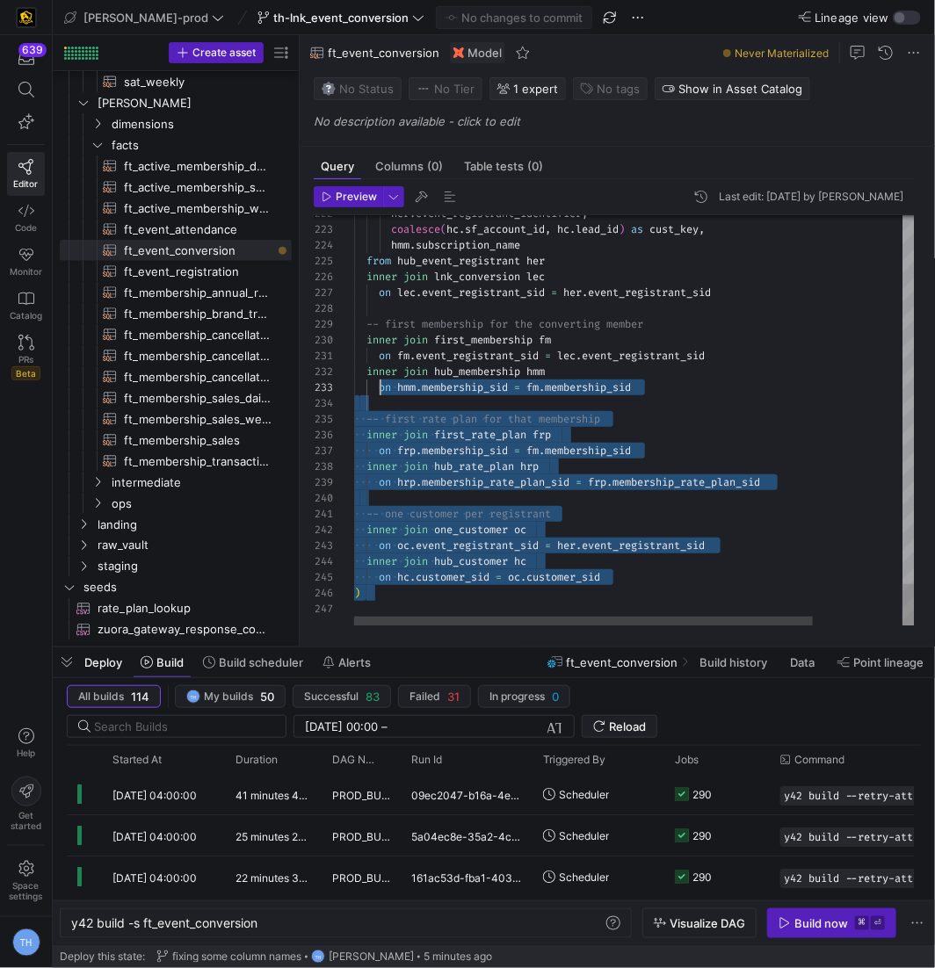
scroll to position [79, 0]
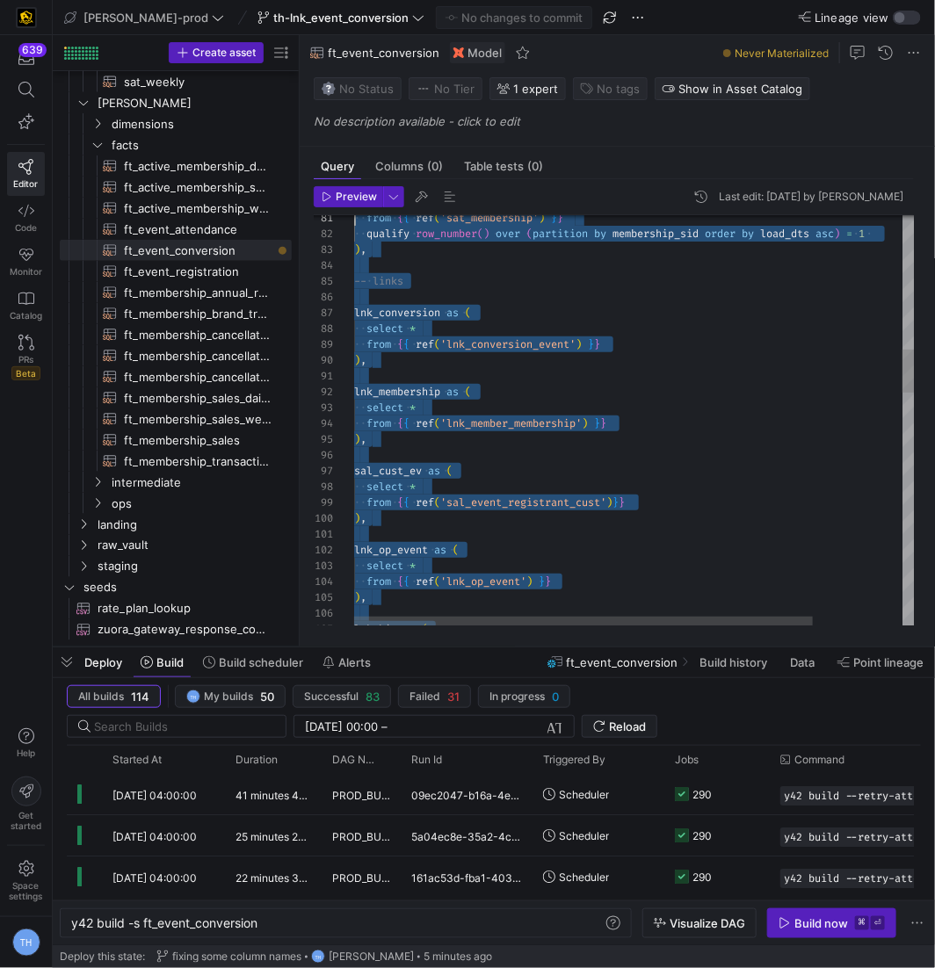
type textarea "{{ config( post_hook = [ "alter table {{ this }} add primary key (date_dim_id, …"
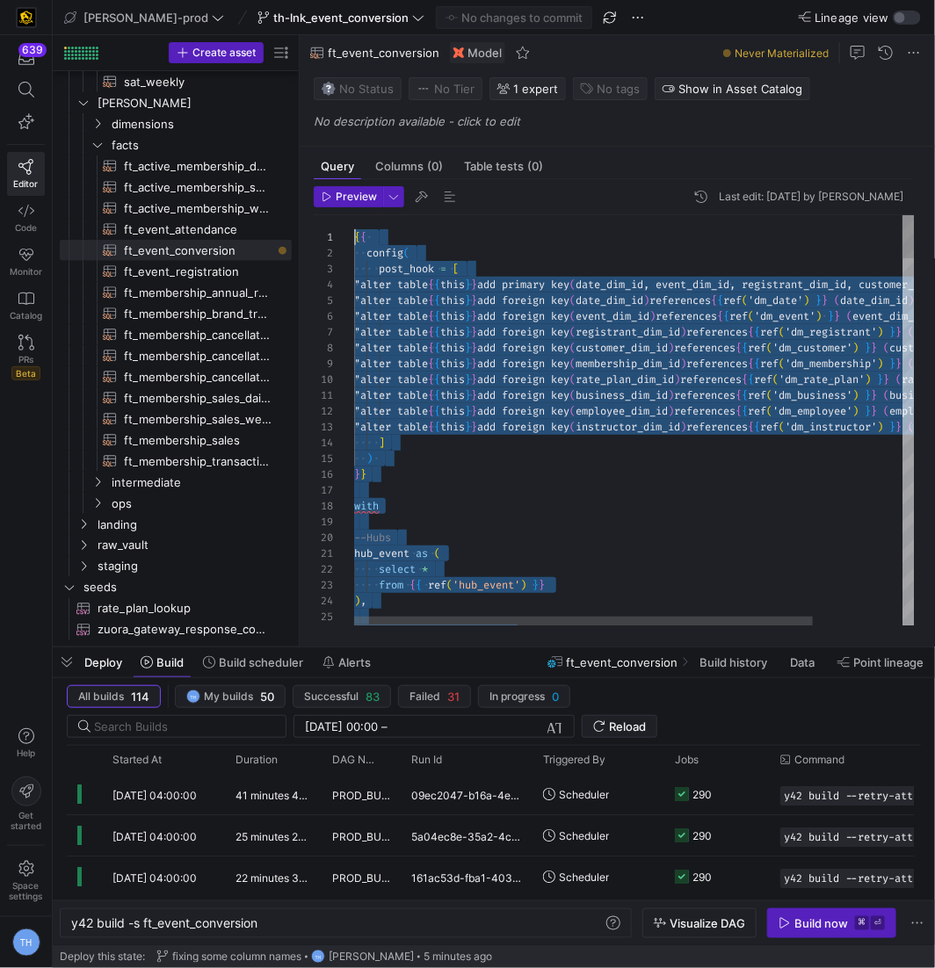
drag, startPoint x: 406, startPoint y: 605, endPoint x: 330, endPoint y: -83, distance: 693.1
click at [226, 277] on span "ft_event_registration​​​​​​​​​​" at bounding box center [198, 272] width 148 height 20
type textarea "y42 build -s ft_event_registration"
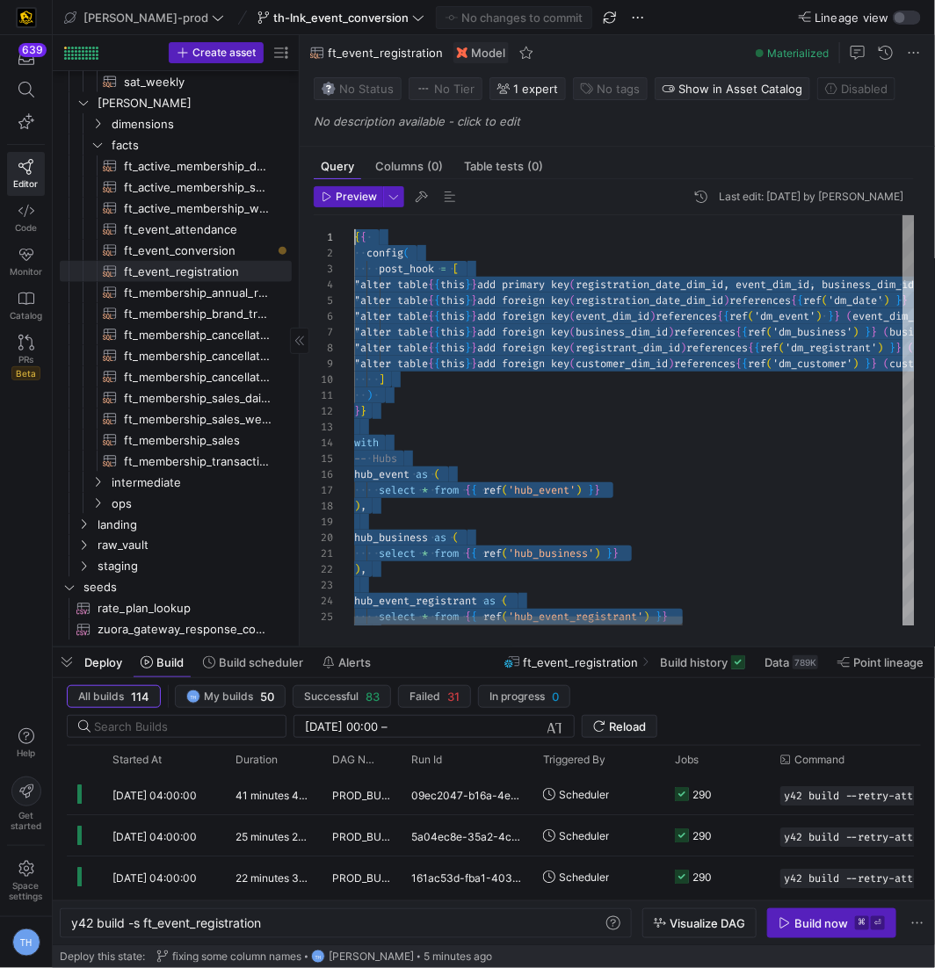
drag, startPoint x: 861, startPoint y: 583, endPoint x: 207, endPoint y: 177, distance: 769.6
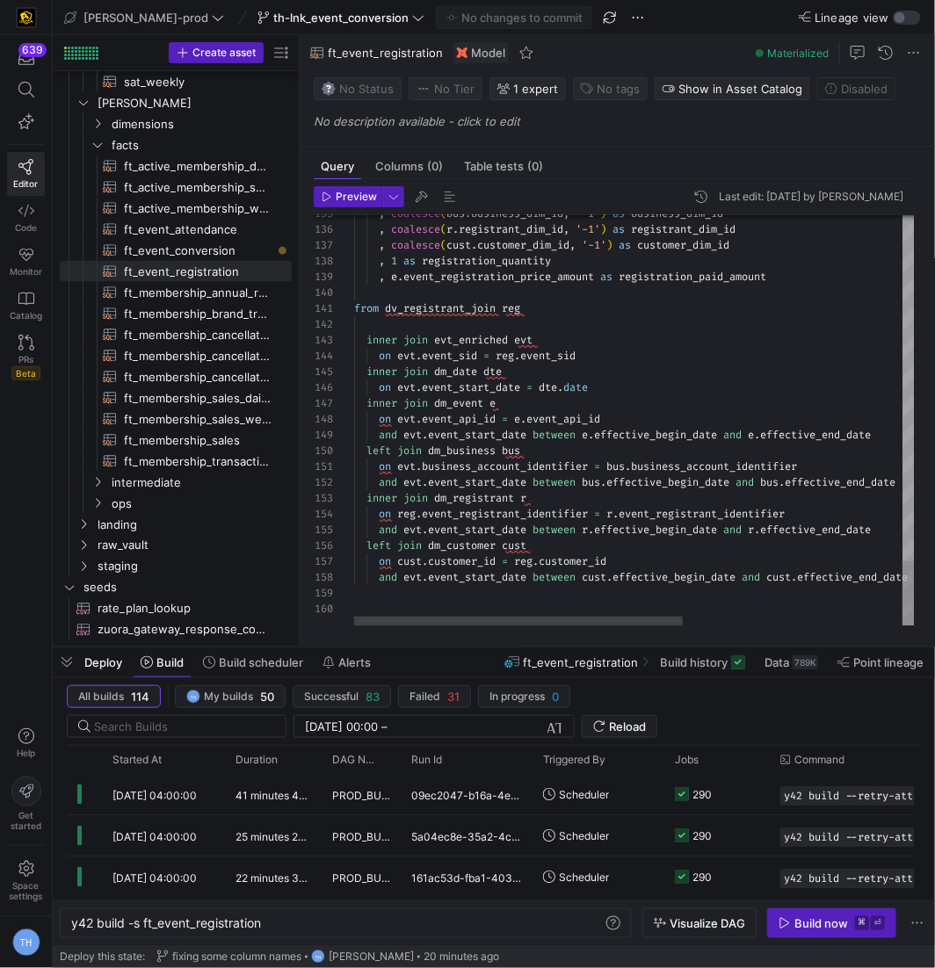
scroll to position [126, 151]
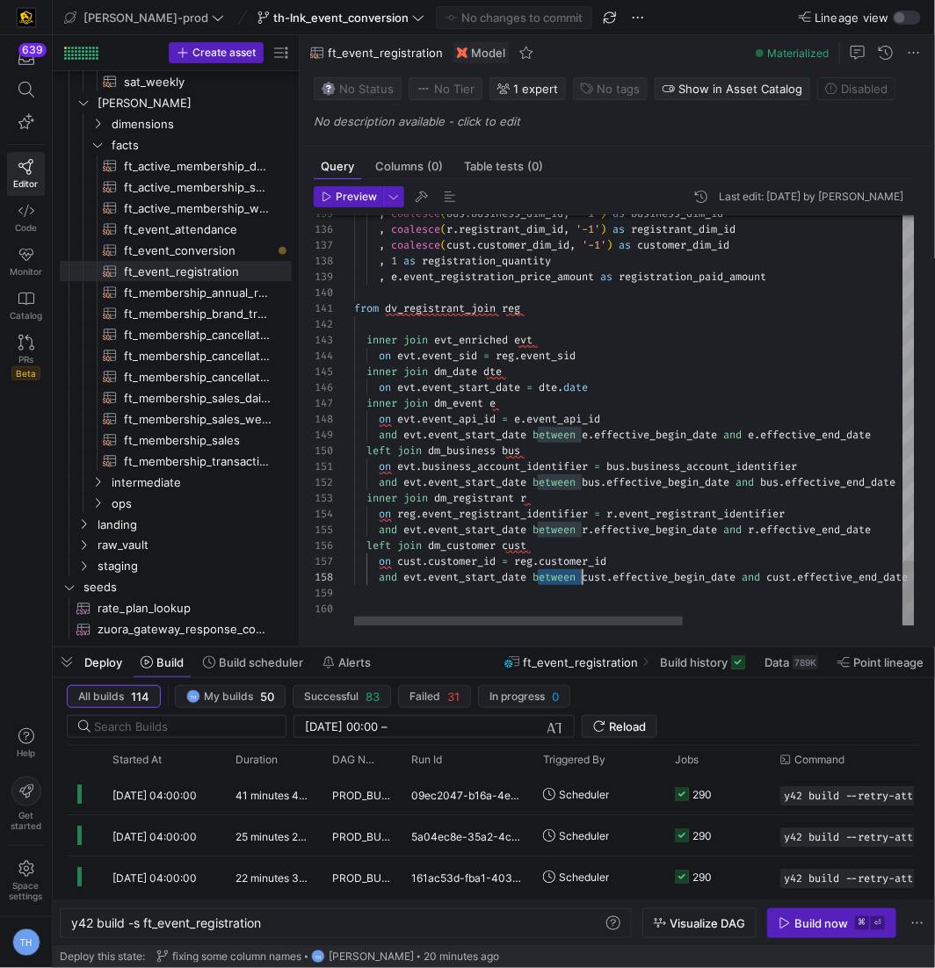
type textarea "from dv_registrant_join reg inner join evt_enriched evt on evt.event_sid = reg.…"
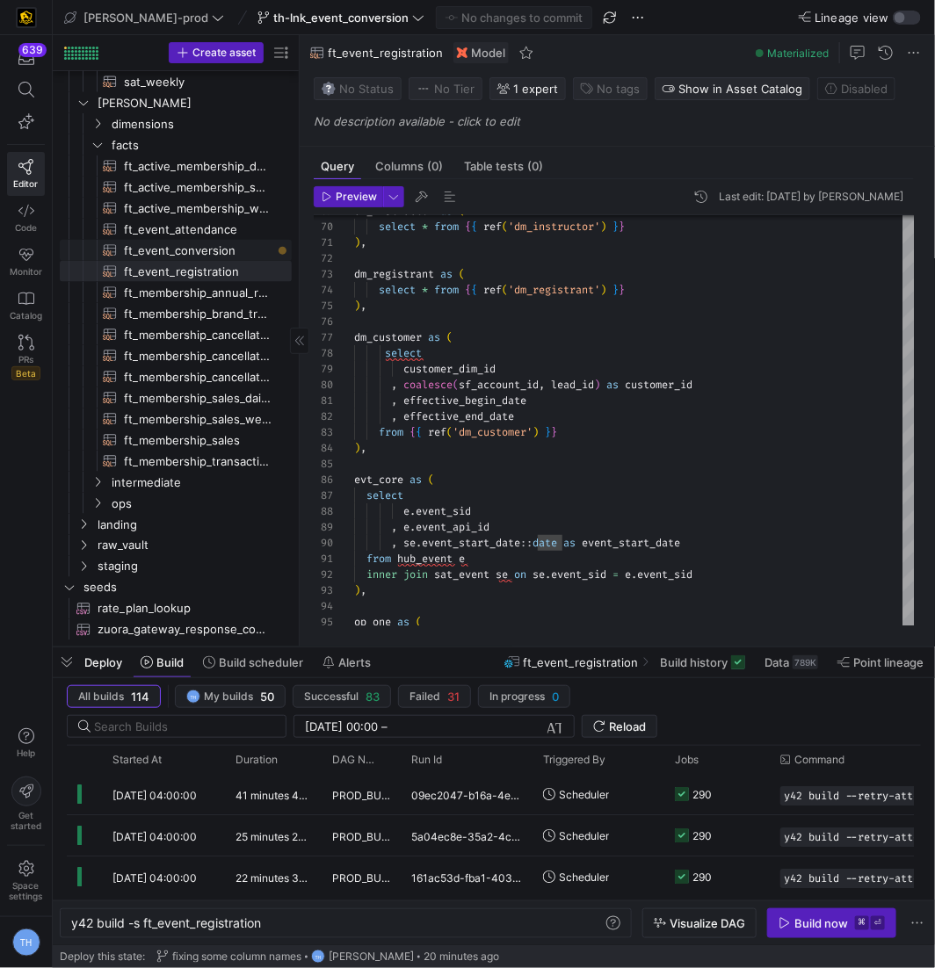
click at [153, 244] on span "ft_event_conversion​​​​​​​​​​" at bounding box center [198, 251] width 148 height 20
type textarea "y42 build -s ft_event_conversion"
type textarea "{{ config( post_hook = [ "alter table {{ this }} add primary key (date_dim_id, …"
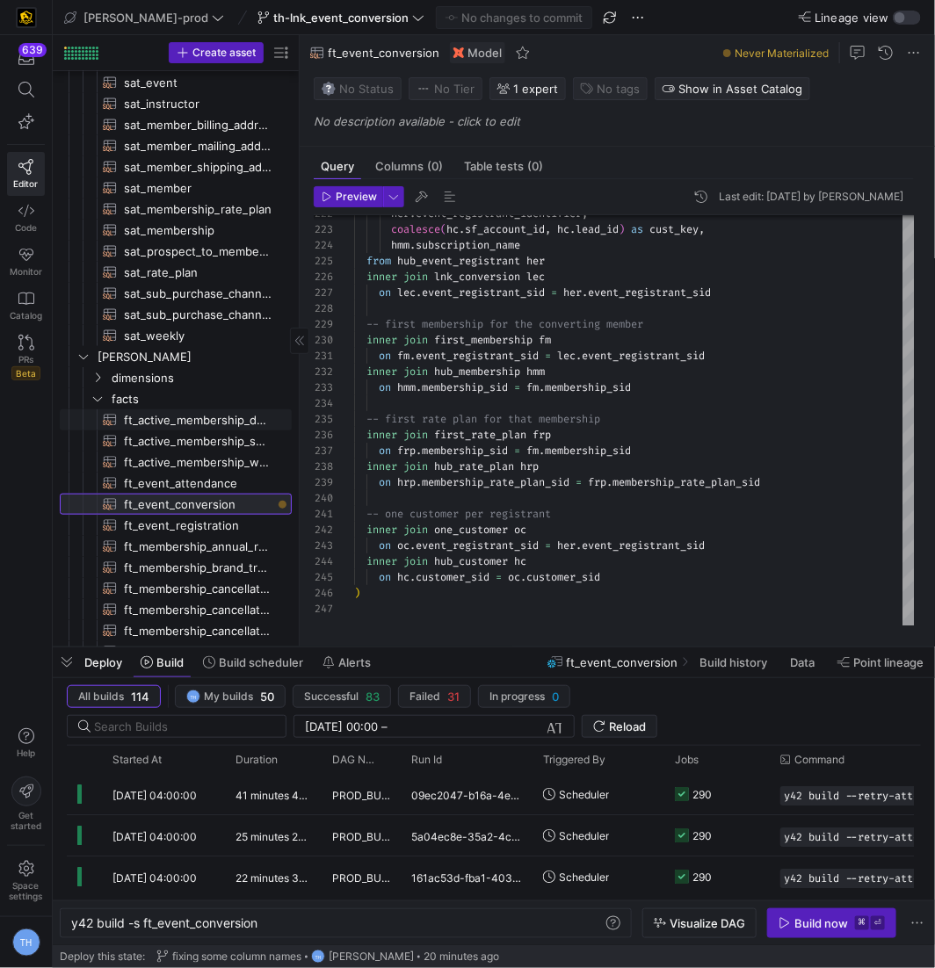
scroll to position [225, 0]
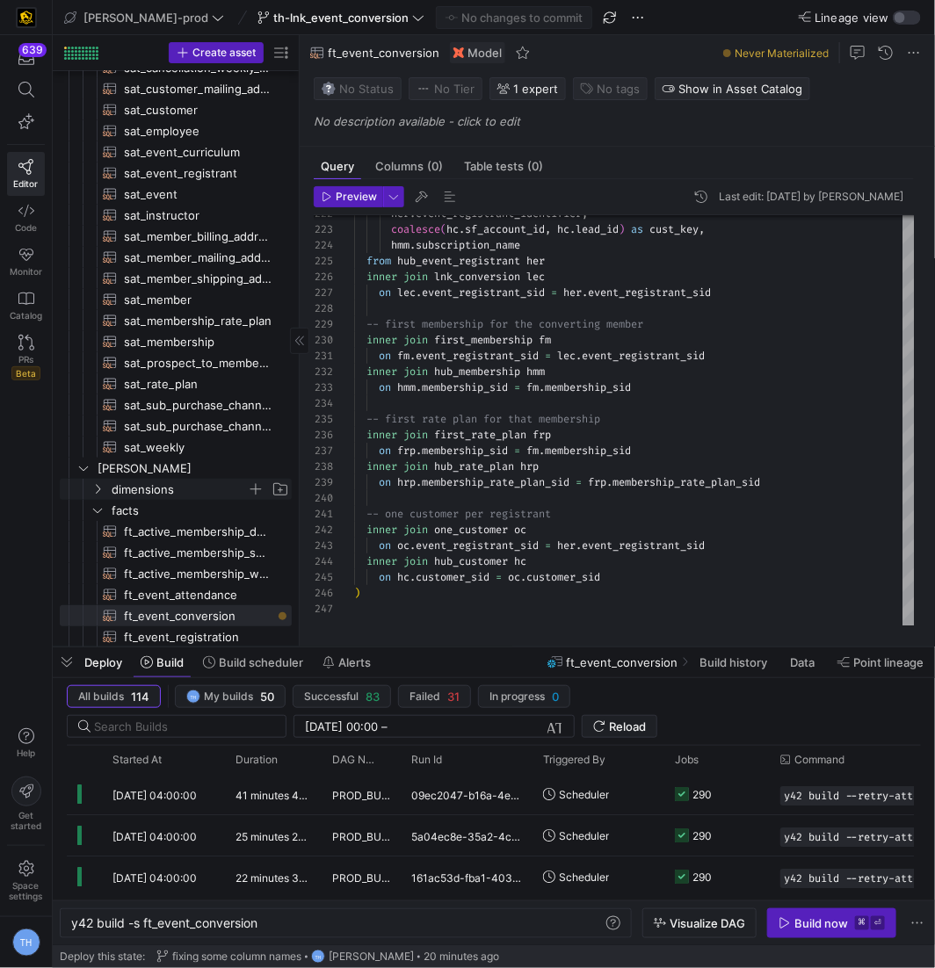
click at [182, 486] on span "dimensions" at bounding box center [179, 490] width 135 height 20
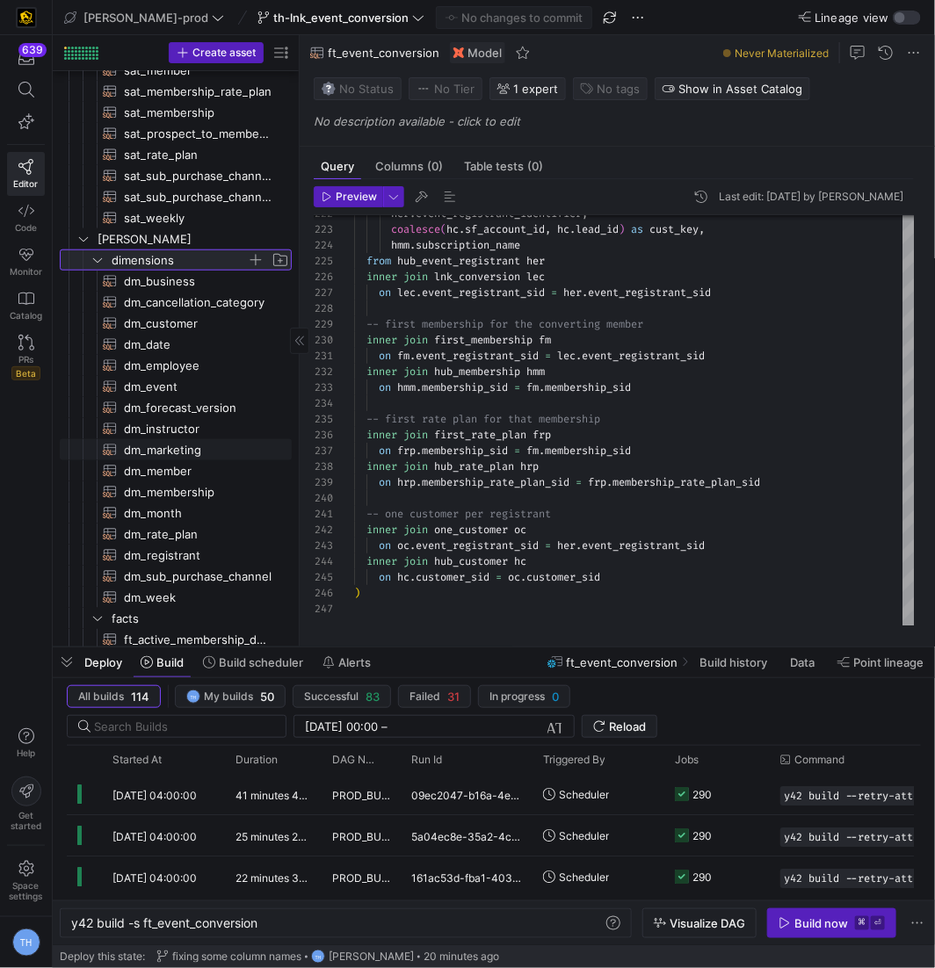
scroll to position [460, 0]
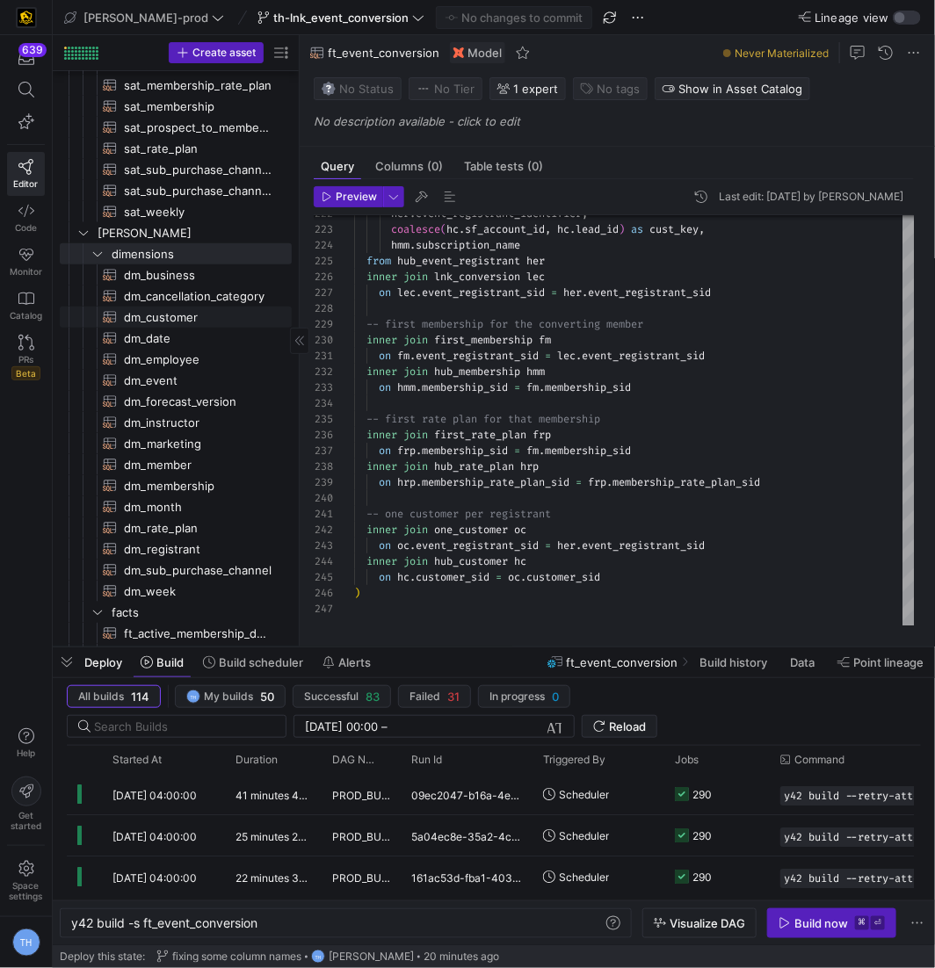
click at [191, 317] on span "dm_customer​​​​​​​​​​" at bounding box center [198, 318] width 148 height 20
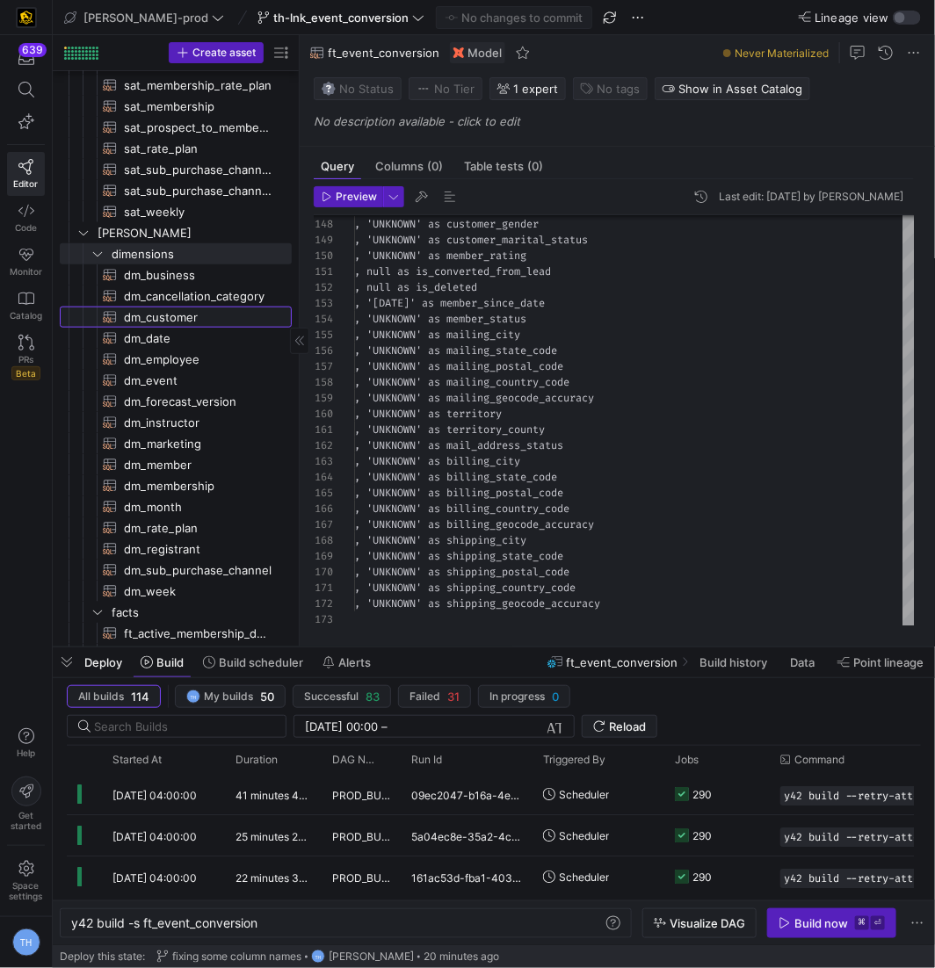
type textarea "y42 build -s dm_customer"
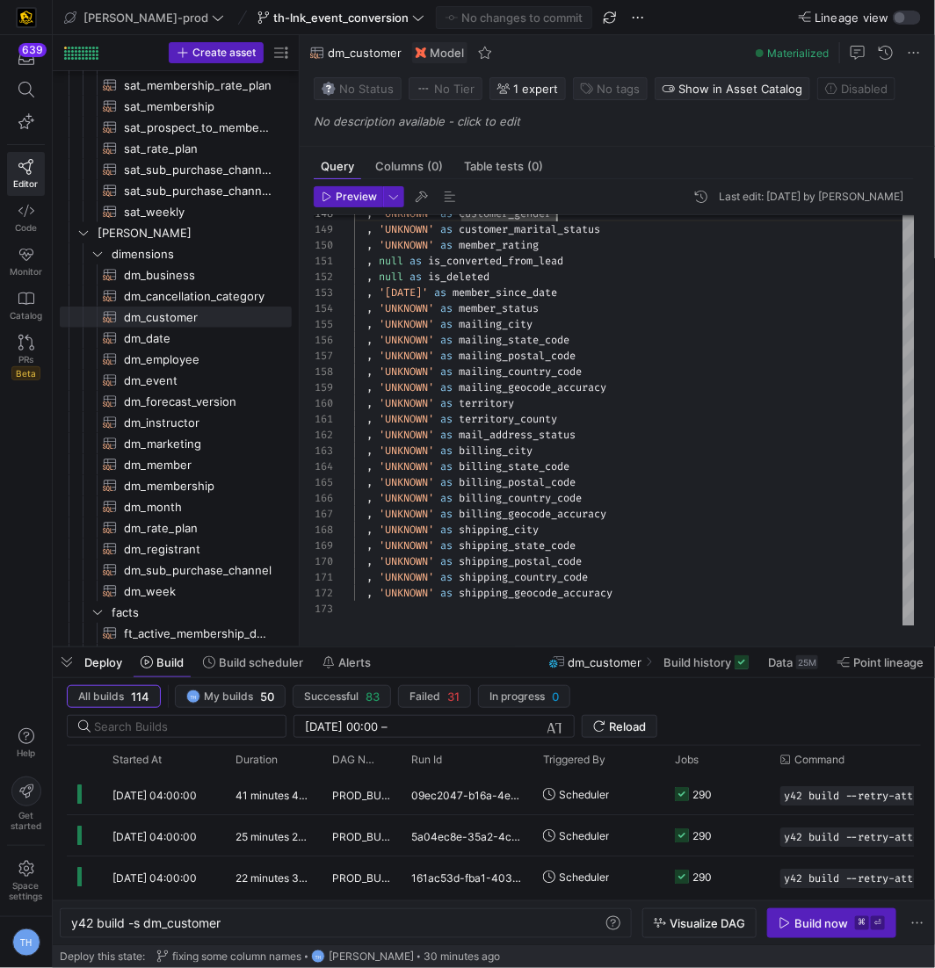
type textarea ", 'UNKNOWN' as territory_county , 'UNKNOWN' as mail_address_status , 'UNKNOWN' …"
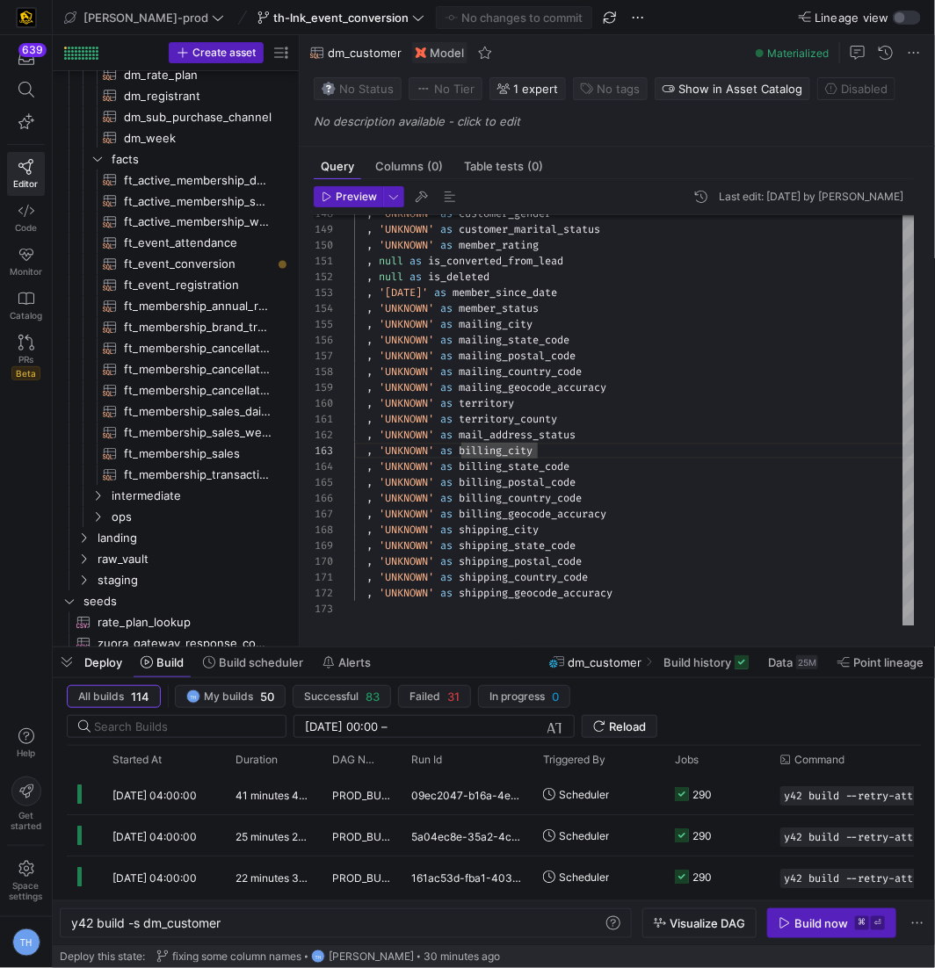
scroll to position [921, 0]
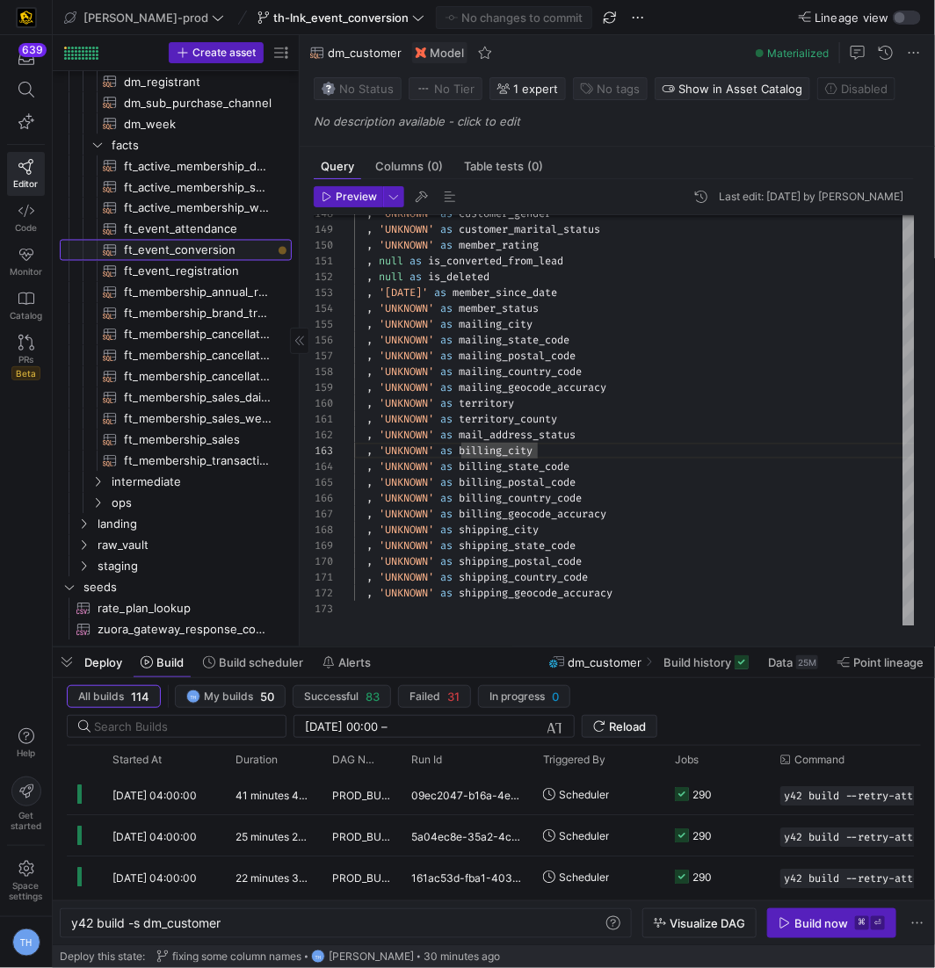
click at [185, 249] on span "ft_event_conversion​​​​​​​​​​" at bounding box center [198, 251] width 148 height 20
type textarea "y42 build -s ft_event_conversion"
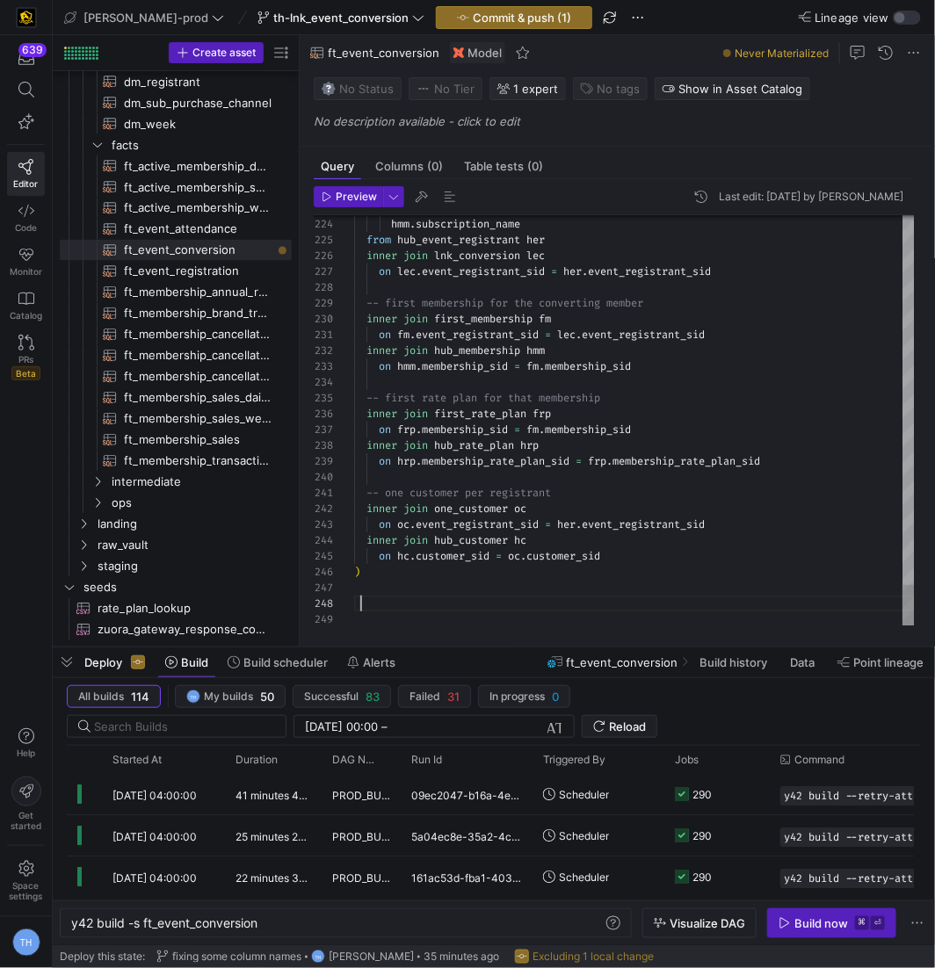
scroll to position [15, 423]
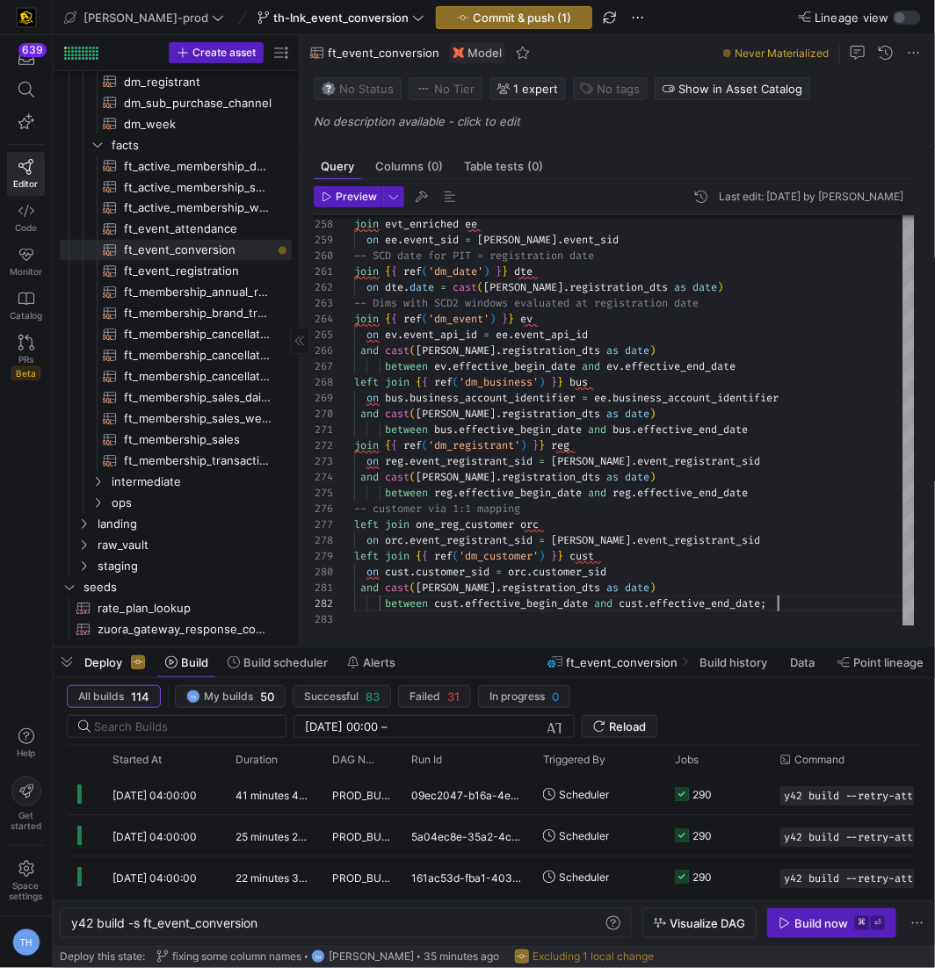
type textarea "and cast([PERSON_NAME].registration_dts as date) between cust.effective_begin_d…"
